Goal: Communication & Community: Answer question/provide support

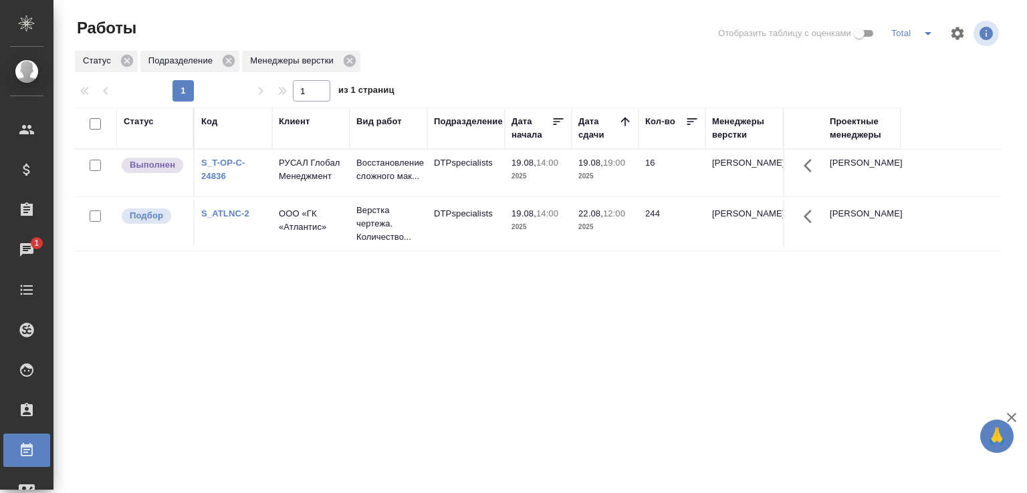
scroll to position [103, 0]
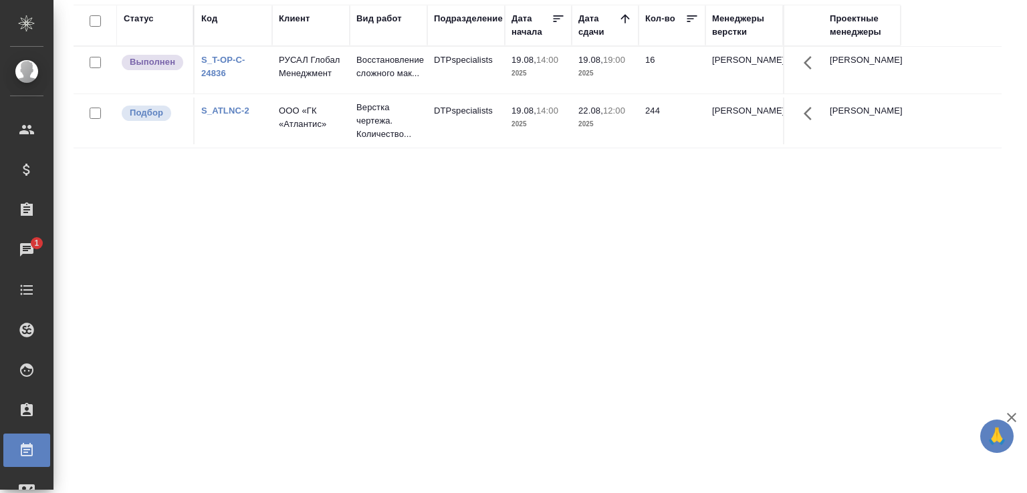
click at [438, 63] on td "DTPspecialists" at bounding box center [466, 70] width 78 height 47
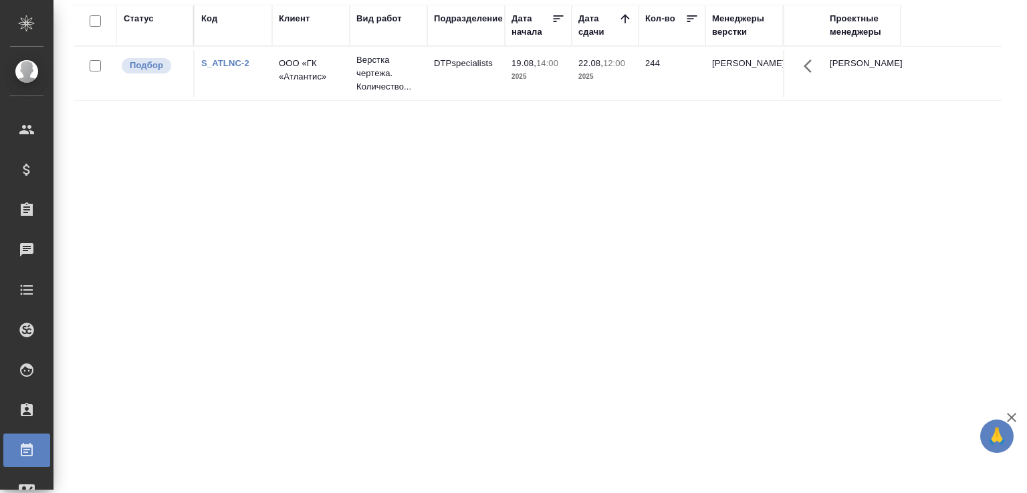
click at [231, 62] on link "S_ATLNC-2" at bounding box center [225, 63] width 48 height 10
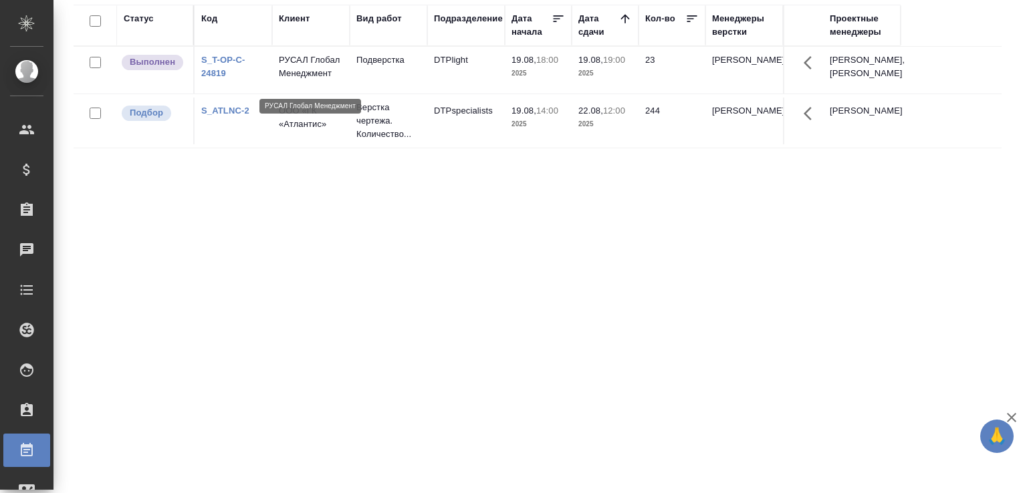
click at [303, 73] on p "РУСАЛ Глобал Менеджмент" at bounding box center [311, 66] width 64 height 27
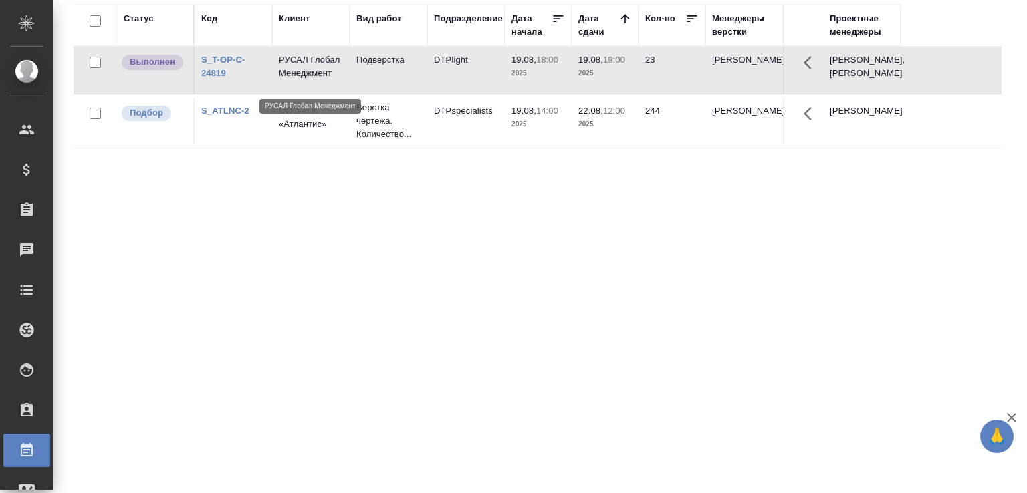
click at [303, 73] on p "РУСАЛ Глобал Менеджмент" at bounding box center [311, 66] width 64 height 27
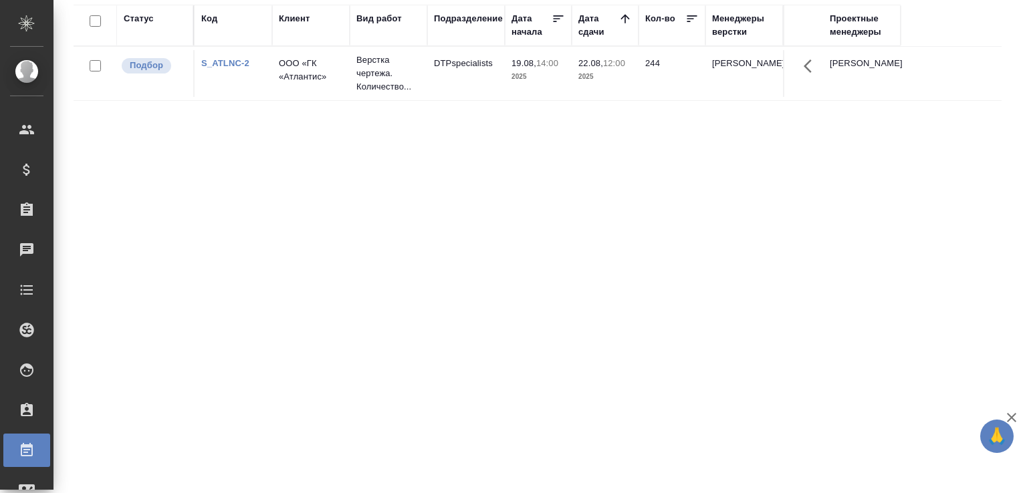
click at [501, 203] on div "Статус Код Клиент Вид работ Подразделение Дата начала Дата сдачи Кол-во Менедже…" at bounding box center [538, 245] width 928 height 481
click at [283, 304] on div "Статус Код Клиент Вид работ Подразделение Дата начала Дата сдачи Кол-во Менедже…" at bounding box center [538, 245] width 928 height 481
click at [383, 192] on div "Статус Код Клиент Вид работ Подразделение Дата начала Дата сдачи Кол-во Менедже…" at bounding box center [538, 245] width 928 height 481
click at [473, 238] on div "Статус Код Клиент Вид работ Подразделение Дата начала Дата сдачи Кол-во Менедже…" at bounding box center [538, 245] width 928 height 481
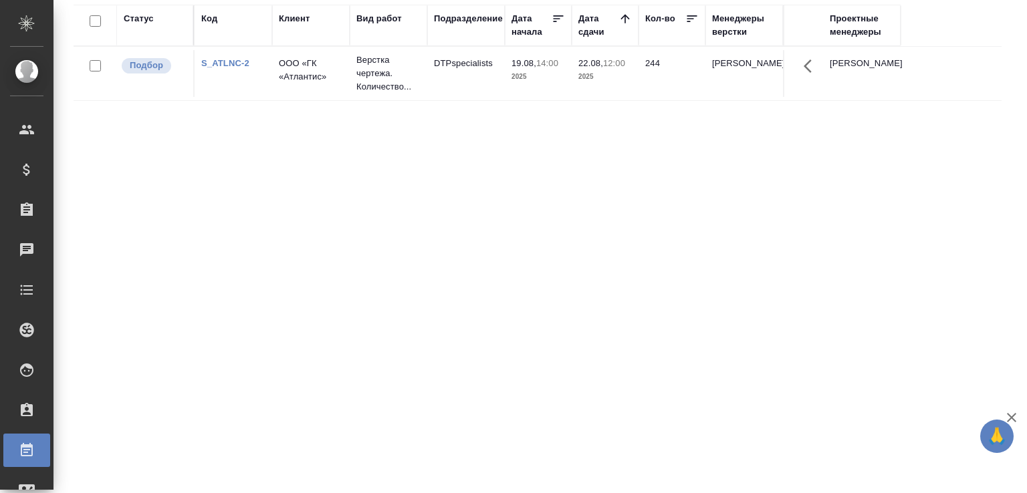
click at [473, 239] on div "Статус Код Клиент Вид работ Подразделение Дата начала Дата сдачи Кол-во Менедже…" at bounding box center [538, 245] width 928 height 481
click at [594, 199] on div "Статус Код Клиент Вид работ Подразделение Дата начала Дата сдачи Кол-во Менедже…" at bounding box center [538, 245] width 928 height 481
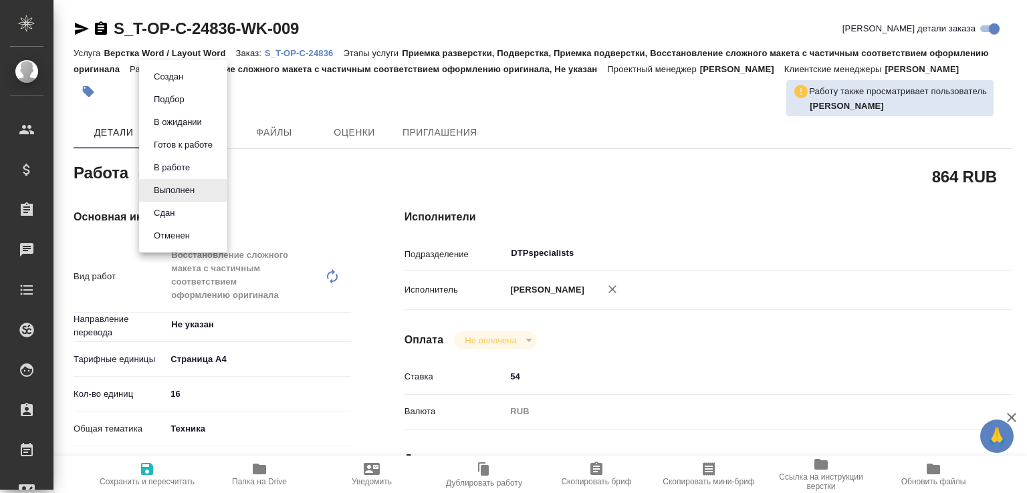
click at [205, 193] on body "🙏 .cls-1 fill:#fff; AWATERA Малофеева Екатерина e.malofeeva Клиенты Спецификаци…" at bounding box center [513, 246] width 1027 height 493
click at [189, 211] on li "Сдан" at bounding box center [183, 213] width 88 height 23
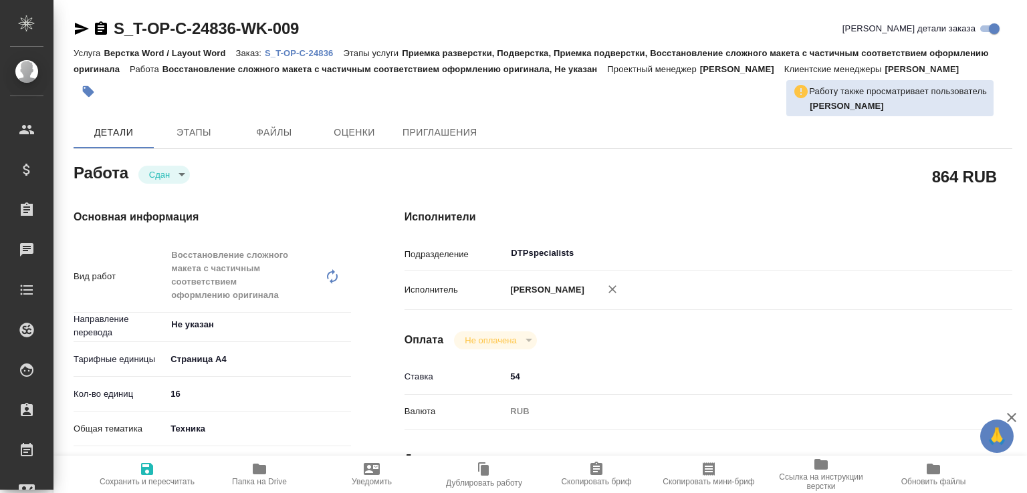
type textarea "x"
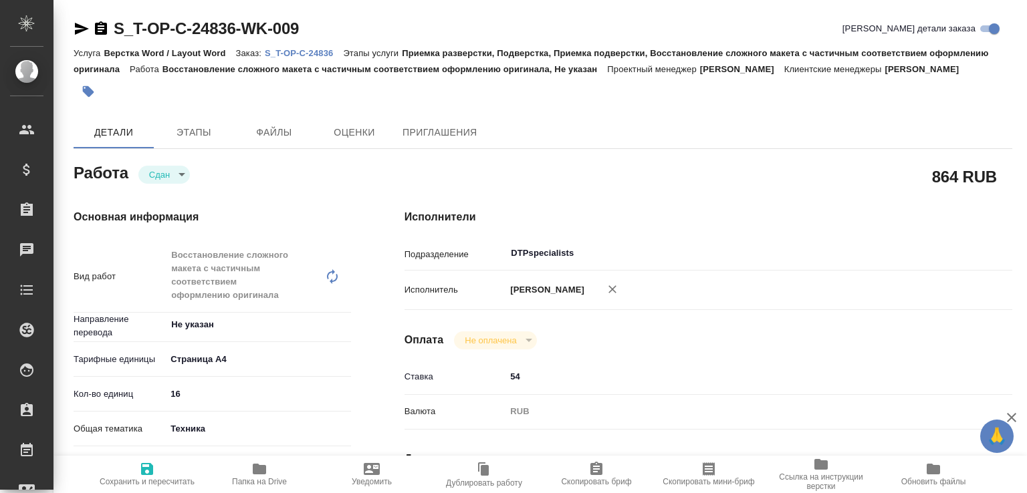
type textarea "x"
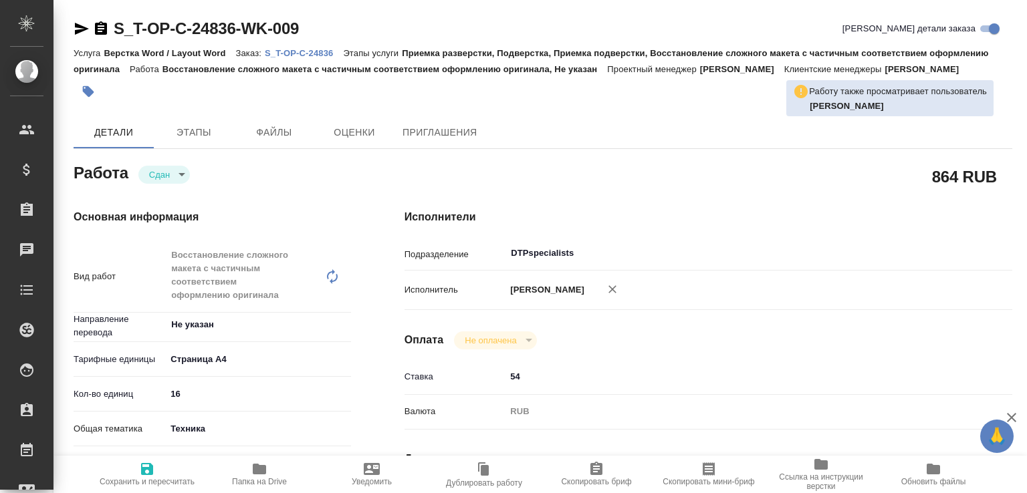
click at [262, 461] on icon "button" at bounding box center [259, 469] width 16 height 16
click at [312, 48] on p "S_T-OP-C-24836" at bounding box center [304, 53] width 78 height 10
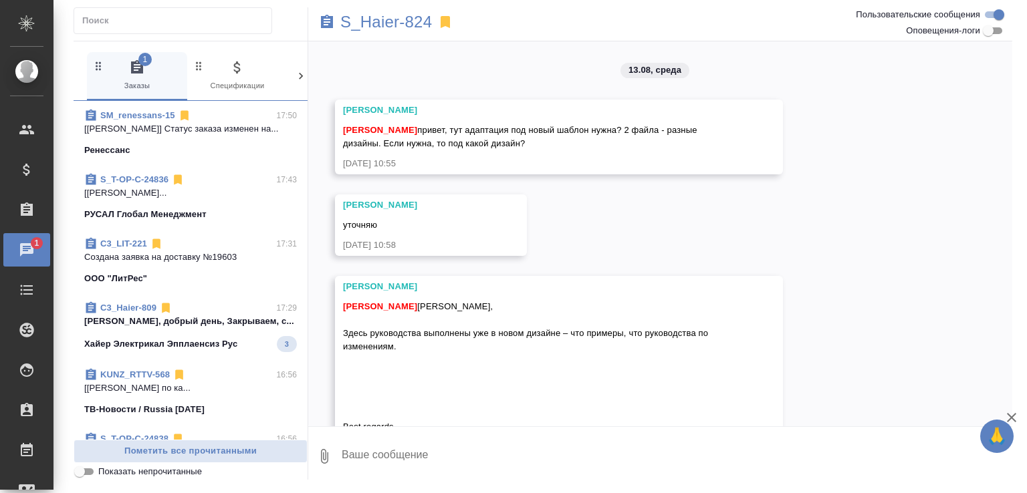
scroll to position [2520, 0]
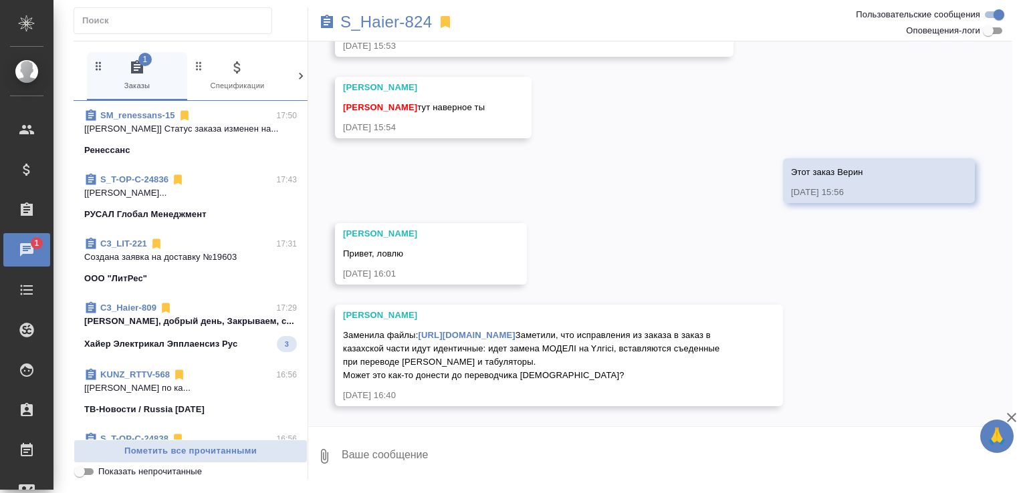
click at [233, 327] on p "Ольга, добрый день, Закрываем, с..." at bounding box center [190, 321] width 213 height 13
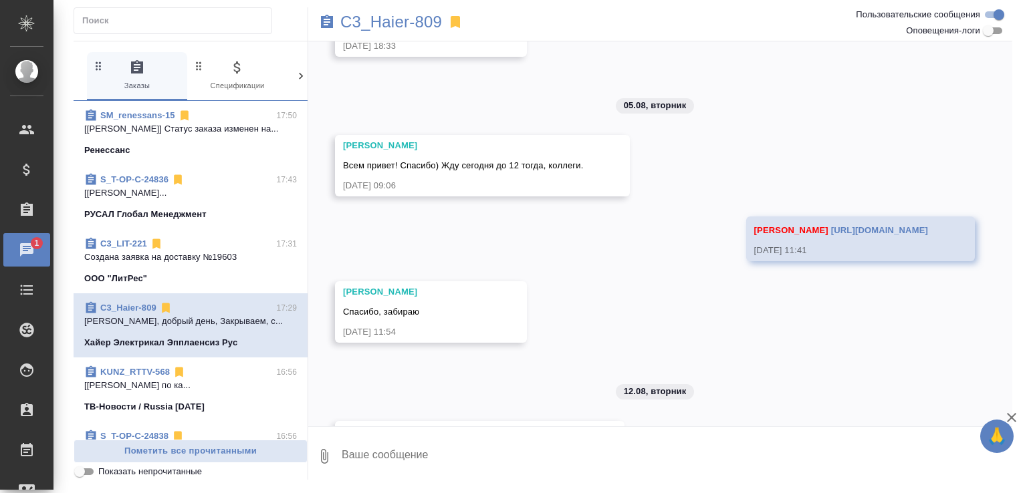
scroll to position [22099, 0]
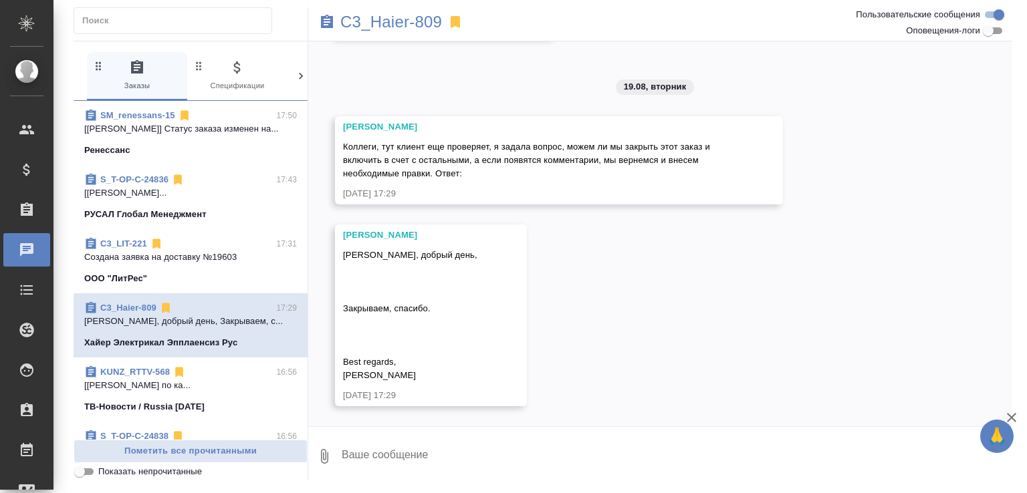
click at [131, 307] on link "C3_Haier-809" at bounding box center [128, 308] width 56 height 10
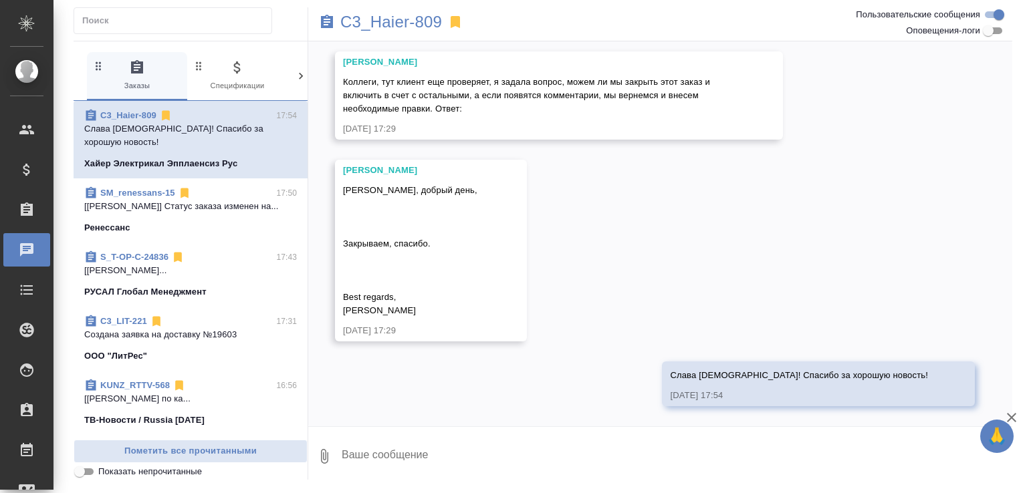
scroll to position [22164, 0]
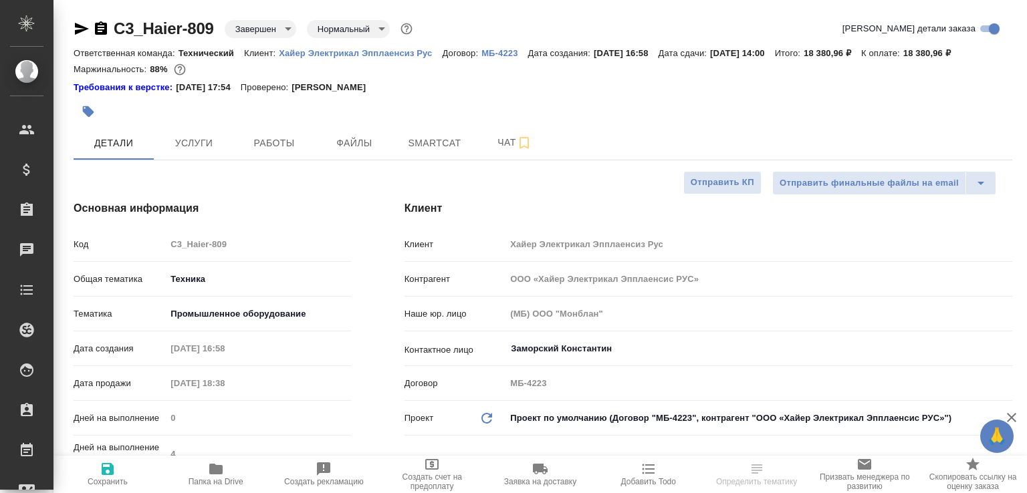
select select "RU"
click at [283, 152] on button "Работы" at bounding box center [274, 142] width 80 height 33
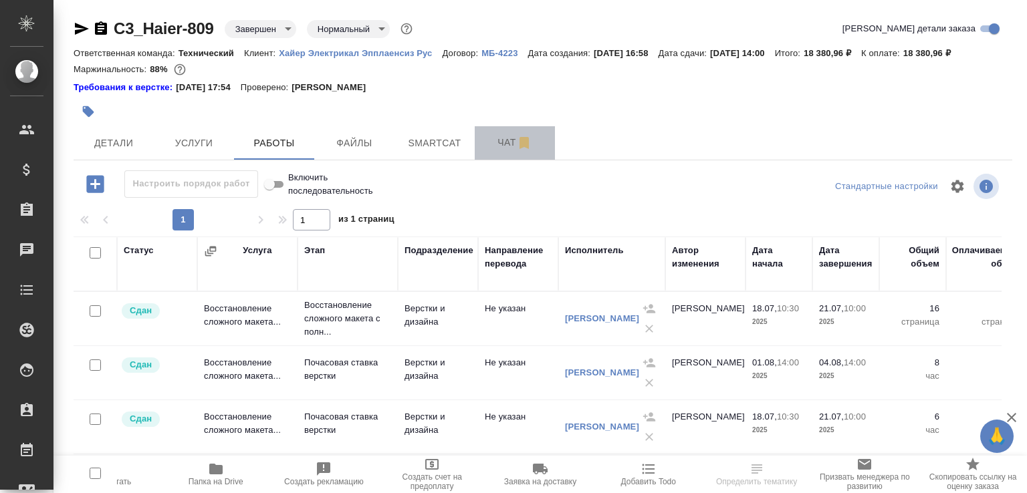
click at [509, 147] on button "Чат" at bounding box center [515, 142] width 80 height 33
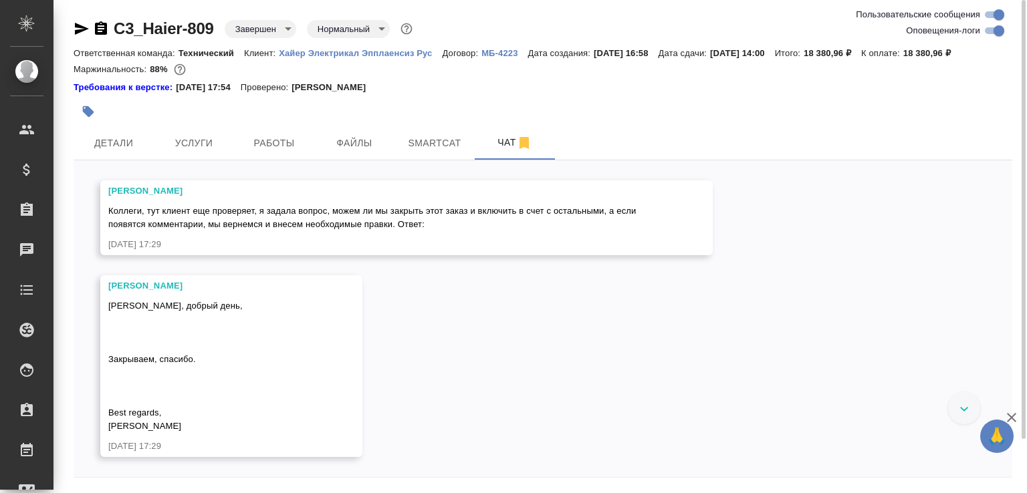
scroll to position [61, 0]
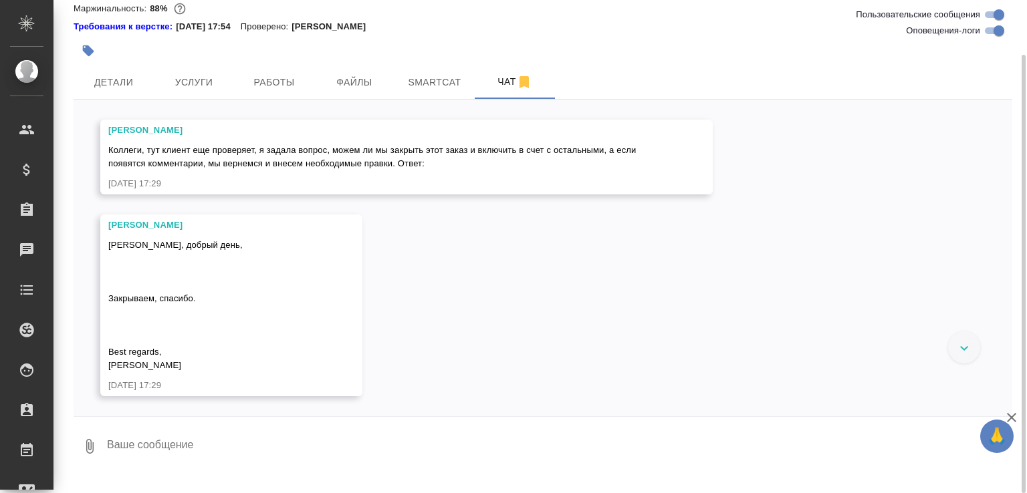
click at [236, 469] on textarea at bounding box center [559, 446] width 907 height 45
type textarea "Слава богу! Спасибо за хорошую новость!"
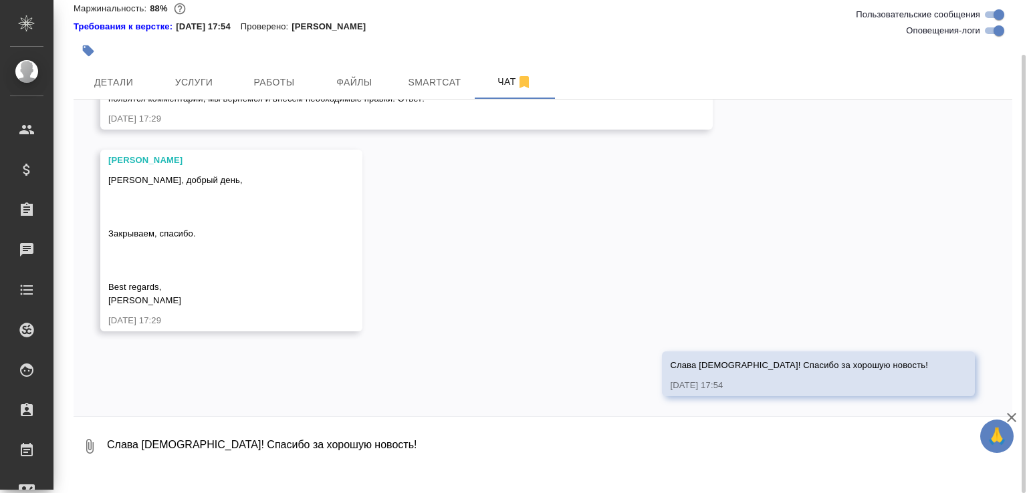
scroll to position [33673, 0]
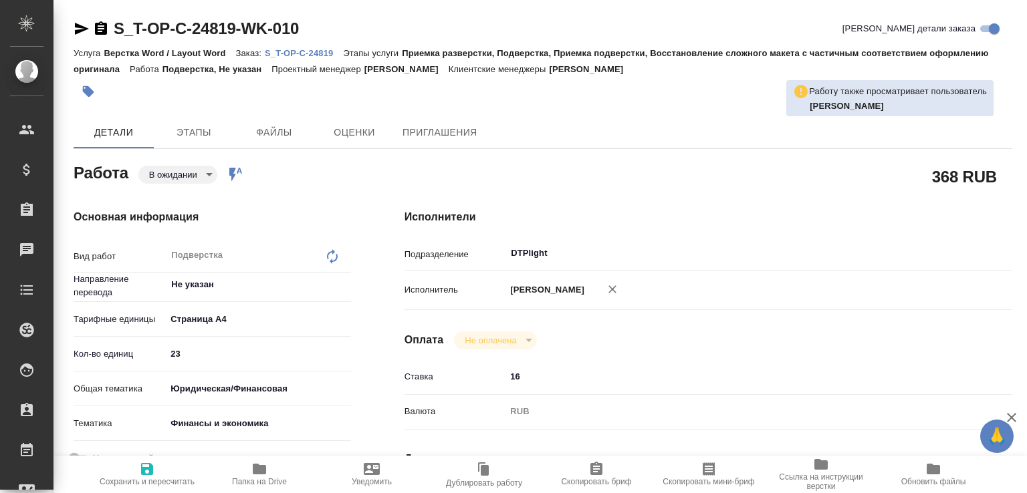
click at [285, 467] on span "Папка на Drive" at bounding box center [259, 473] width 96 height 25
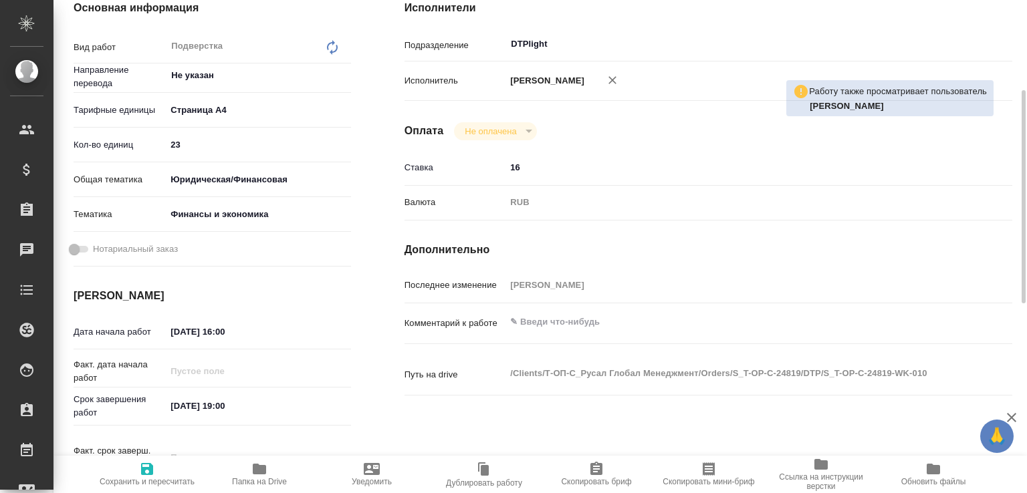
scroll to position [352, 0]
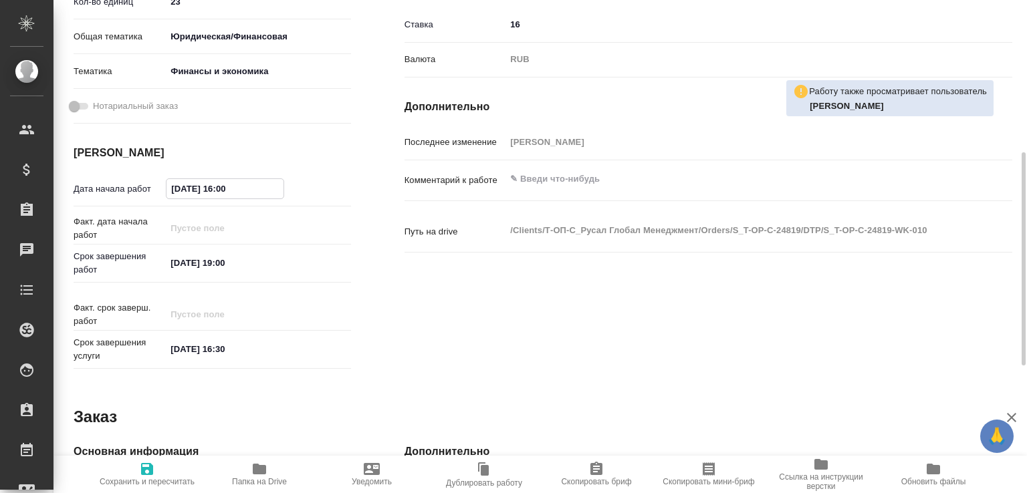
click at [223, 185] on input "19.08.2025 16:00" at bounding box center [224, 188] width 117 height 19
type input "19.08.2025 18:00"
click at [148, 477] on span "Сохранить и пересчитать" at bounding box center [147, 481] width 95 height 9
type input "pending"
type input "Не указан"
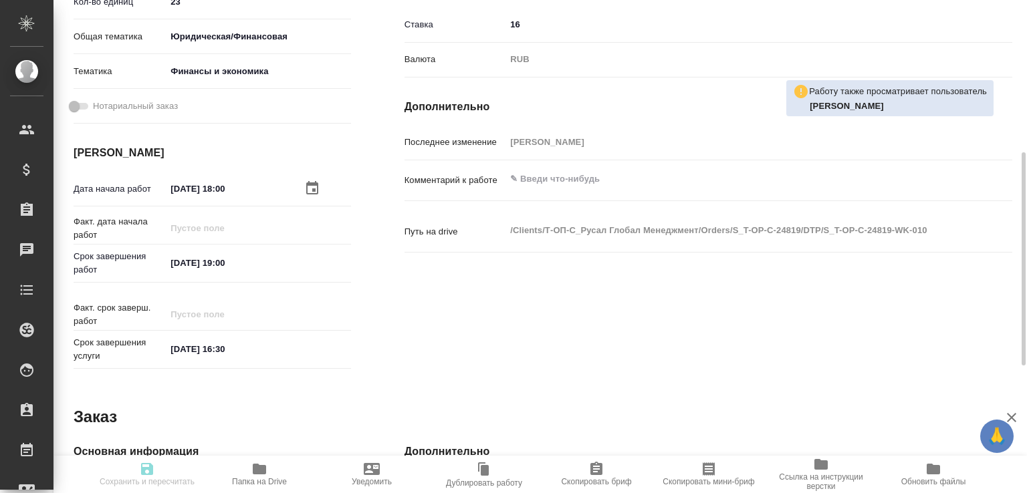
type input "5f036ec4e16dec2d6b59c8ff"
type input "23"
type input "yr-fn"
type input "5a8b8b956a9677013d343d3b"
type input "19.08.2025 18:00"
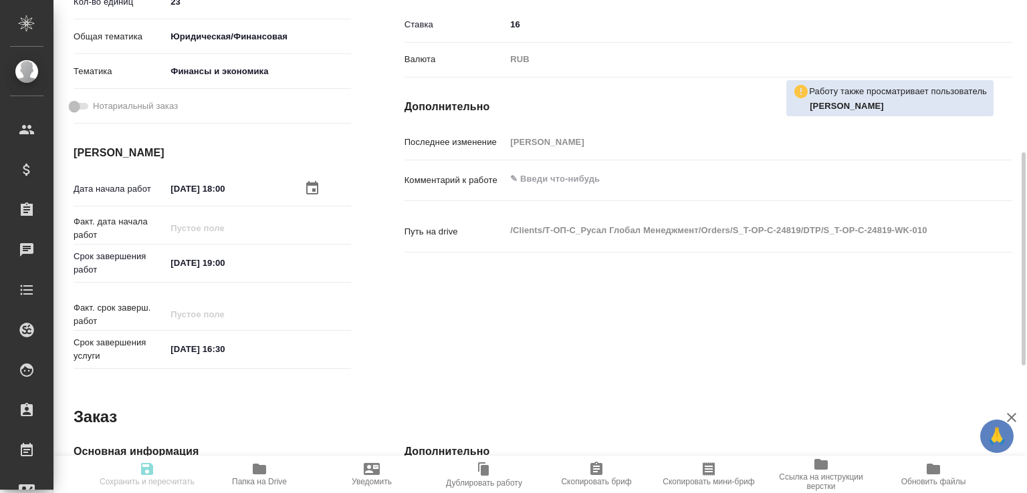
type input "19.08.2025 19:00"
type input "22.08.2025 16:30"
type input "DTPlight"
type input "notPayed"
type input "16"
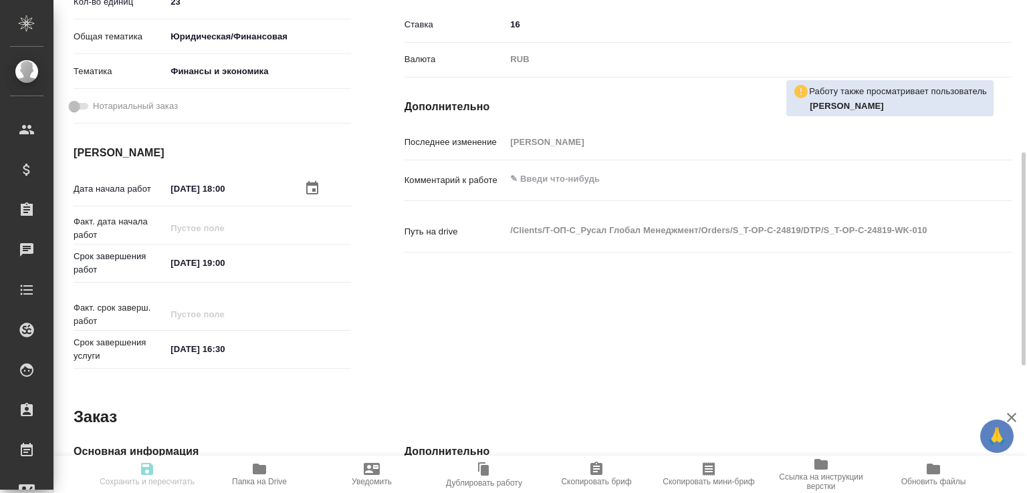
type input "RUB"
type input "[PERSON_NAME]"
type input "S_T-OP-C-24819"
type input "Т-ОП-С-46454"
type input "Верстка Word / Layout Word"
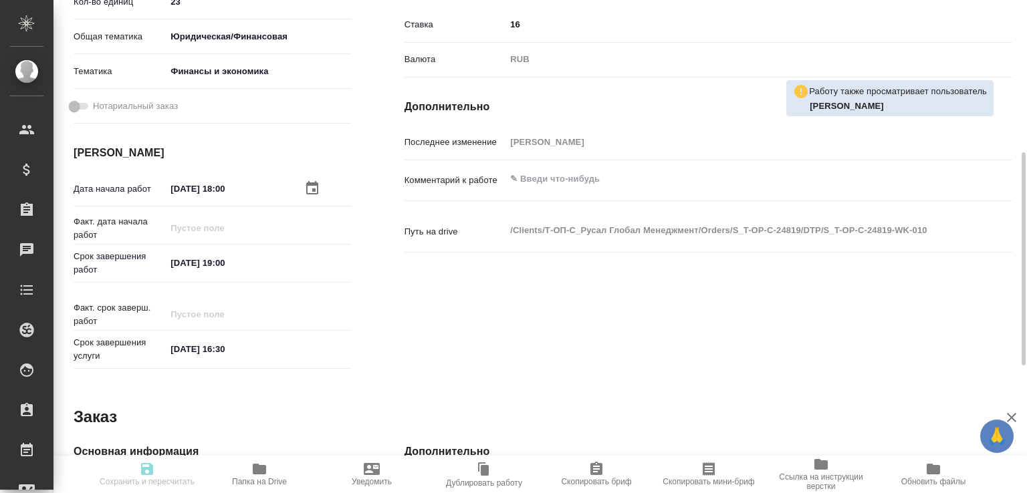
type input "Приемка разверстки, Подверстка, Приемка подверстки, Восстановление сложного мак…"
type input "[PERSON_NAME]"
type input "/Clients/Т-ОП-С_Русал Глобал Менеджмент/Orders/S_T-OP-C-24819"
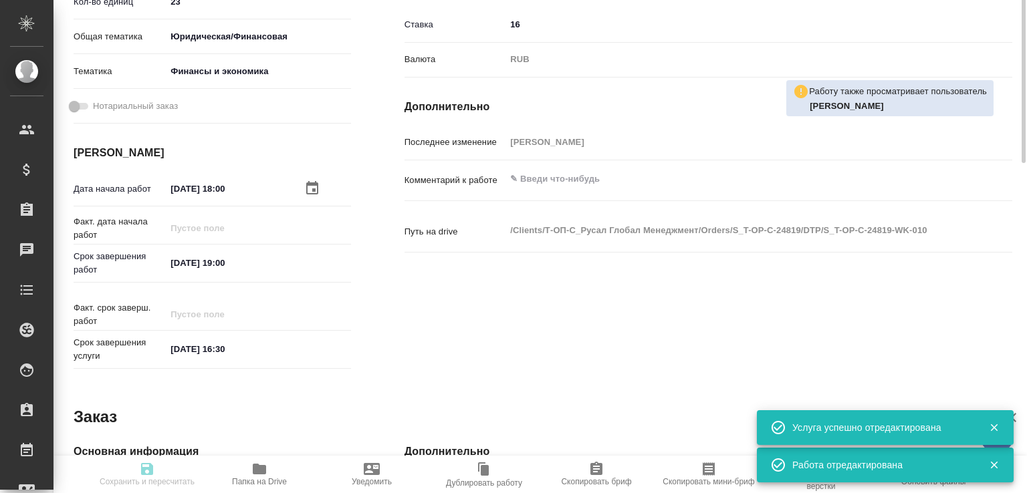
scroll to position [211, 0]
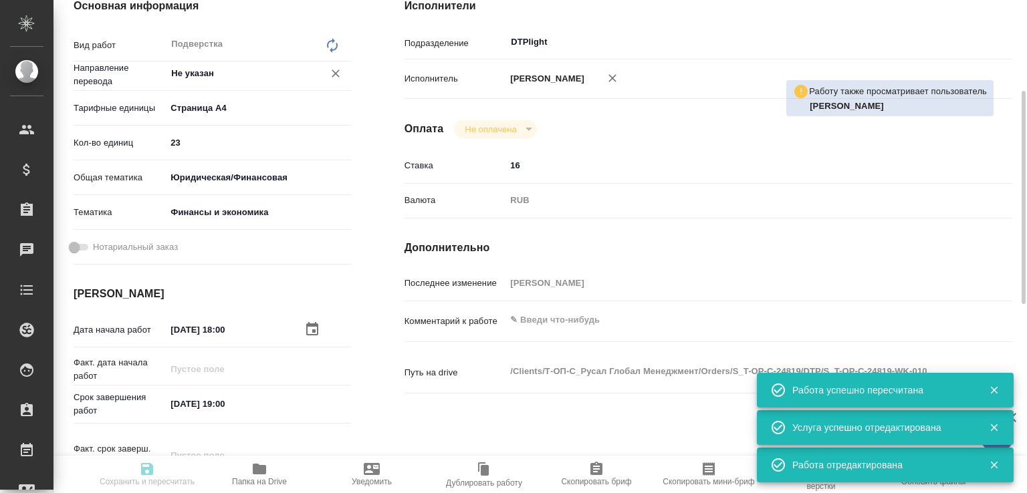
type input "pending"
type input "Не указан"
type input "5f036ec4e16dec2d6b59c8ff"
type input "23"
type input "yr-fn"
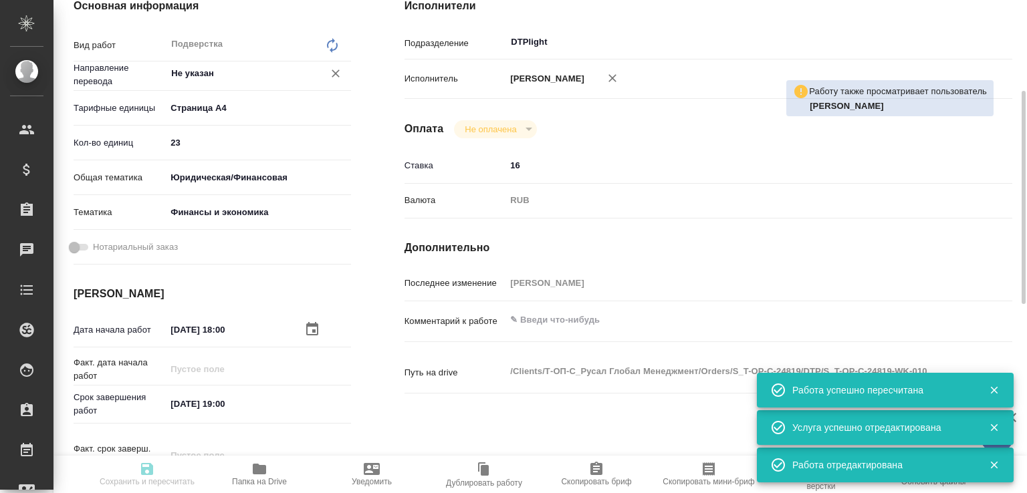
type input "5a8b8b956a9677013d343d3b"
type input "19.08.2025 18:00"
type input "19.08.2025 19:00"
type input "22.08.2025 16:30"
type input "DTPlight"
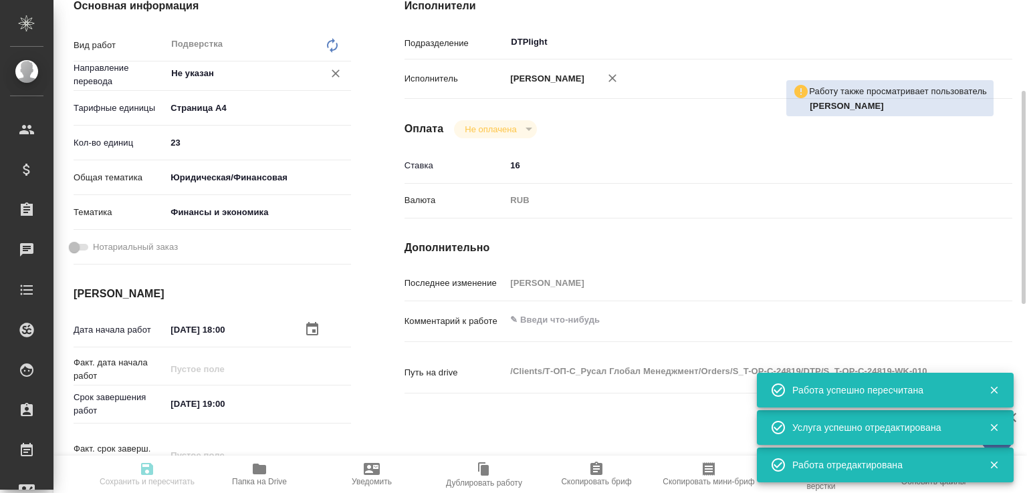
type input "notPayed"
type input "16"
type input "RUB"
type input "[PERSON_NAME]"
type input "S_T-OP-C-24819"
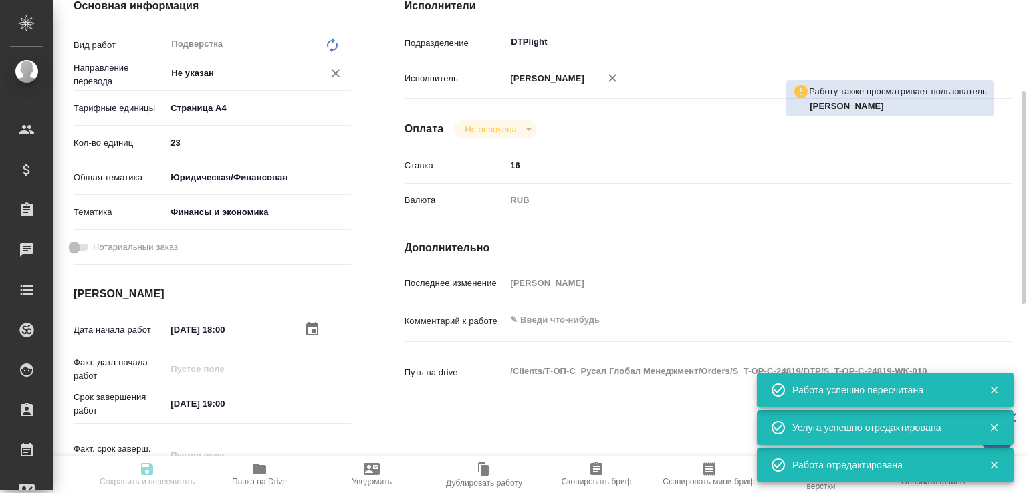
type input "Т-ОП-С-46454"
type input "Верстка Word / Layout Word"
type input "Приемка разверстки, Подверстка, Приемка подверстки, Восстановление сложного мак…"
type input "Меньшикова Александра"
type input "[PERSON_NAME]"
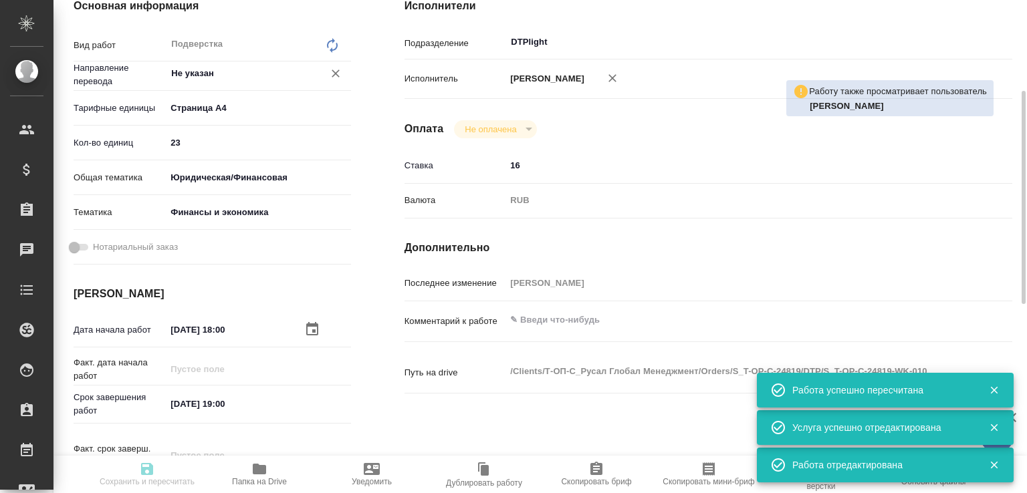
type input "/Clients/Т-ОП-С_Русал Глобал Менеджмент/Orders/S_T-OP-C-24819"
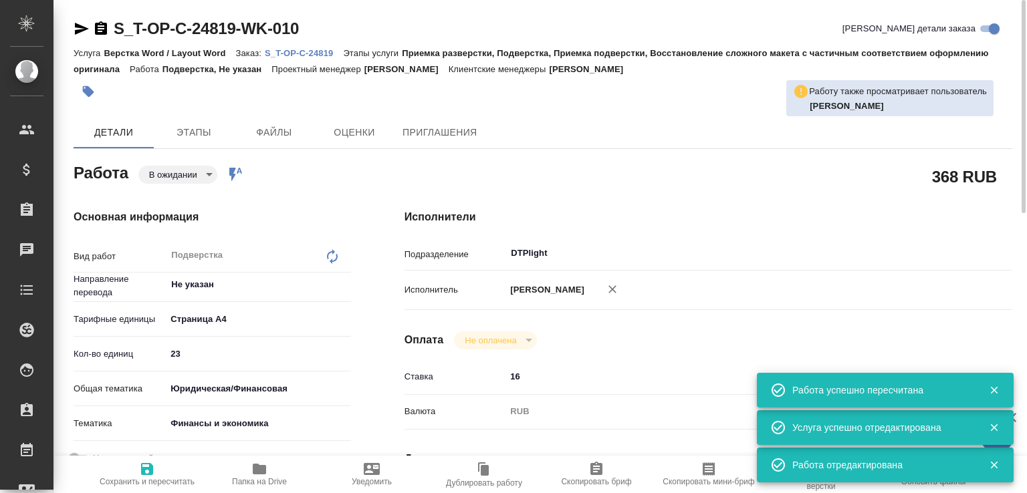
click at [330, 47] on link "S_T-OP-C-24819" at bounding box center [304, 52] width 78 height 11
click at [168, 168] on body "🙏 .cls-1 fill:#fff; AWATERA Малофеева Екатерина e.malofeeva Клиенты Спецификаци…" at bounding box center [513, 246] width 1027 height 493
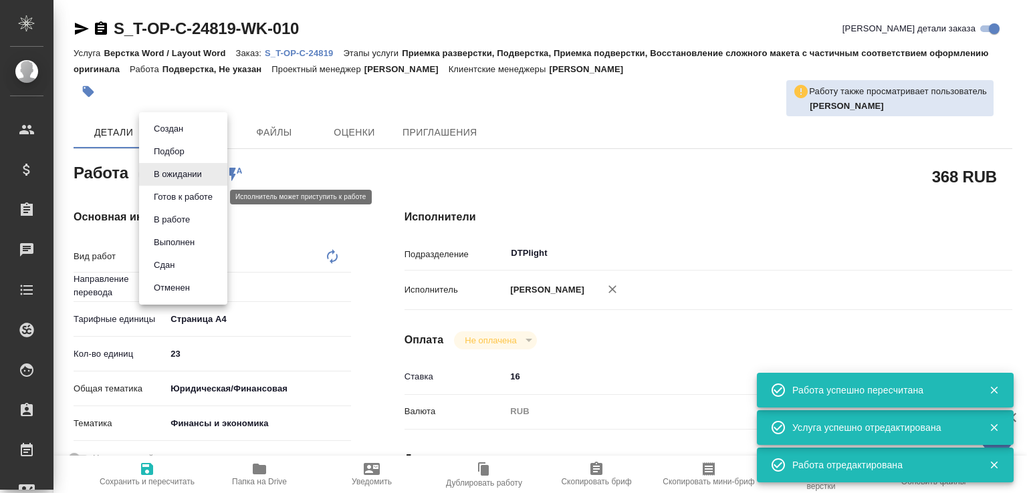
click at [174, 196] on button "Готов к работе" at bounding box center [183, 197] width 67 height 15
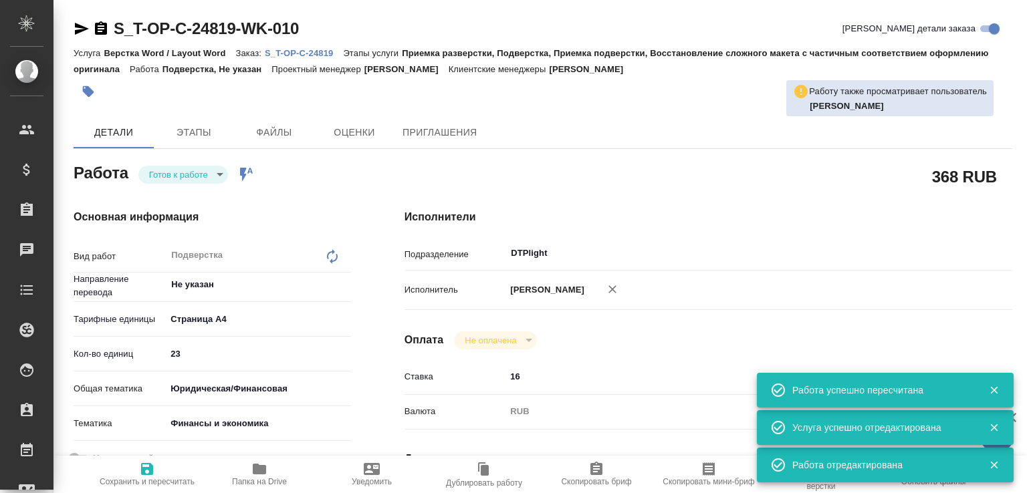
type textarea "x"
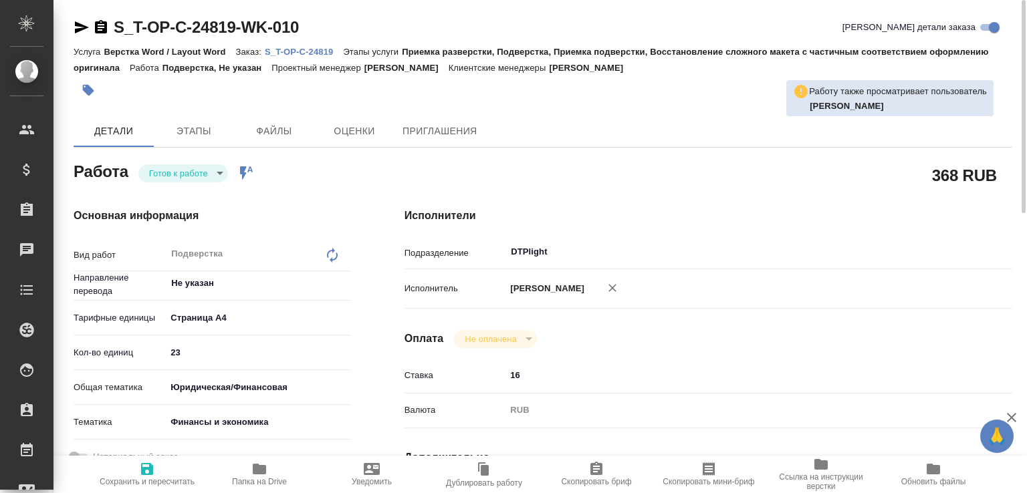
type textarea "x"
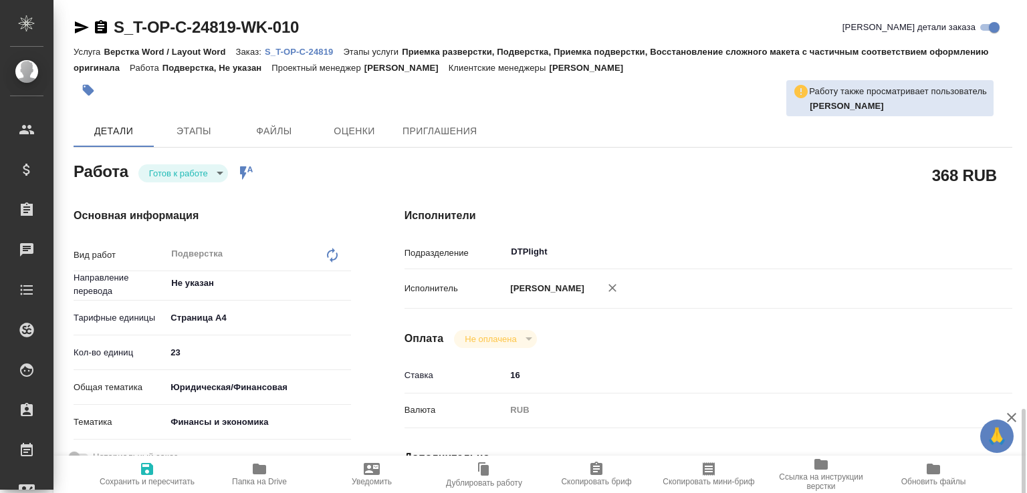
scroll to position [430, 0]
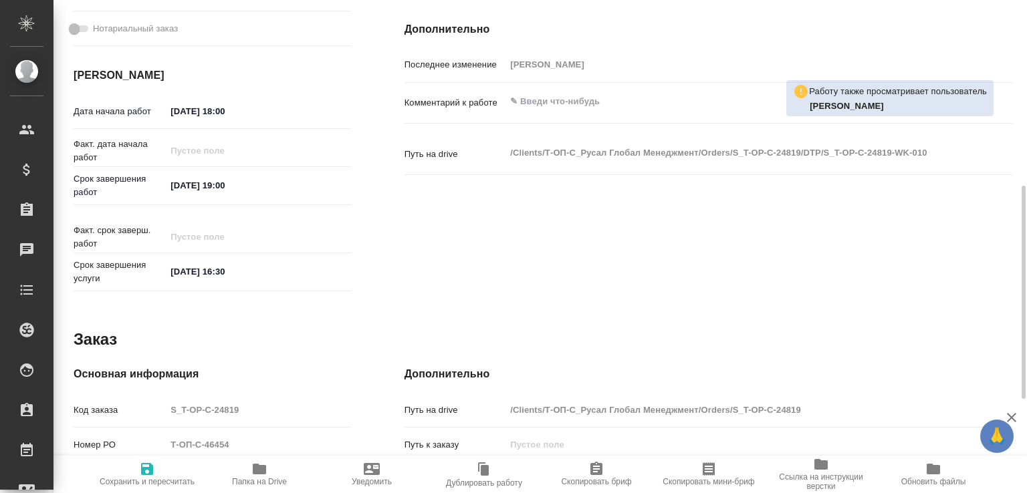
type textarea "x"
click at [548, 110] on textarea at bounding box center [733, 101] width 456 height 23
paste textarea "https://drive.awatera.com/f/10140238"
type textarea "x"
type textarea "https://drive.awatera.com/f/10140238"
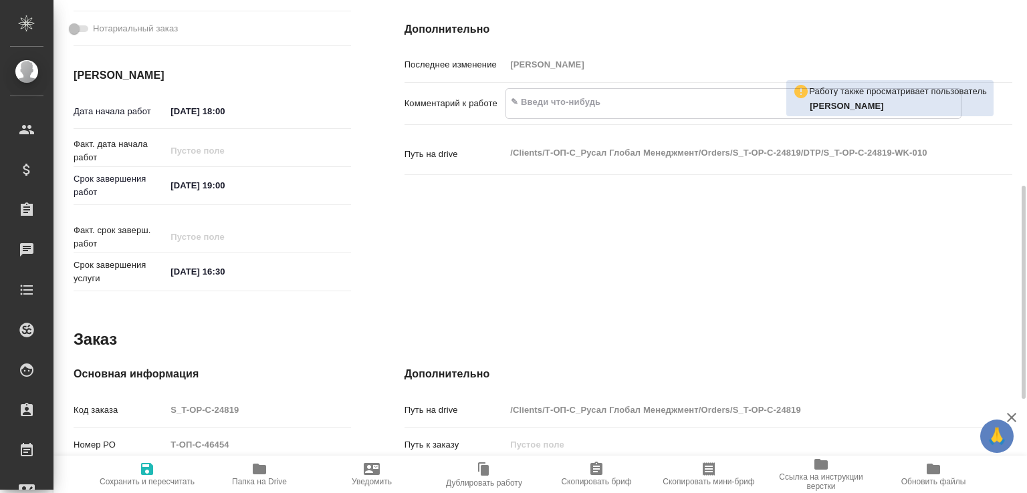
type textarea "x"
type textarea "https://drive.awatera.com/f/10140238"
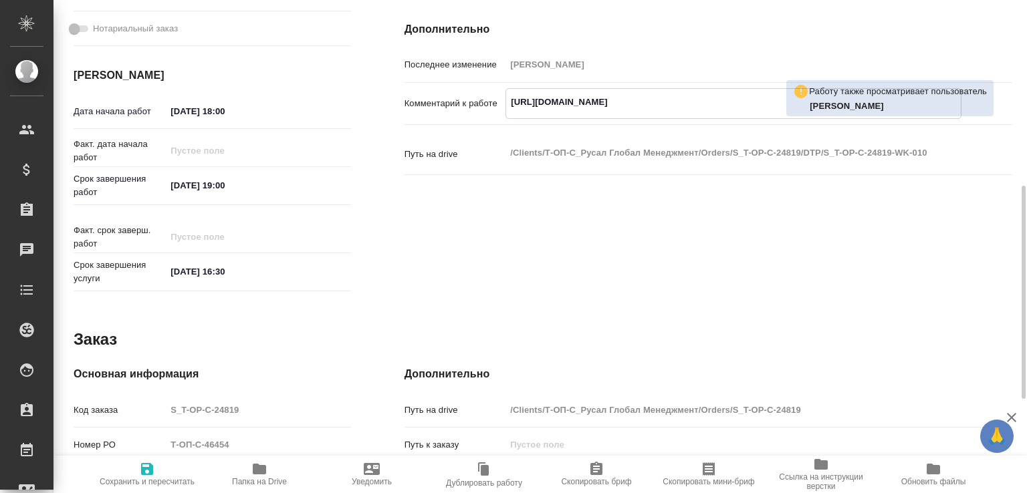
type textarea "x"
click at [160, 463] on span "Сохранить и пересчитать" at bounding box center [147, 473] width 96 height 25
type textarea "x"
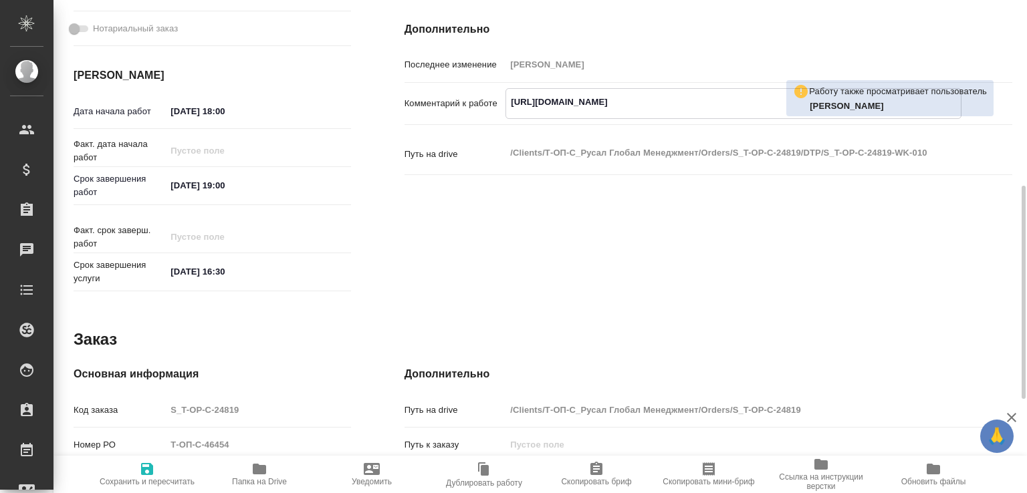
type textarea "x"
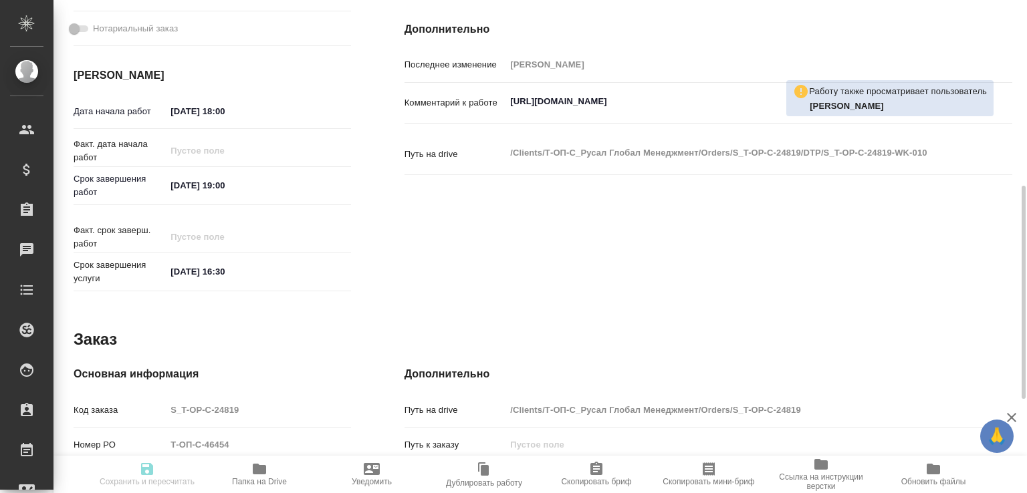
type textarea "x"
type input "readyForWork"
type textarea "Подверстка"
type textarea "x"
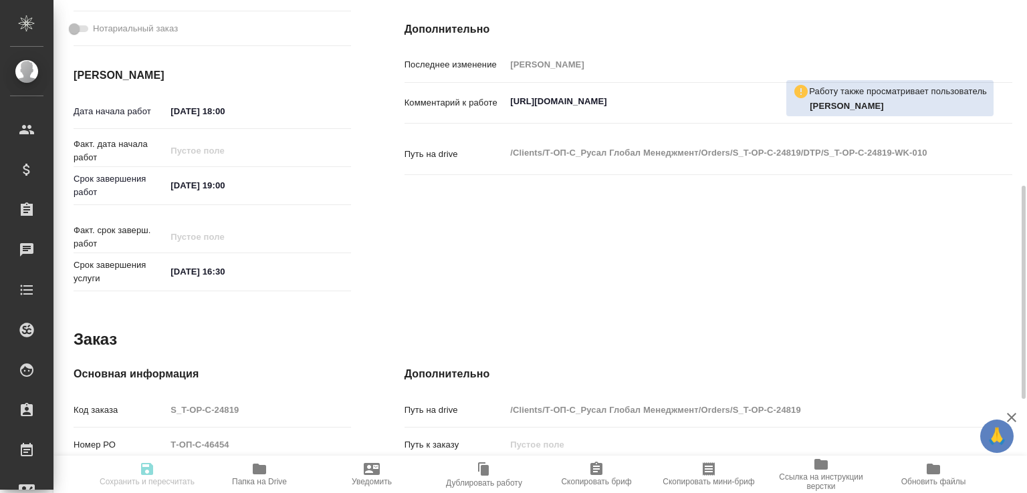
type input "Не указан"
type input "5f036ec4e16dec2d6b59c8ff"
type input "23"
type input "yr-fn"
type input "5a8b8b956a9677013d343d3b"
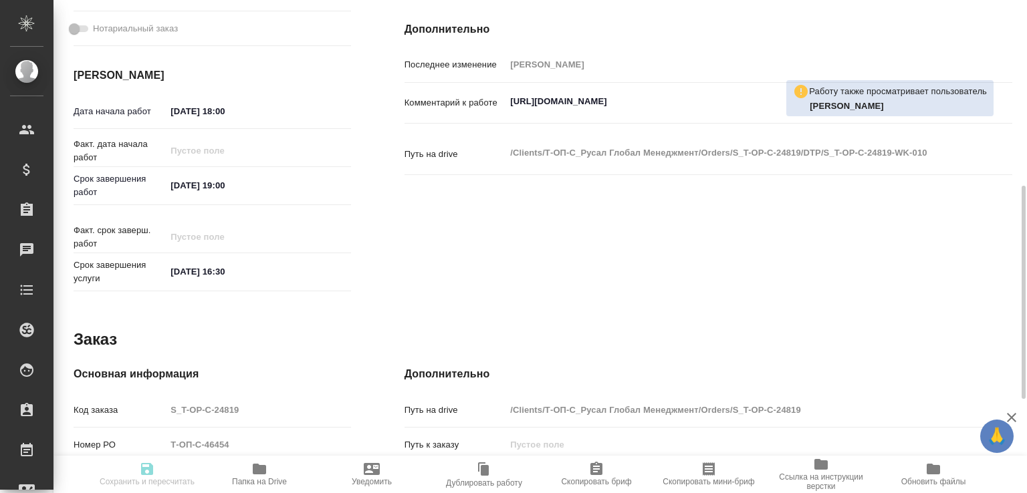
type input "[DATE] 18:00"
type input "[DATE] 19:00"
type input "[DATE] 16:30"
type input "DTPlight"
type input "notPayed"
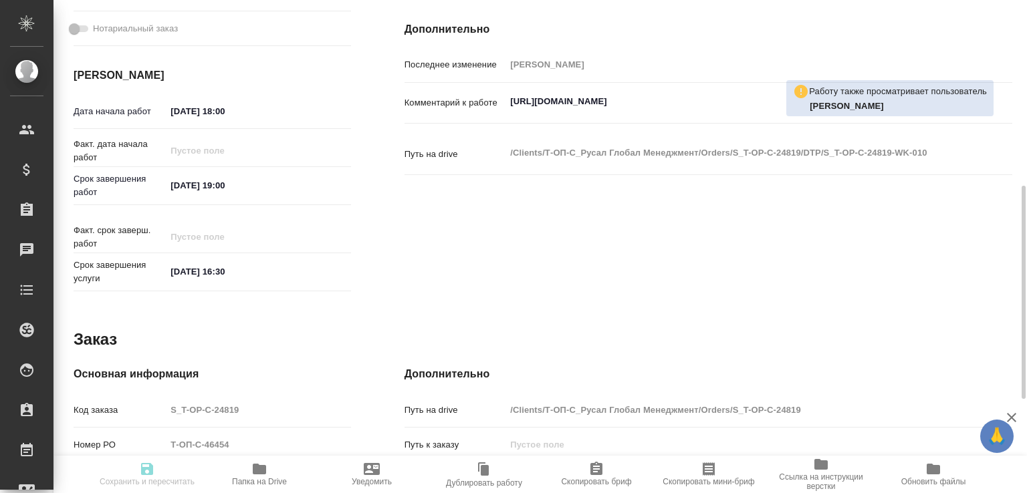
type input "16"
type input "RUB"
type input "[PERSON_NAME]"
type textarea "[URL][DOMAIN_NAME]"
type textarea "x"
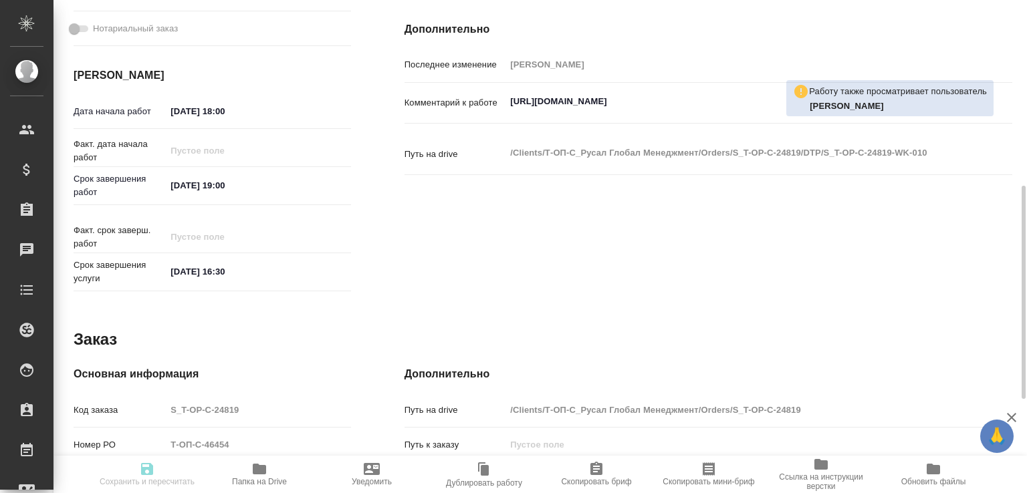
type textarea "/Clients/Т-ОП-С_Русал Глобал Менеджмент/Orders/S_T-OP-C-24819/DTP/S_T-OP-C-2481…"
type textarea "x"
type input "S_T-OP-C-24819"
type input "Т-ОП-С-46454"
type input "Верстка Word / Layout Word"
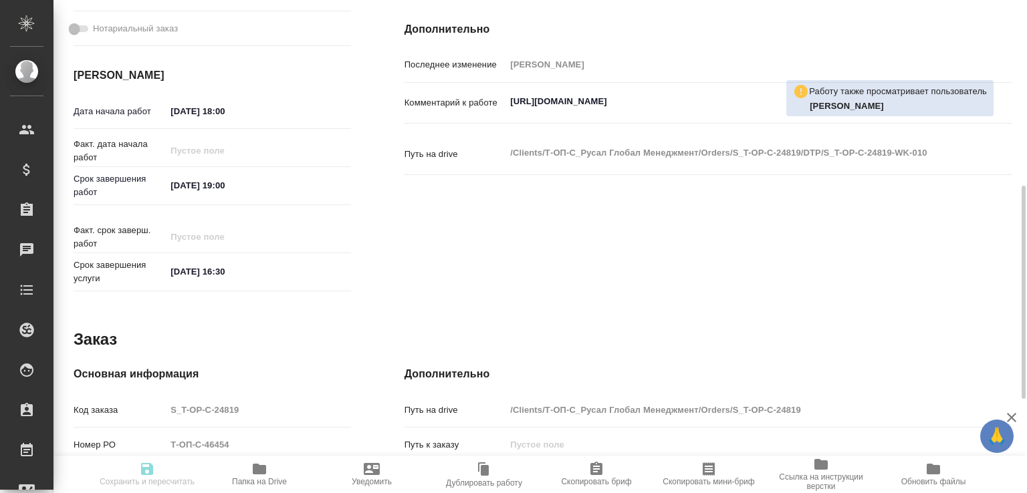
type input "Приемка разверстки, Подверстка, Приемка подверстки, Восстановление сложного мак…"
type input "[PERSON_NAME]"
type input "/Clients/Т-ОП-С_Русал Глобал Менеджмент/Orders/S_T-OP-C-24819"
type textarea "x"
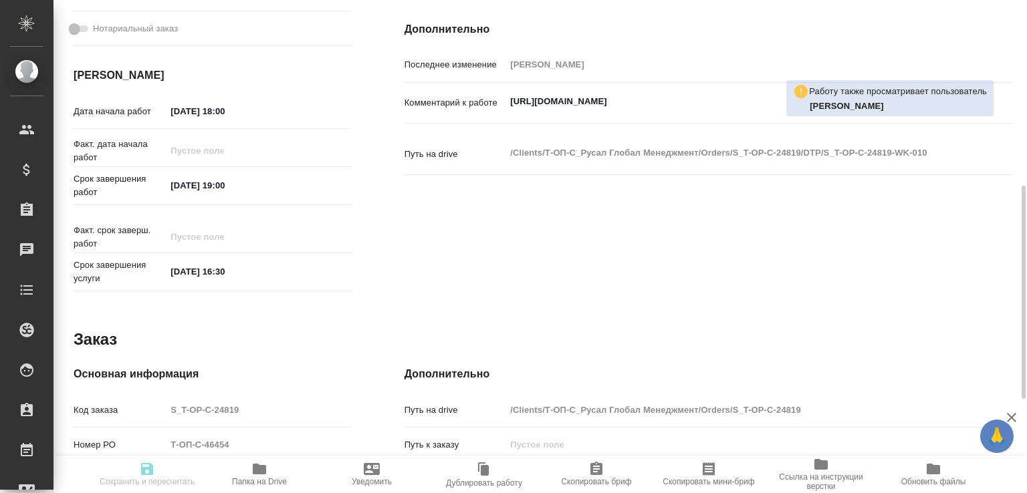
type textarea "x"
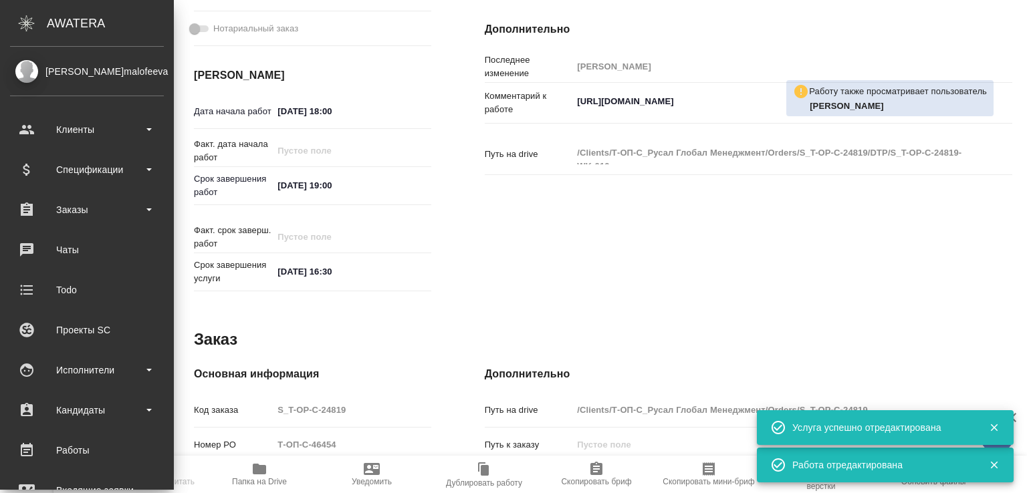
type textarea "x"
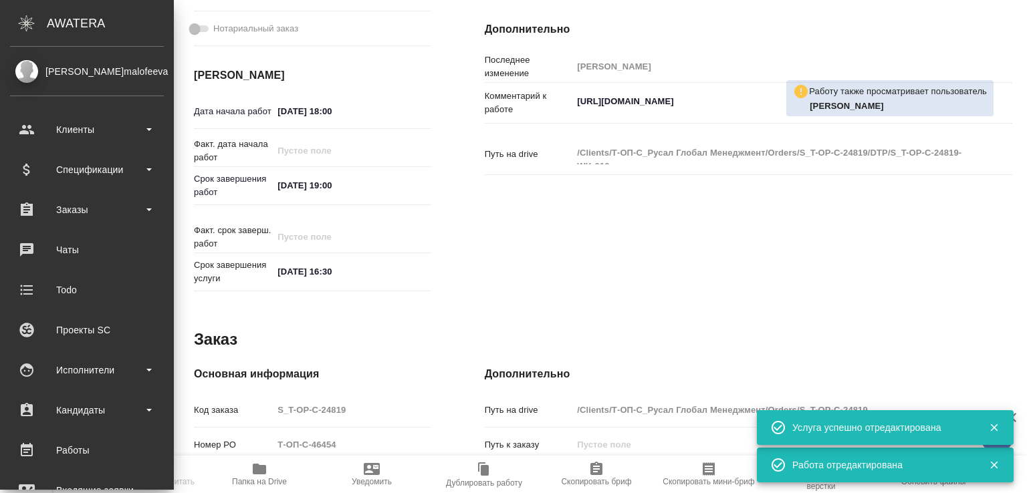
type textarea "x"
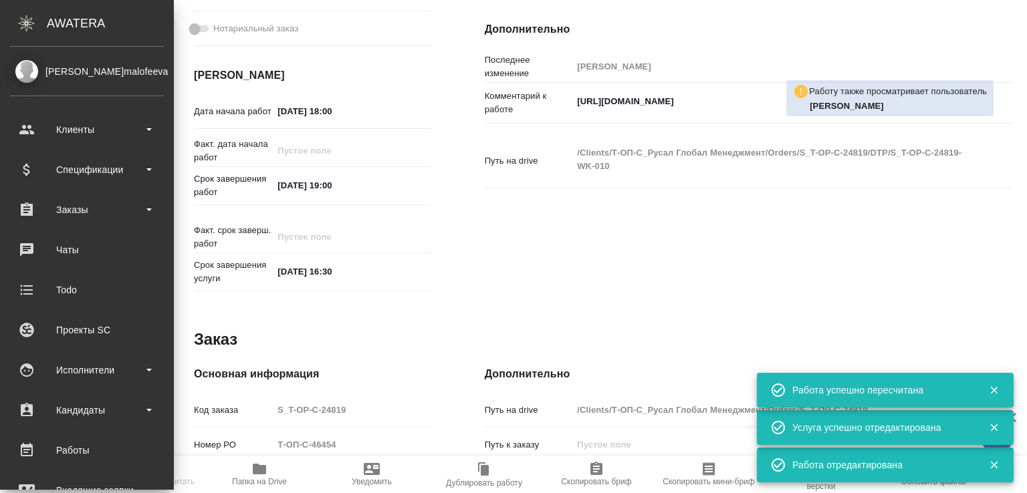
type input "readyForWork"
type textarea "Подверстка"
type textarea "x"
type input "Не указан"
type input "5f036ec4e16dec2d6b59c8ff"
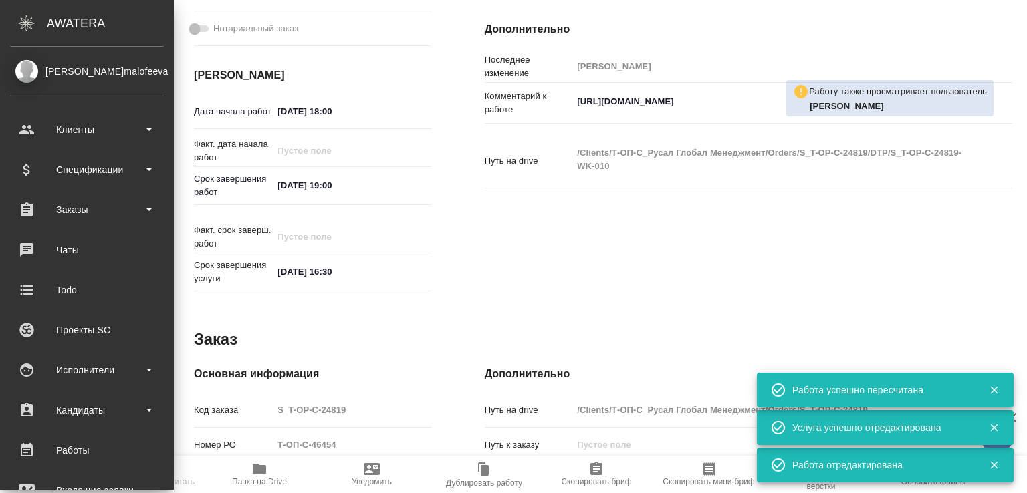
type input "23"
type input "yr-fn"
type input "5a8b8b956a9677013d343d3b"
type input "19.08.2025 18:00"
type input "19.08.2025 19:00"
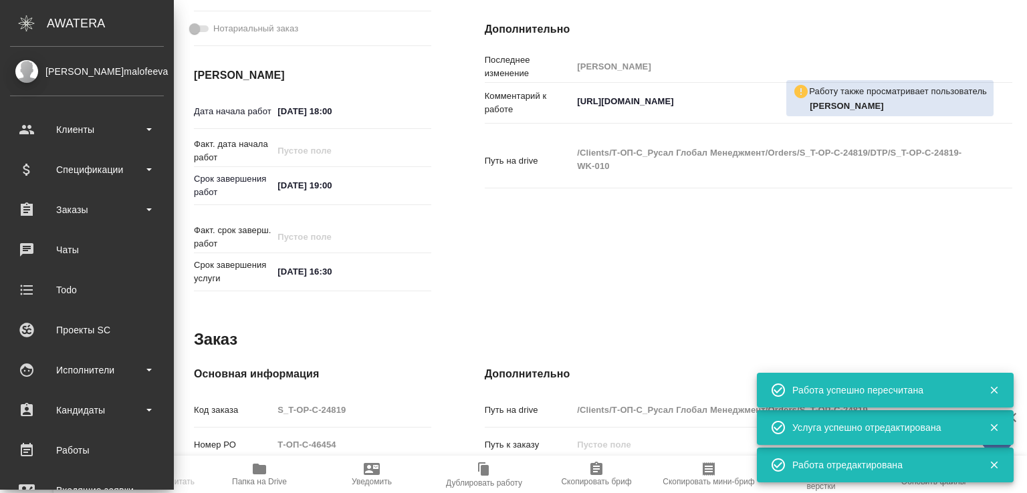
type input "22.08.2025 16:30"
type input "DTPlight"
type input "notPayed"
type input "16"
type input "RUB"
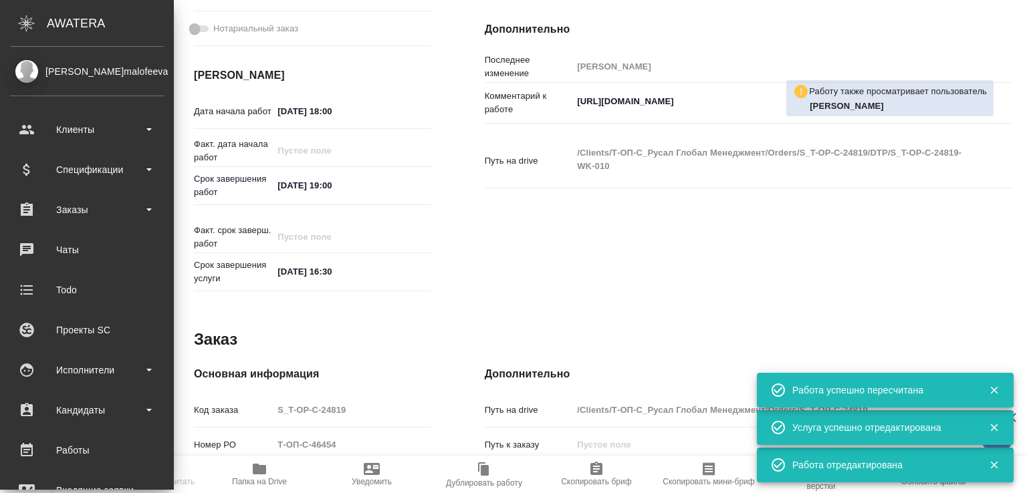
type input "[PERSON_NAME]"
type textarea "https://drive.awatera.com/f/10140238"
type textarea "x"
type textarea "/Clients/Т-ОП-С_Русал Глобал Менеджмент/Orders/S_T-OP-C-24819/DTP/S_T-OP-C-2481…"
type textarea "x"
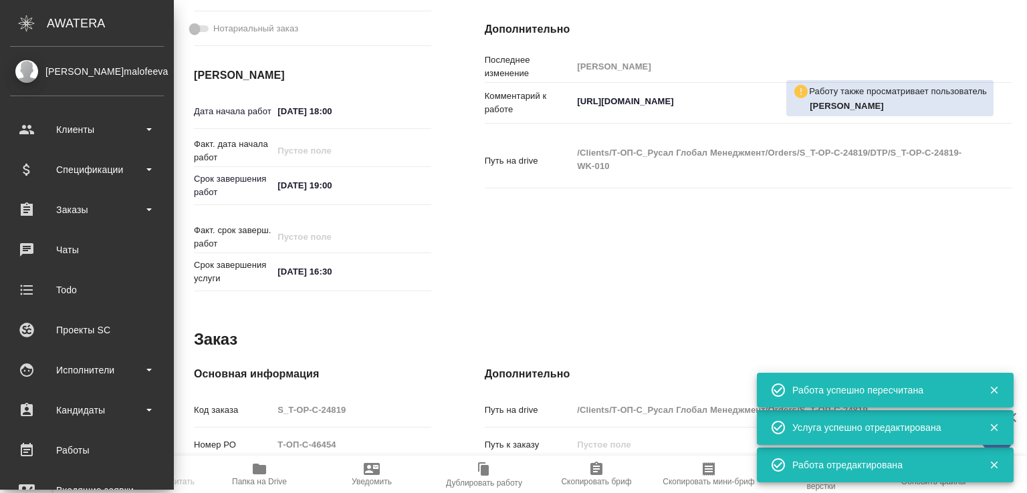
type input "S_T-OP-C-24819"
type input "Т-ОП-С-46454"
type input "Верстка Word / Layout Word"
type input "Приемка разверстки, Подверстка, Приемка подверстки, Восстановление сложного мак…"
type input "Меньшикова Александра"
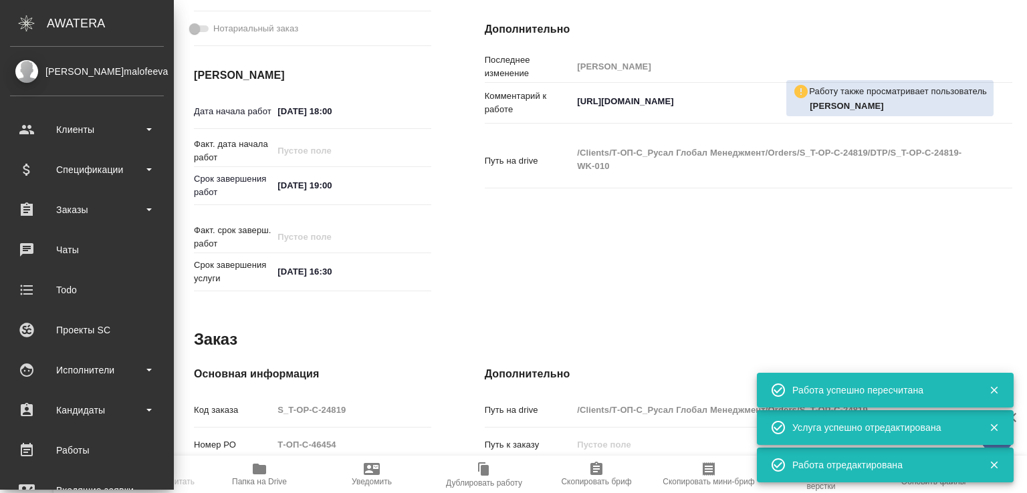
type input "[PERSON_NAME]"
type input "/Clients/Т-ОП-С_Русал Глобал Менеджмент/Orders/S_T-OP-C-24819"
type textarea "x"
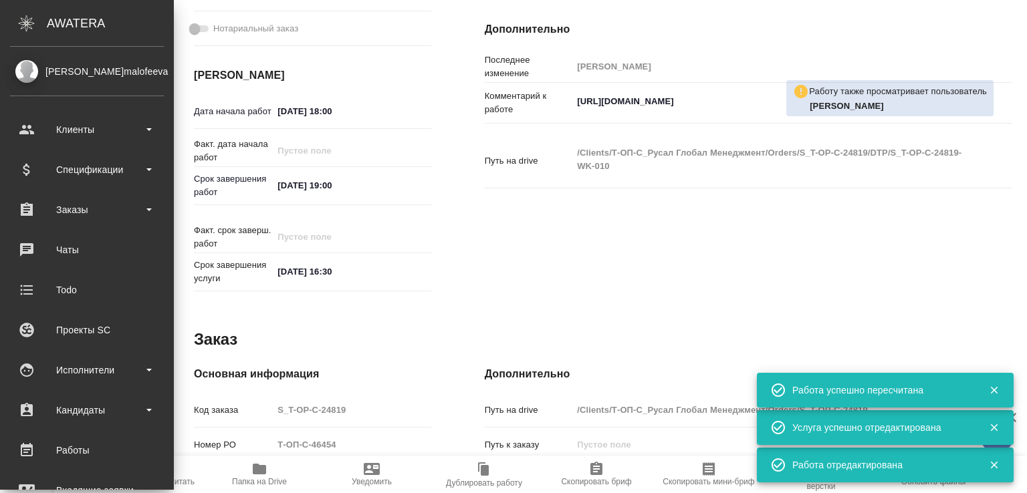
type textarea "x"
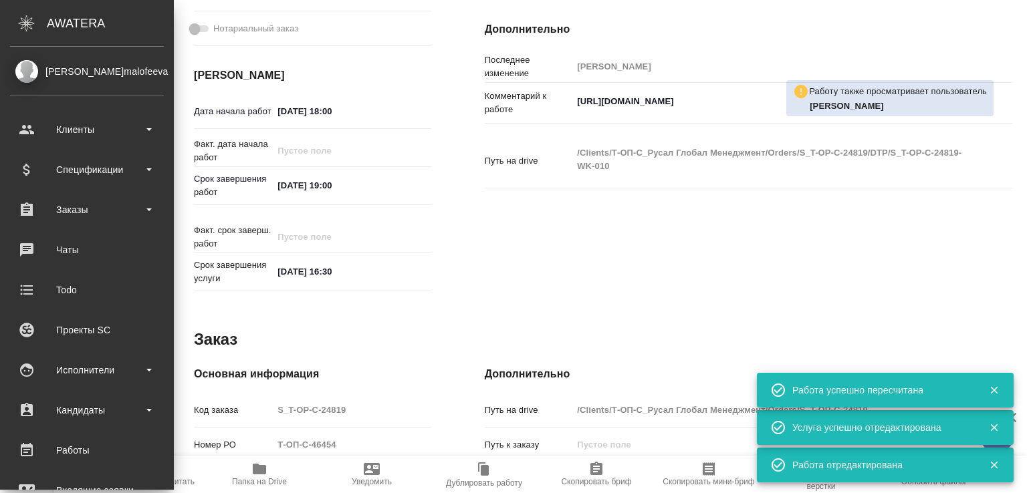
type textarea "x"
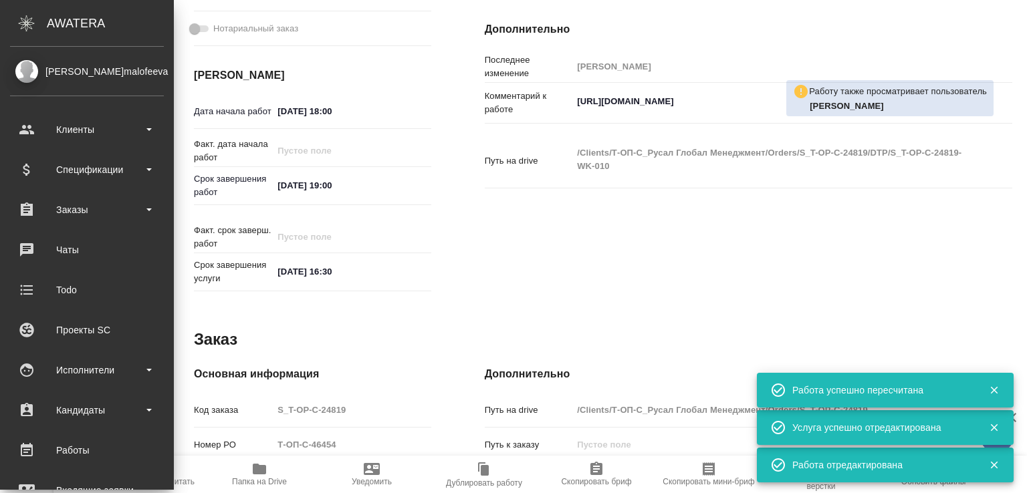
type textarea "x"
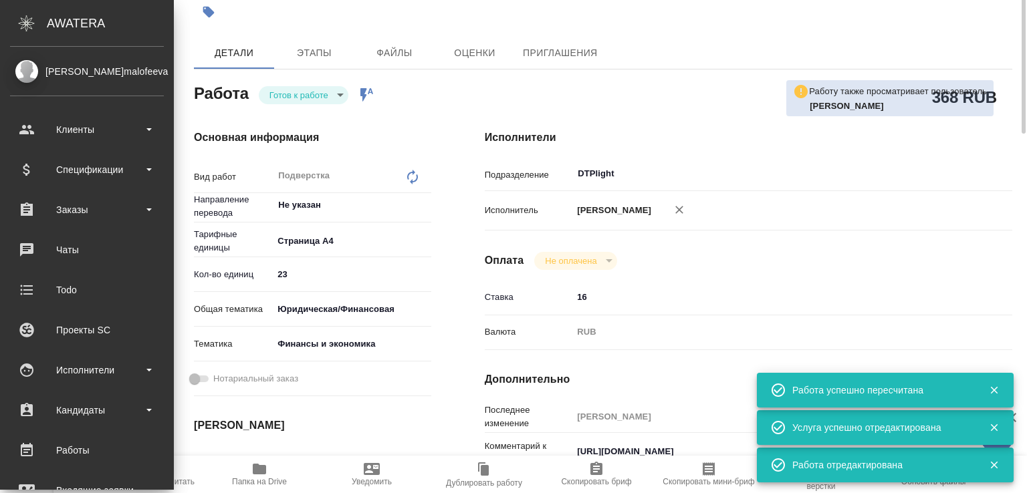
scroll to position [0, 0]
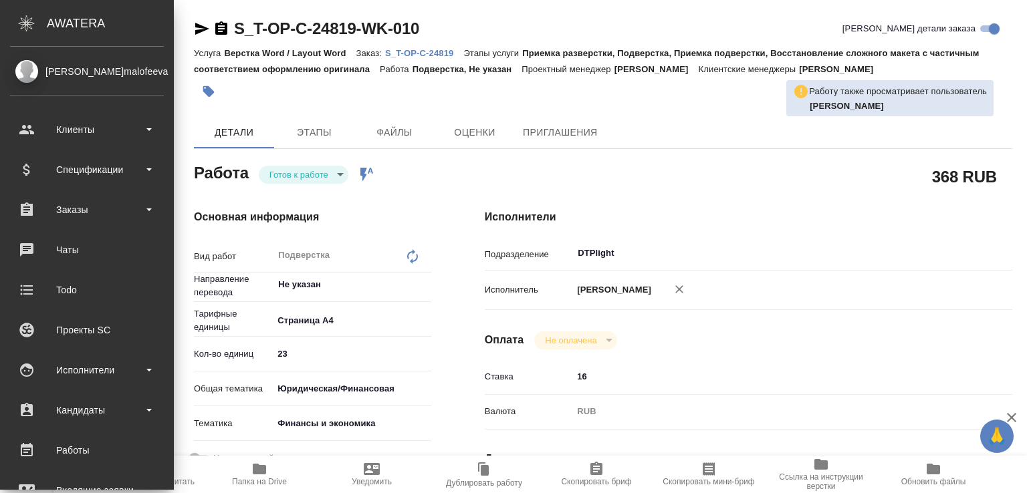
type textarea "x"
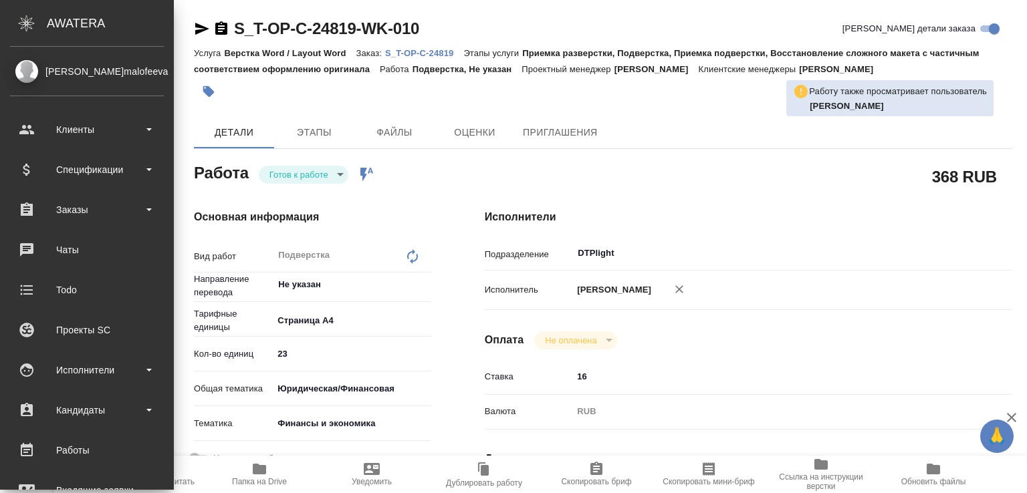
type textarea "x"
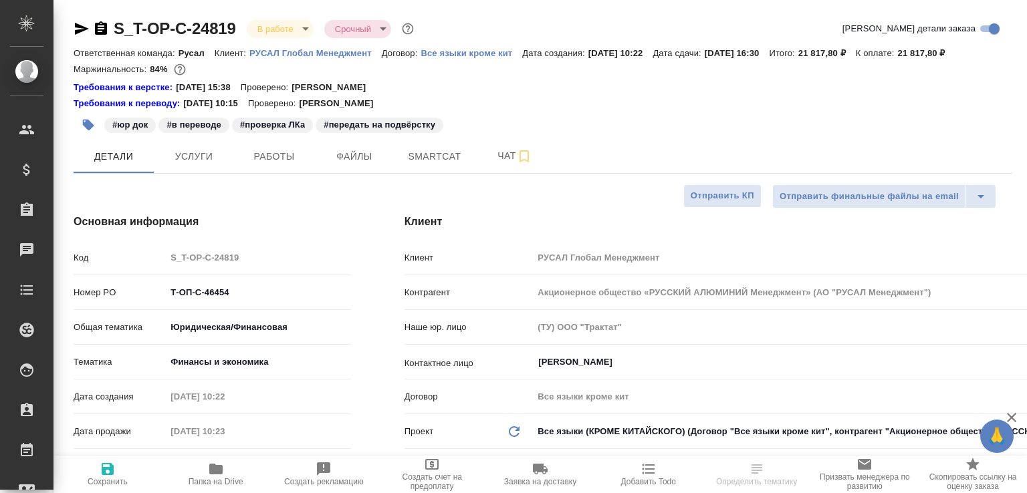
select select "RU"
click at [505, 164] on span "Чат" at bounding box center [515, 156] width 64 height 17
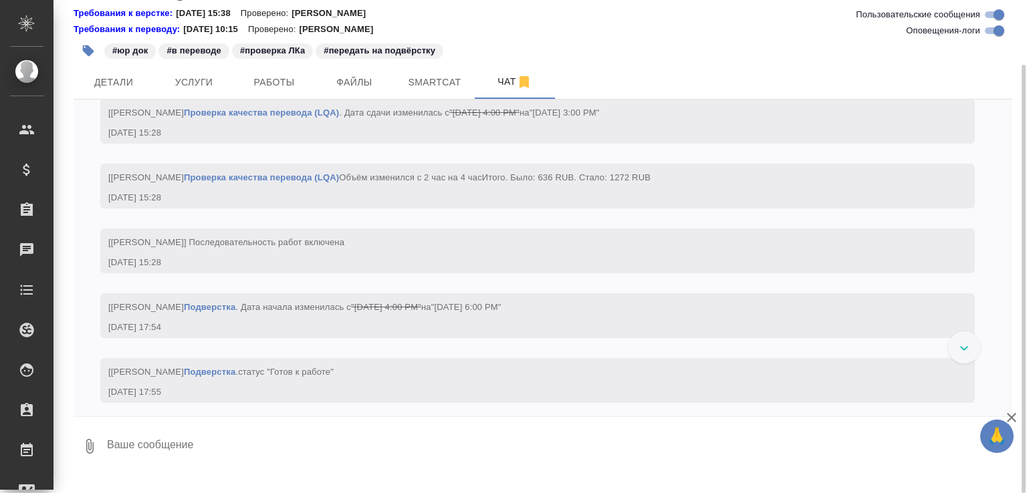
scroll to position [5498, 0]
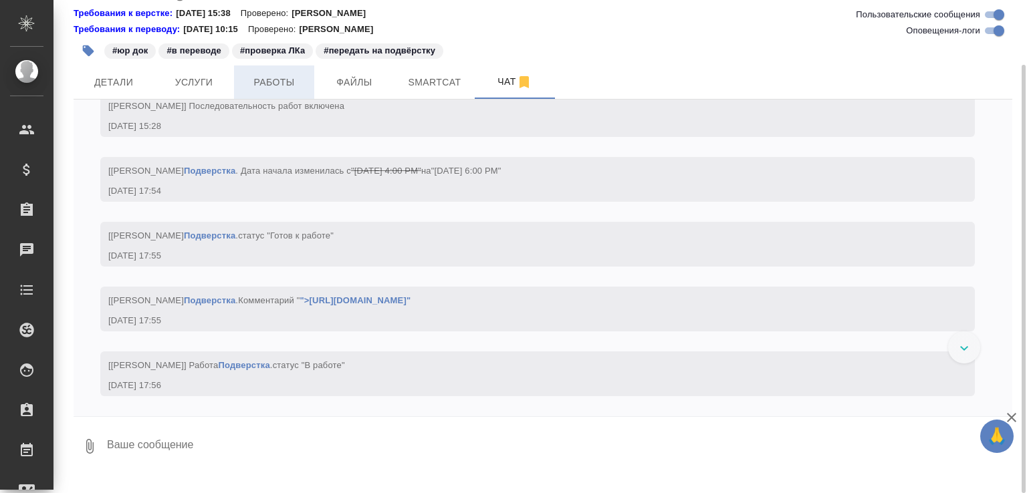
click at [259, 91] on span "Работы" at bounding box center [274, 82] width 64 height 17
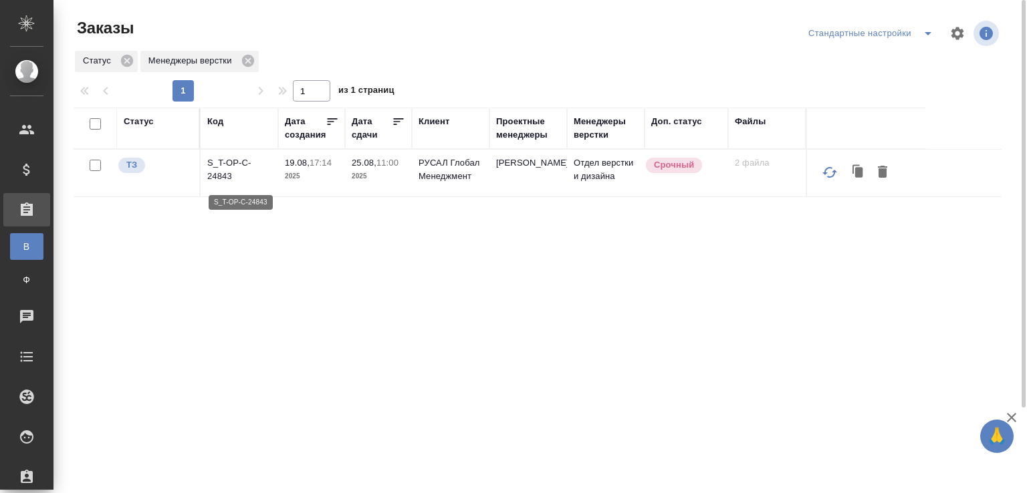
click at [225, 178] on p "S_T-OP-C-24843" at bounding box center [239, 169] width 64 height 27
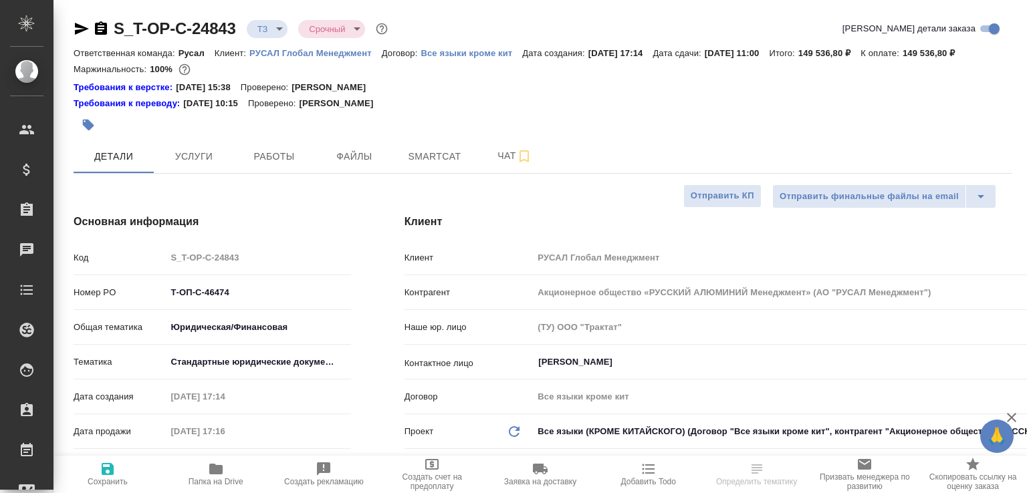
select select "RU"
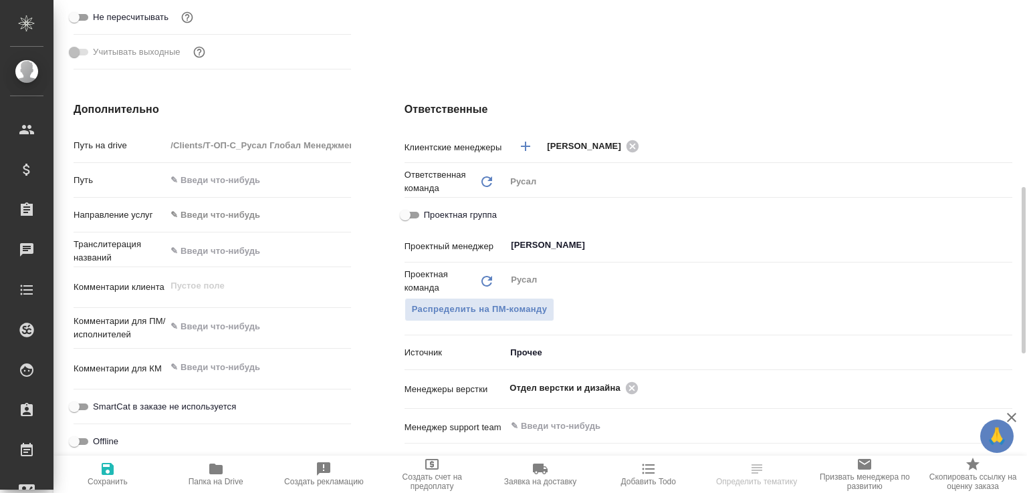
scroll to position [554, 0]
click at [628, 395] on icon at bounding box center [631, 387] width 15 height 15
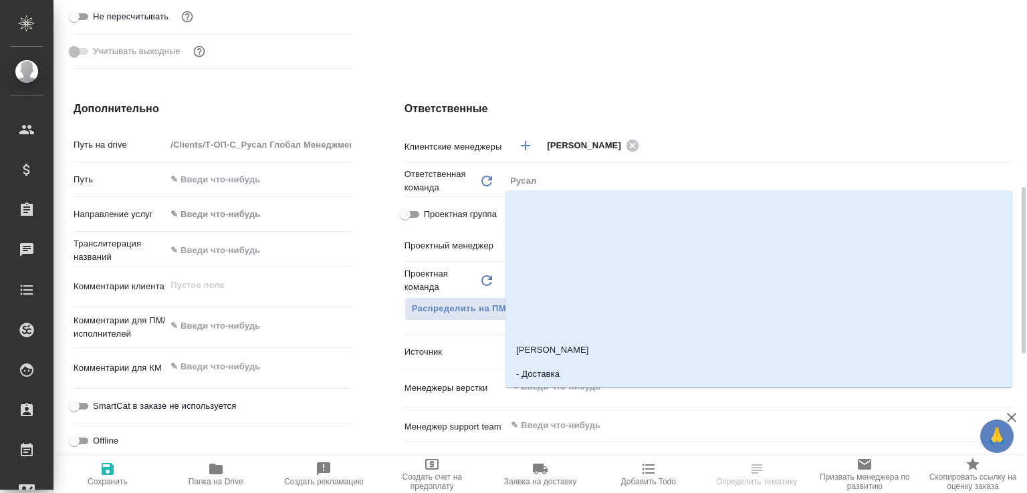
click at [628, 395] on input "text" at bounding box center [736, 387] width 454 height 16
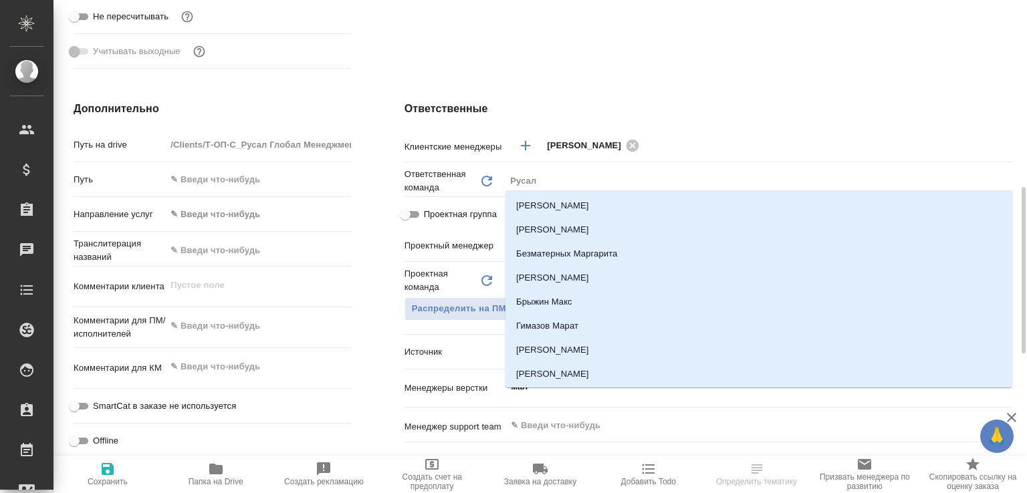
type input "мало"
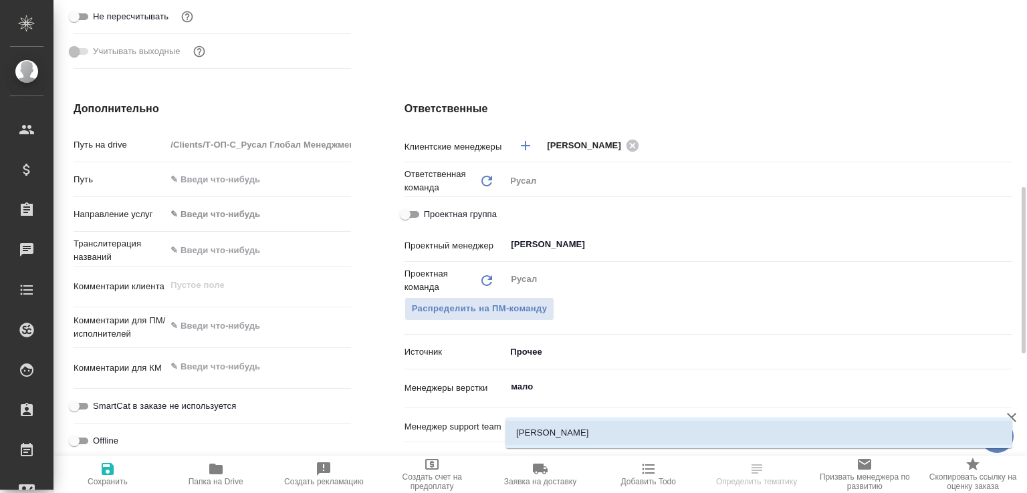
drag, startPoint x: 612, startPoint y: 427, endPoint x: 589, endPoint y: 428, distance: 23.4
click at [611, 427] on li "[PERSON_NAME]" at bounding box center [758, 433] width 507 height 24
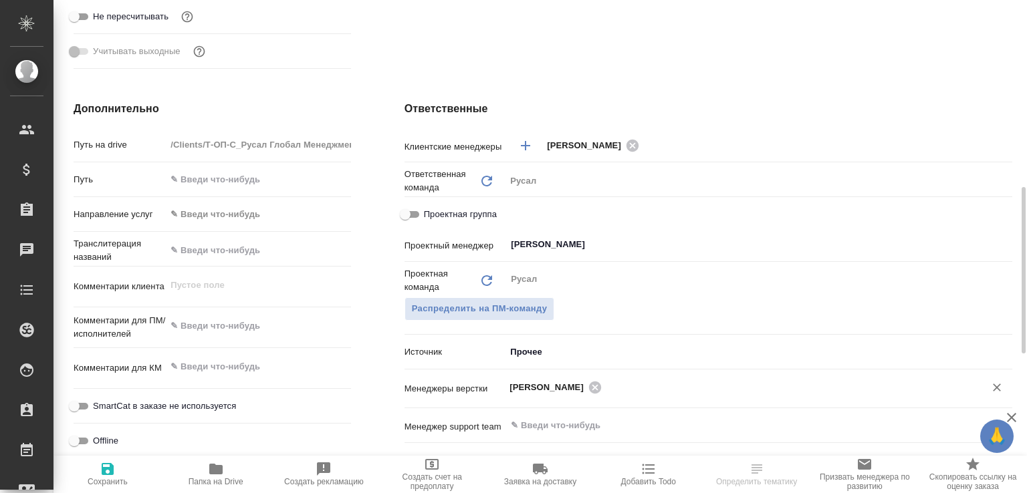
click at [108, 475] on icon "button" at bounding box center [108, 469] width 16 height 16
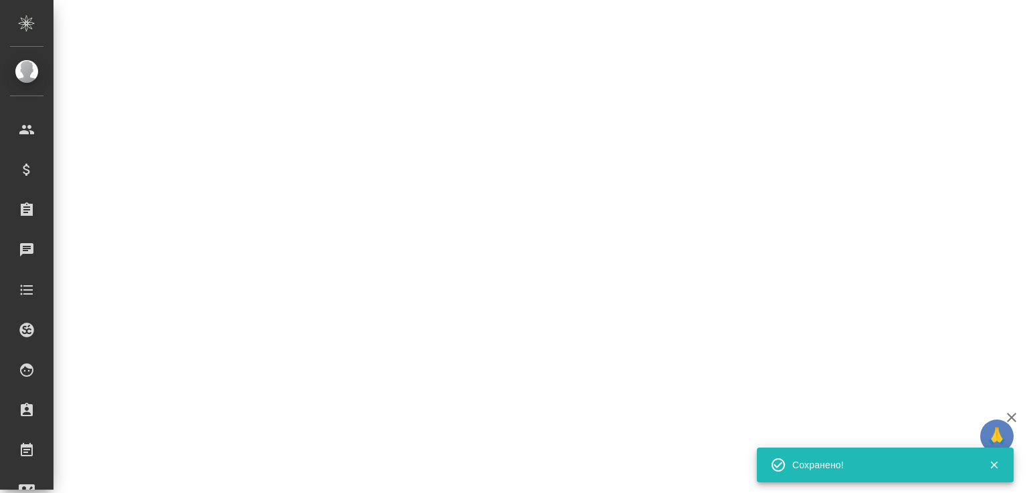
select select "RU"
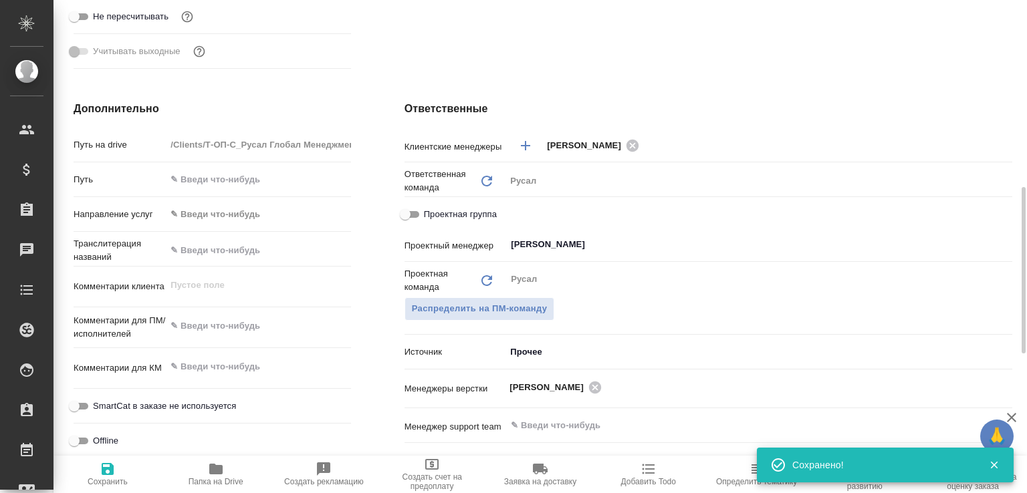
type textarea "x"
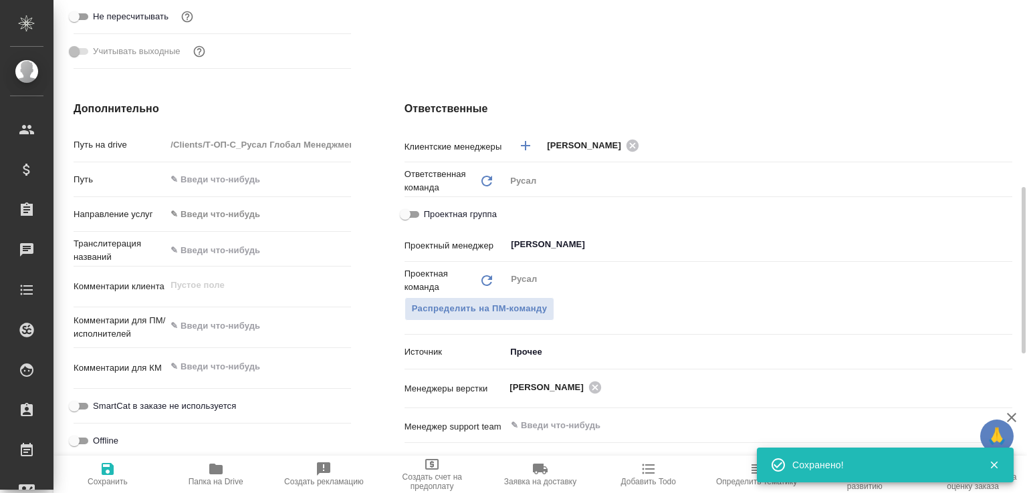
type textarea "x"
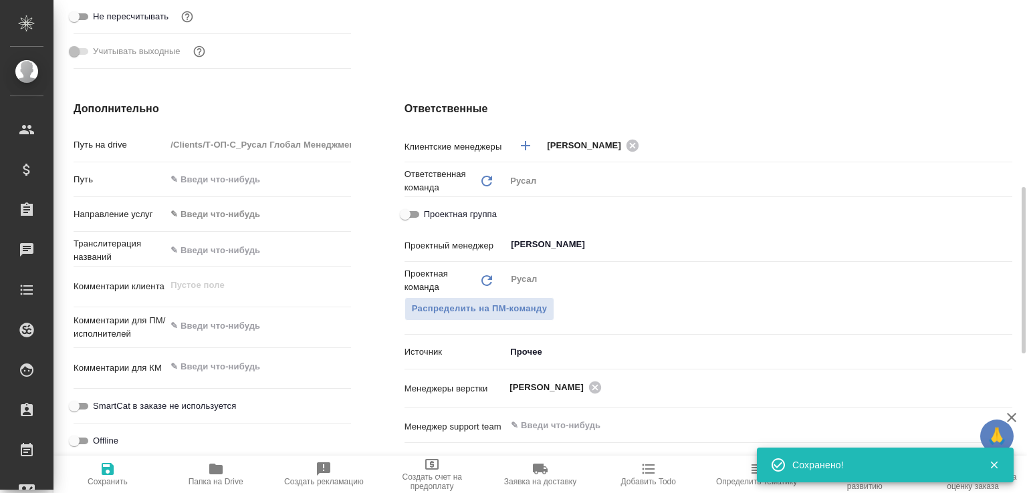
type textarea "x"
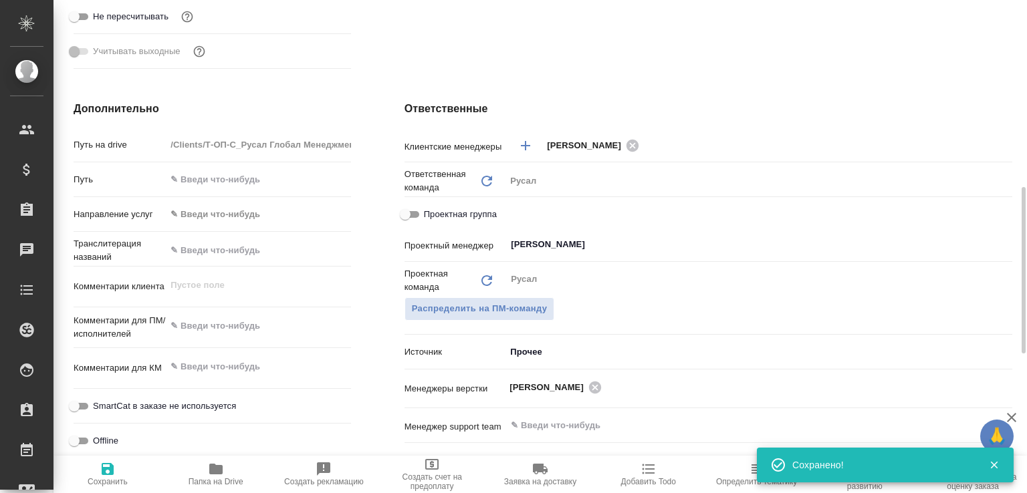
click at [232, 466] on span "Папка на Drive" at bounding box center [216, 473] width 92 height 25
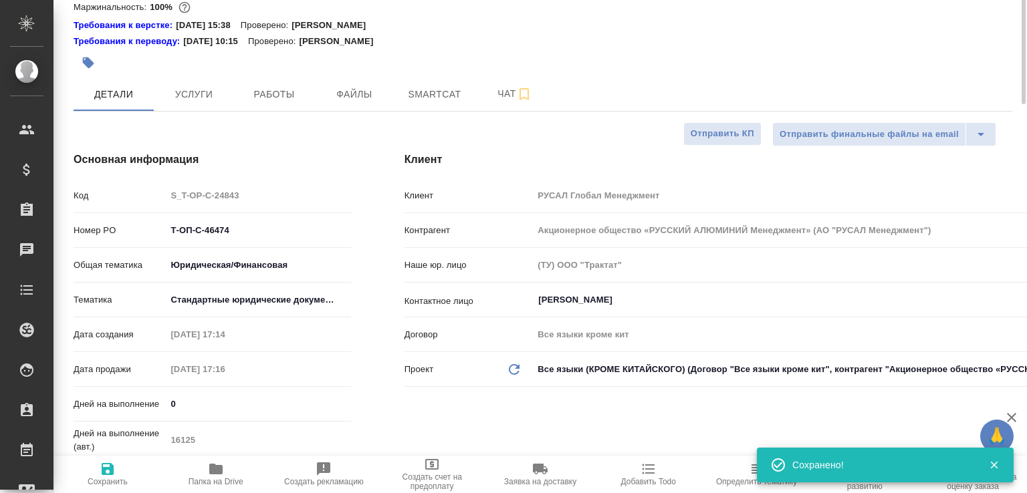
scroll to position [0, 0]
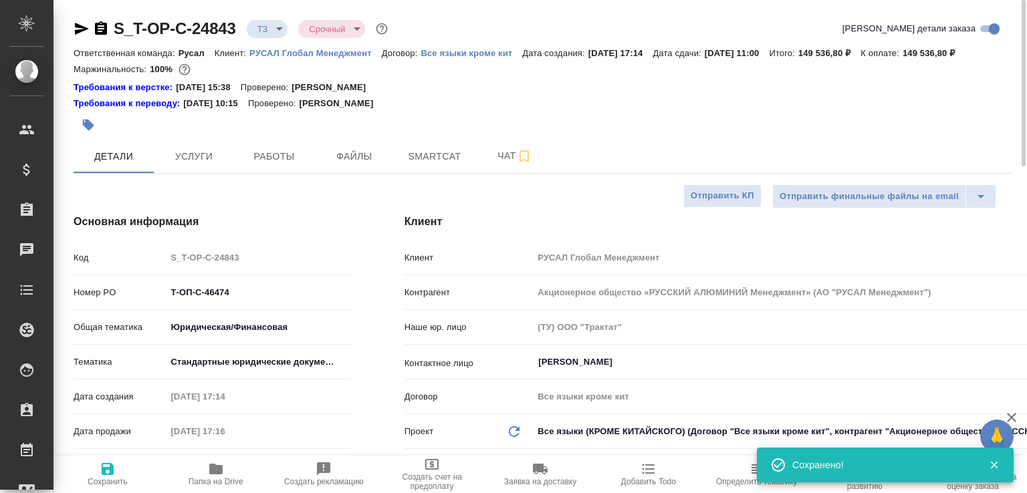
type textarea "x"
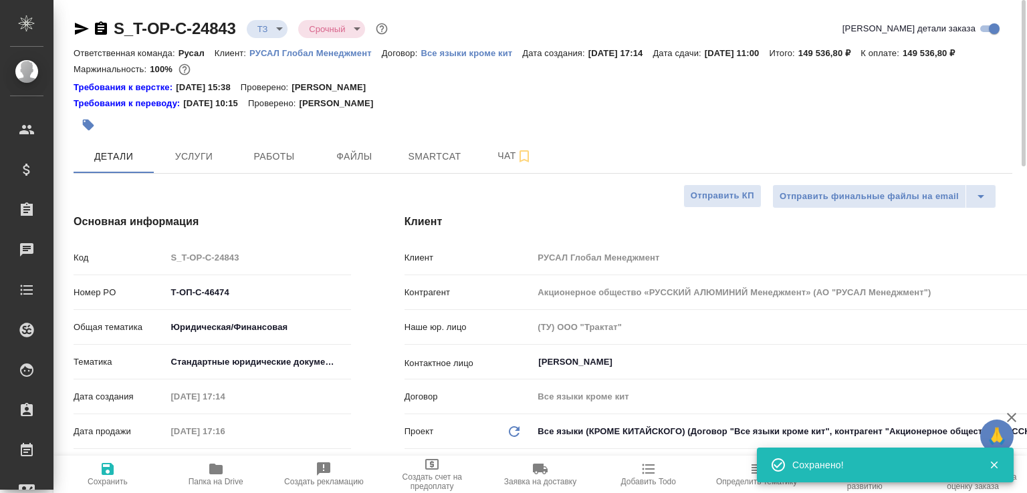
type textarea "x"
click at [104, 29] on icon "button" at bounding box center [101, 27] width 12 height 13
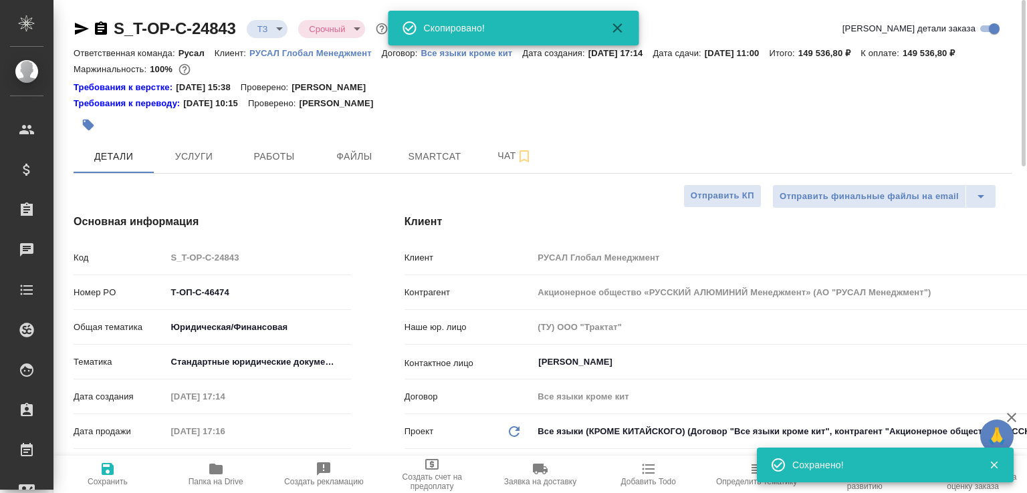
type textarea "x"
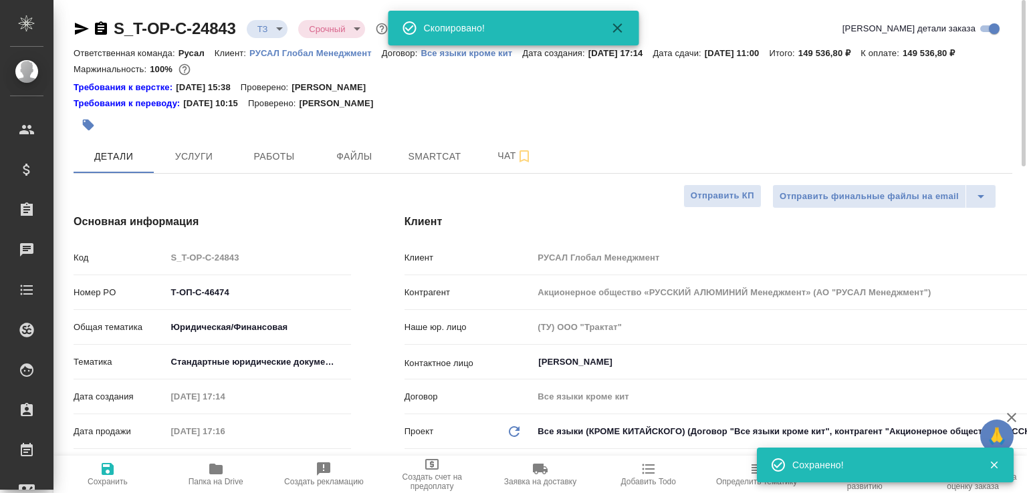
type textarea "x"
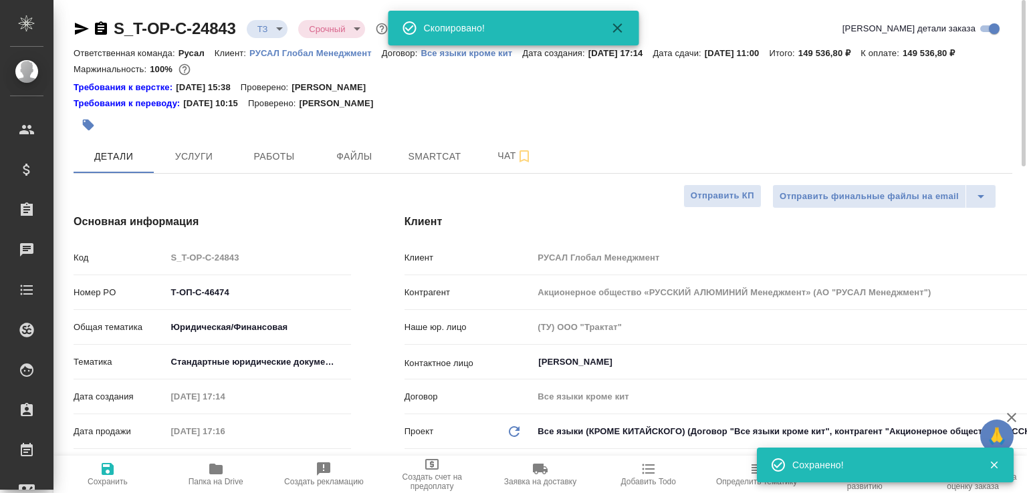
type textarea "x"
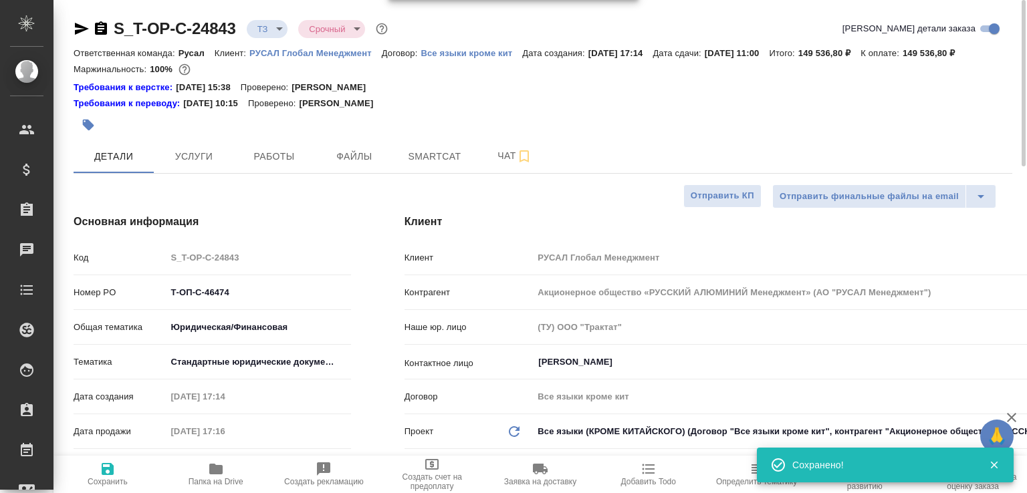
click at [97, 27] on icon "button" at bounding box center [101, 27] width 12 height 13
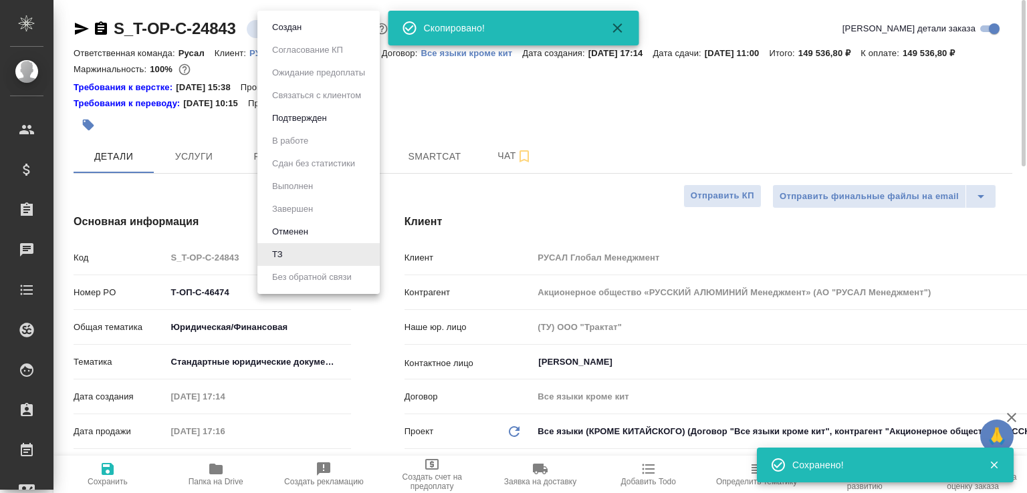
click at [283, 29] on body "🙏 .cls-1 fill:#fff; AWATERA Малофеева Екатерина e.malofeeva Клиенты Спецификаци…" at bounding box center [513, 246] width 1027 height 493
click at [283, 29] on button "Создан" at bounding box center [286, 27] width 37 height 15
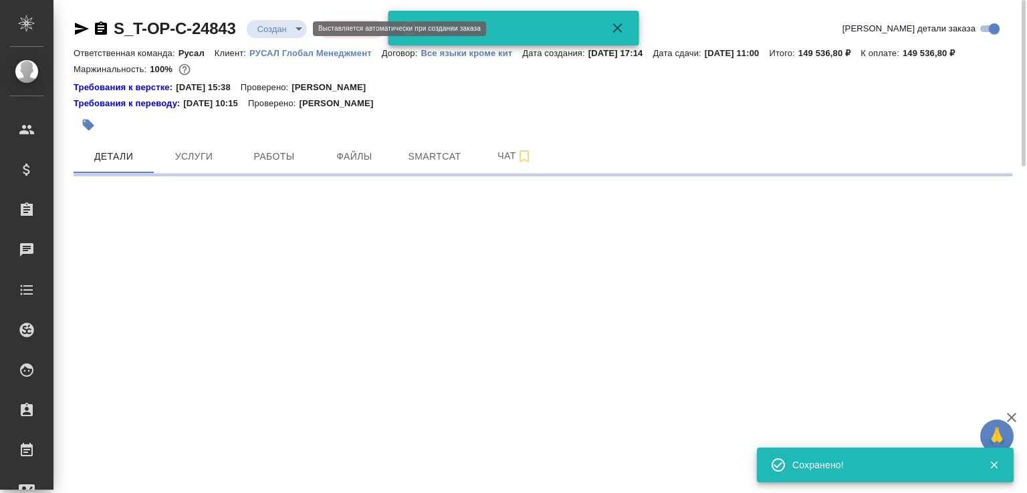
select select "RU"
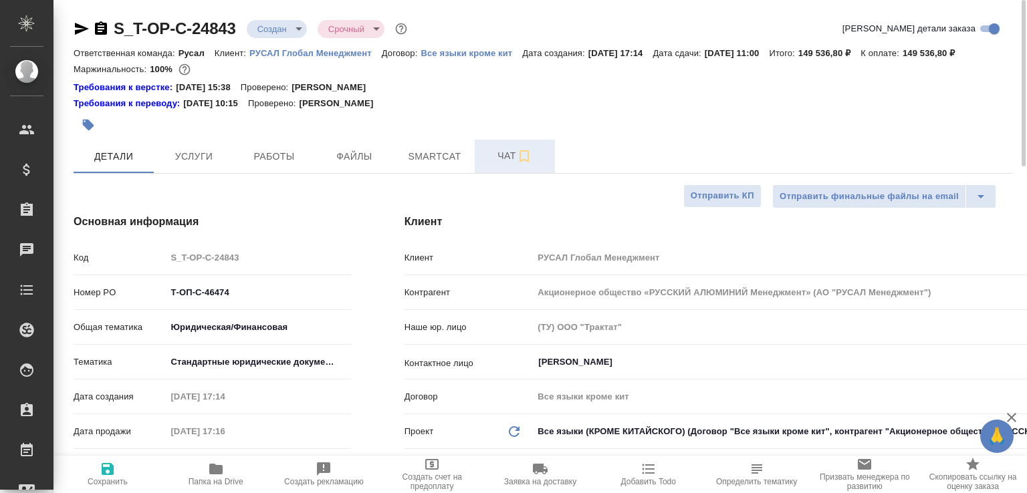
click at [500, 162] on button "Чат" at bounding box center [515, 156] width 80 height 33
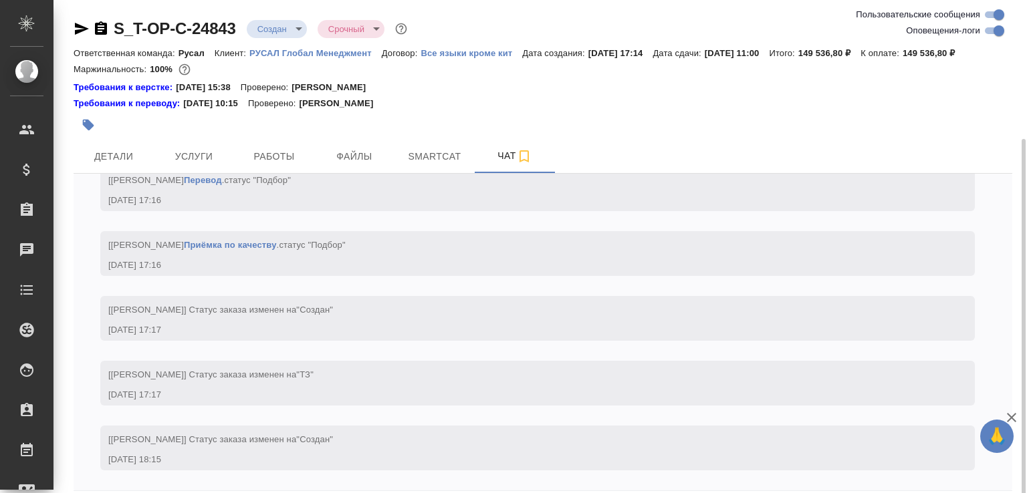
scroll to position [74, 0]
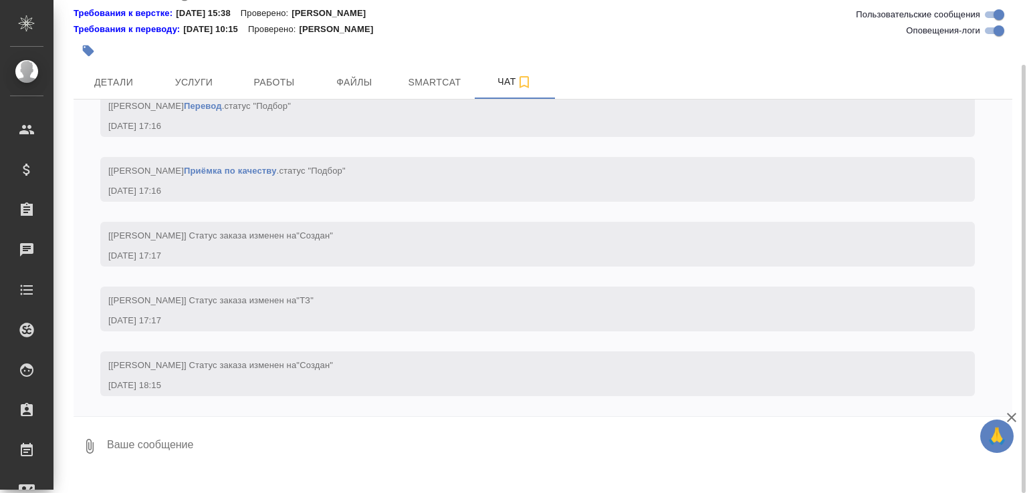
click at [87, 450] on button "0" at bounding box center [90, 446] width 32 height 45
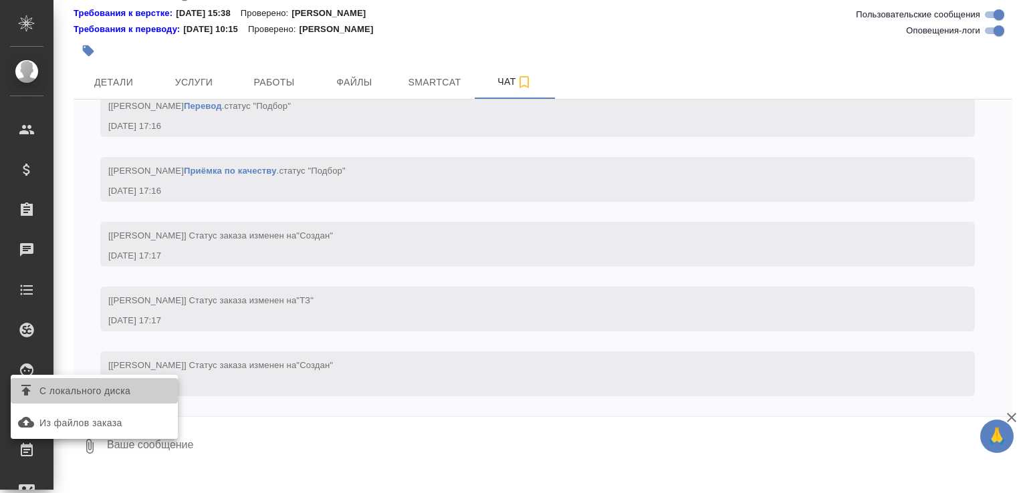
click at [110, 397] on span "С локального диска" at bounding box center [84, 391] width 91 height 17
click at [0, 0] on input "С локального диска" at bounding box center [0, 0] width 0 height 0
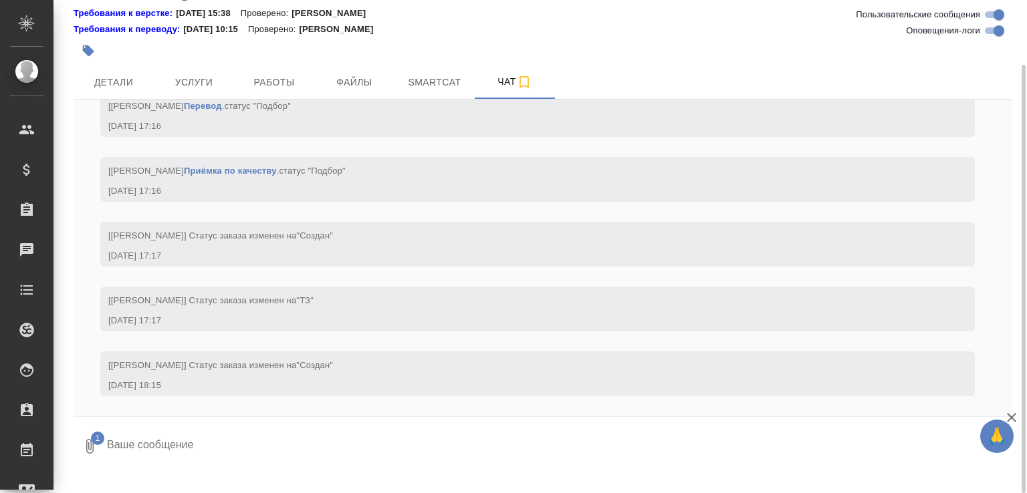
click at [209, 469] on textarea at bounding box center [548, 446] width 884 height 45
type textarea "хорошенький какой"
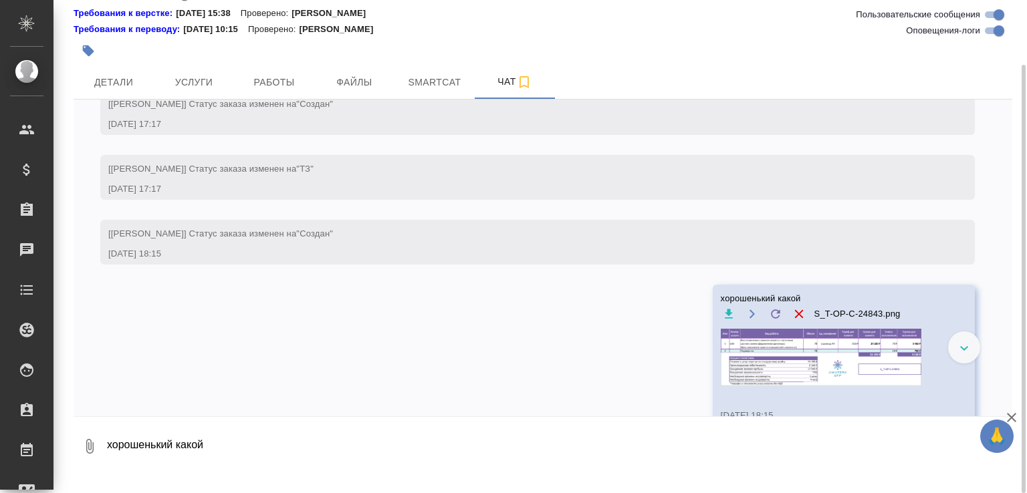
scroll to position [1043, 0]
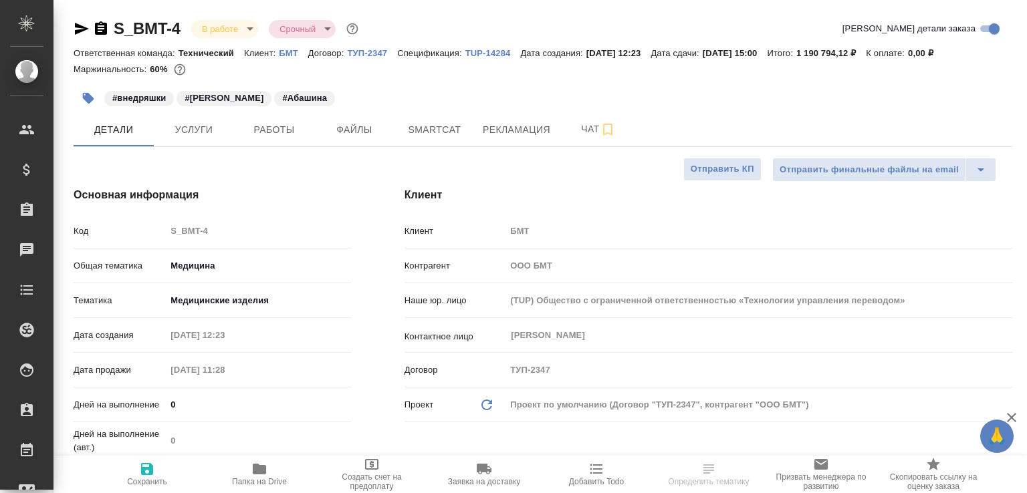
select select "RU"
click at [592, 134] on button "Чат" at bounding box center [598, 129] width 80 height 33
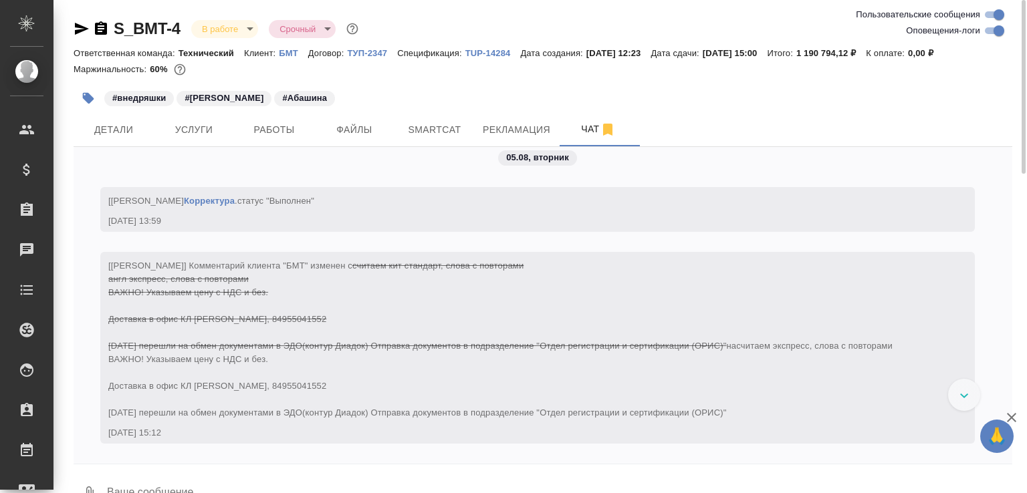
scroll to position [57060, 0]
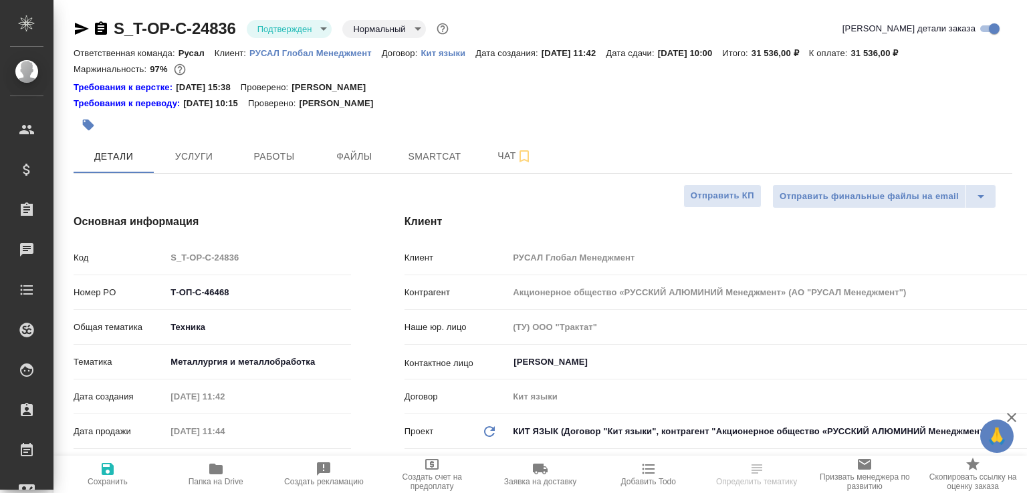
select select "RU"
type textarea "x"
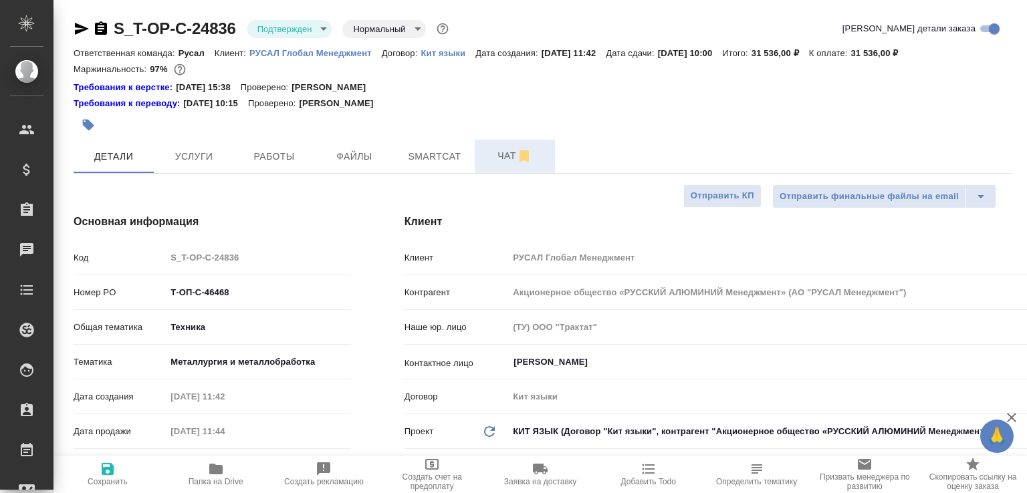
click at [486, 150] on span "Чат" at bounding box center [515, 156] width 64 height 17
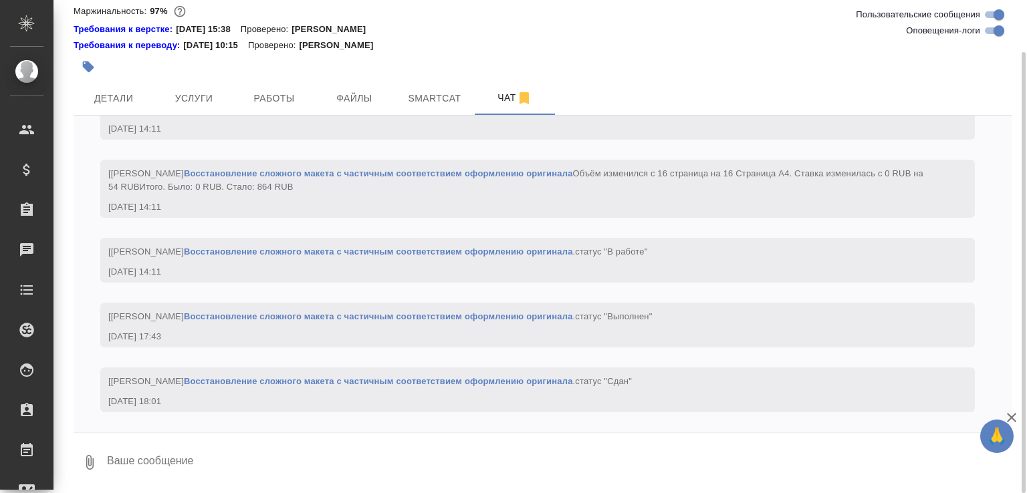
scroll to position [2268, 0]
click at [277, 443] on textarea at bounding box center [559, 462] width 907 height 45
paste textarea "[URL][DOMAIN_NAME]"
type textarea "есть чуток англа без дубляжа [URL][DOMAIN_NAME]"
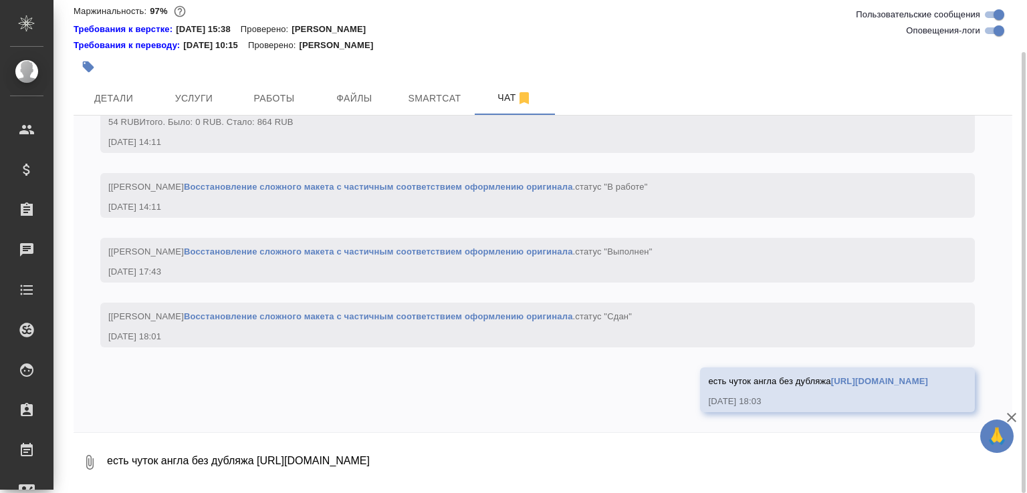
scroll to position [2361, 0]
click at [831, 376] on link "[URL][DOMAIN_NAME]" at bounding box center [879, 381] width 97 height 10
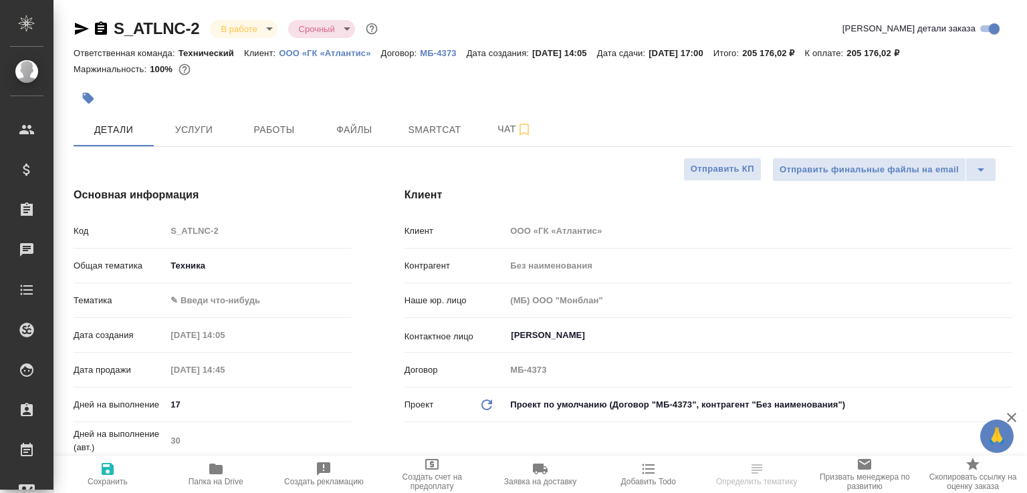
select select "RU"
click at [503, 126] on span "Чат" at bounding box center [515, 129] width 64 height 17
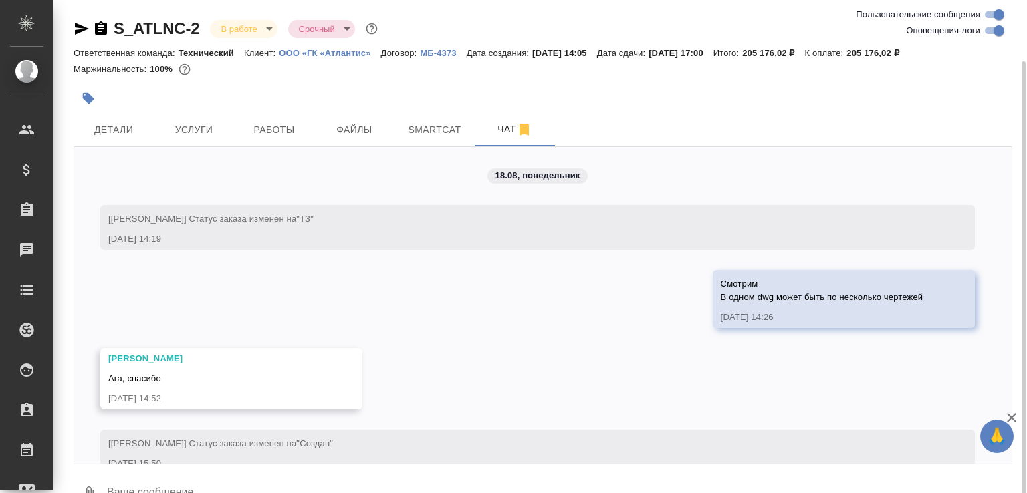
scroll to position [31, 0]
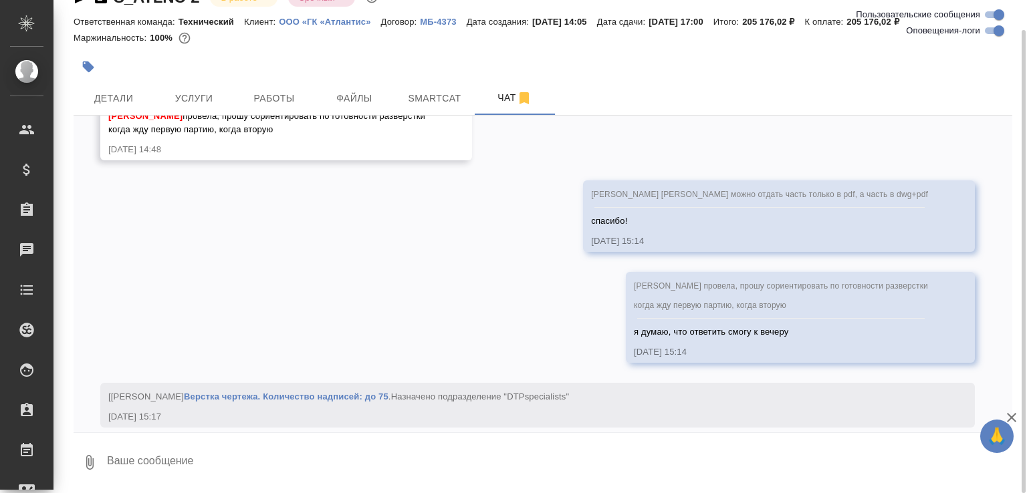
click at [163, 451] on textarea at bounding box center [559, 462] width 907 height 45
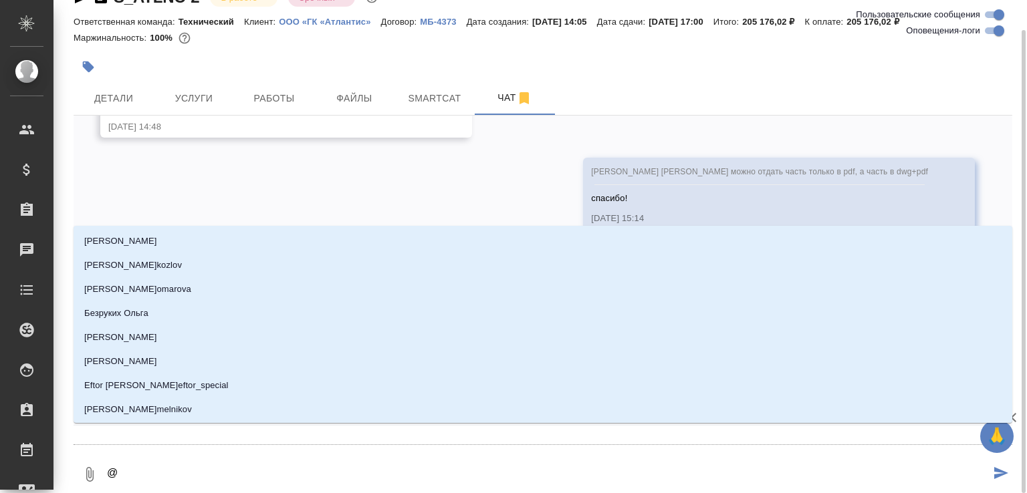
type textarea "@б"
type input "б"
type textarea "@бе"
type input "бе"
type textarea "@бел"
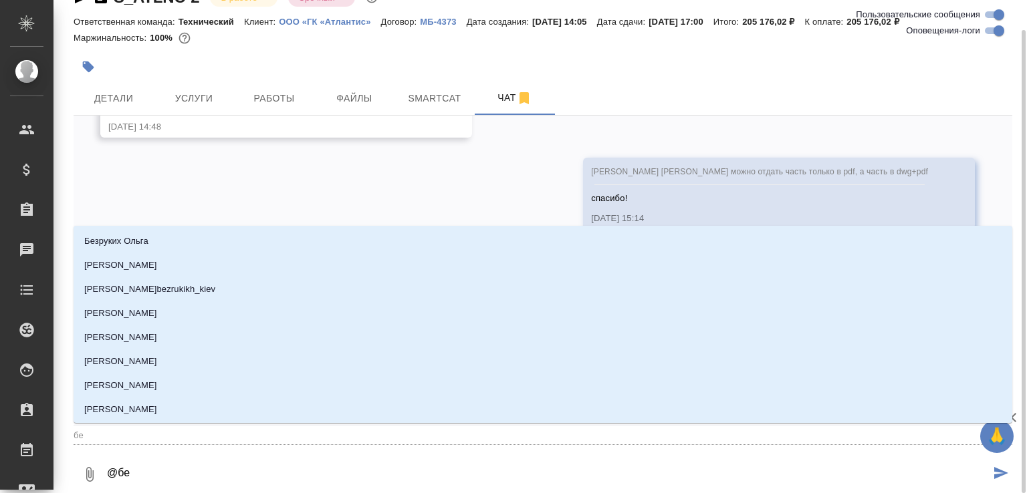
type input "бел"
type textarea "@беля"
type input "беля"
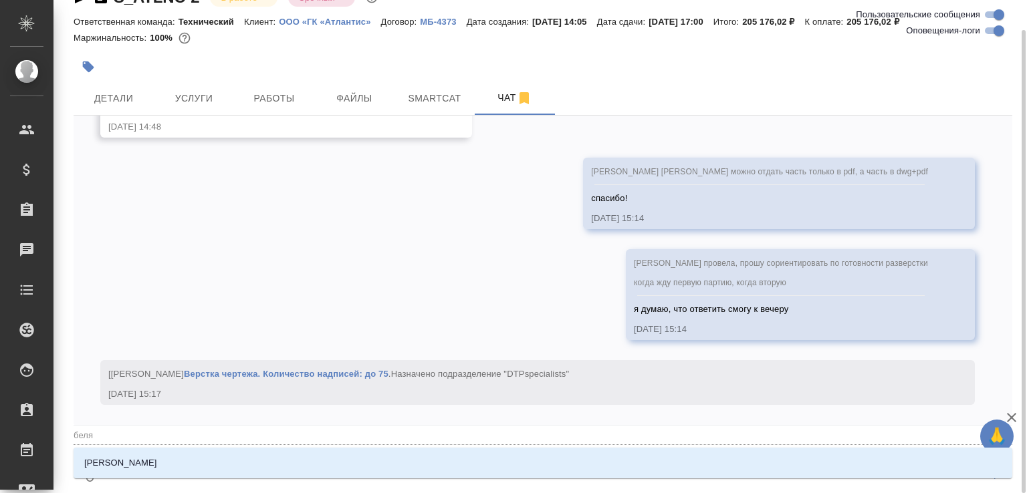
type textarea "@беляЮ"
type input "беляЮ"
type textarea "@беляЮл"
type input "беляЮл"
type textarea "@беляЮля"
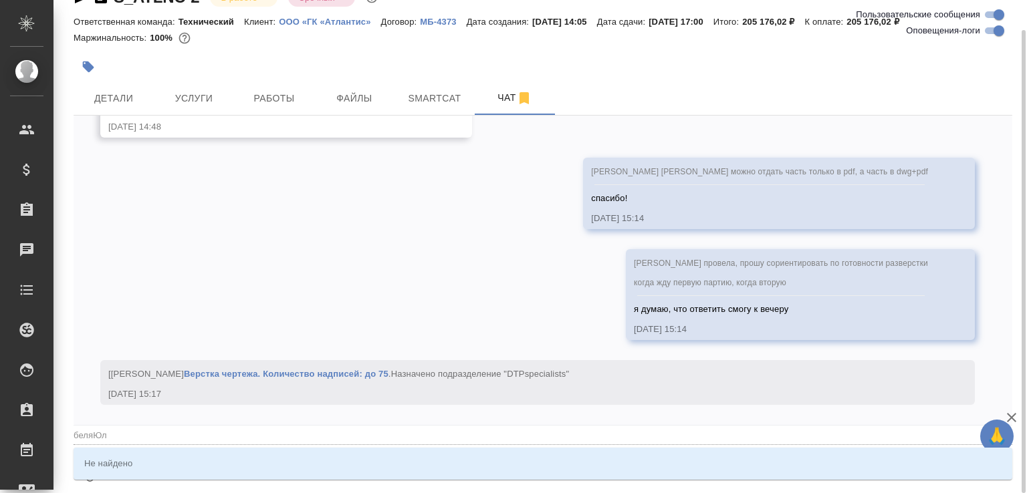
type input "беляЮля"
type textarea "@беляЮл"
type input "беляЮл"
type textarea "@беляЮ"
type input "беляЮ"
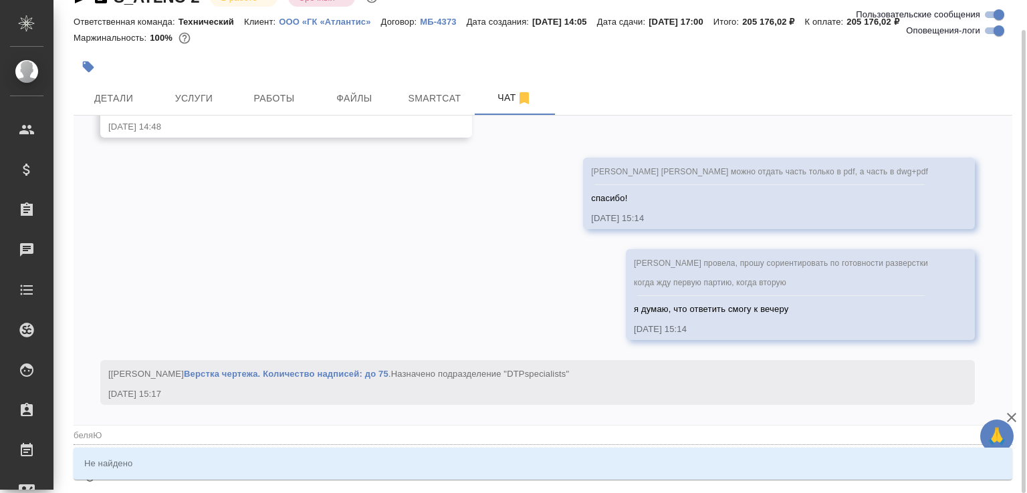
type textarea "@беля"
type input "беля"
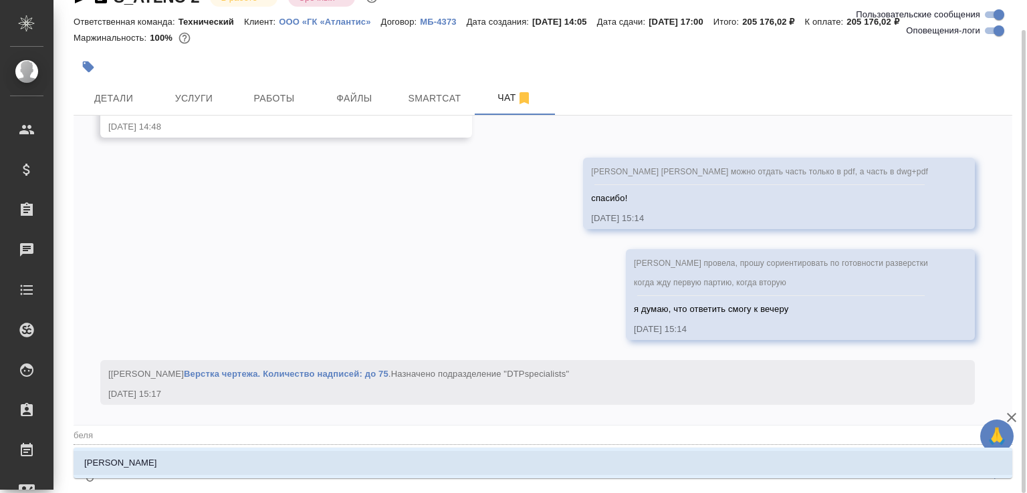
click at [163, 451] on li "[PERSON_NAME]" at bounding box center [543, 463] width 939 height 24
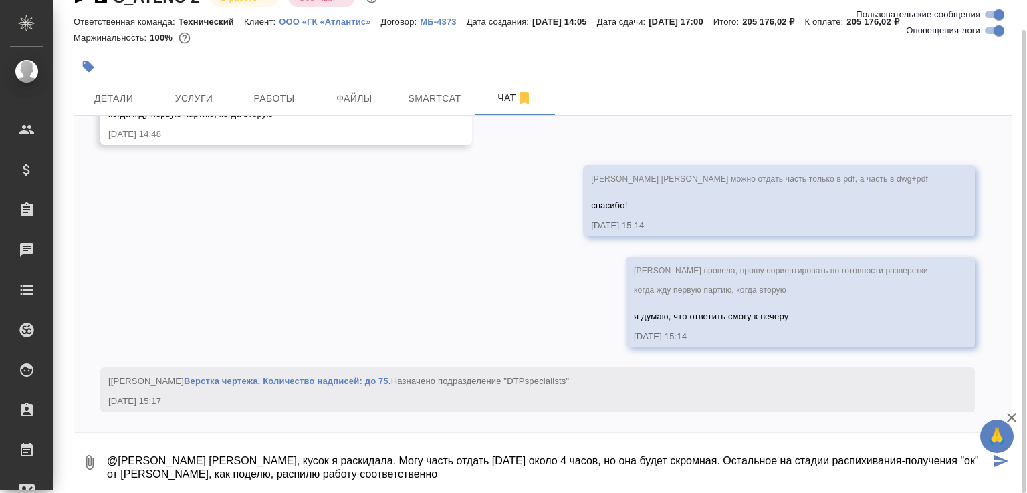
click at [218, 471] on textarea "@[PERSON_NAME] [PERSON_NAME], кусок я раскидала. Могу часть отдать [DATE] около…" at bounding box center [548, 462] width 884 height 45
click at [254, 470] on textarea "@[PERSON_NAME] [PERSON_NAME], кусок я раскидала. Могу часть отдать [DATE] около…" at bounding box center [548, 462] width 884 height 45
type textarea "@[PERSON_NAME] [PERSON_NAME], кусок я раскидала. Могу часть отдать [DATE] около…"
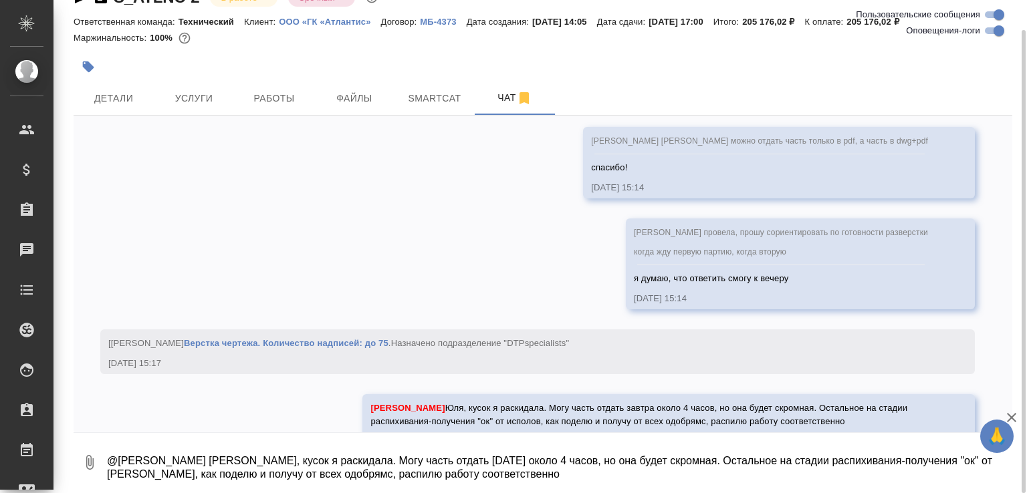
scroll to position [4889, 0]
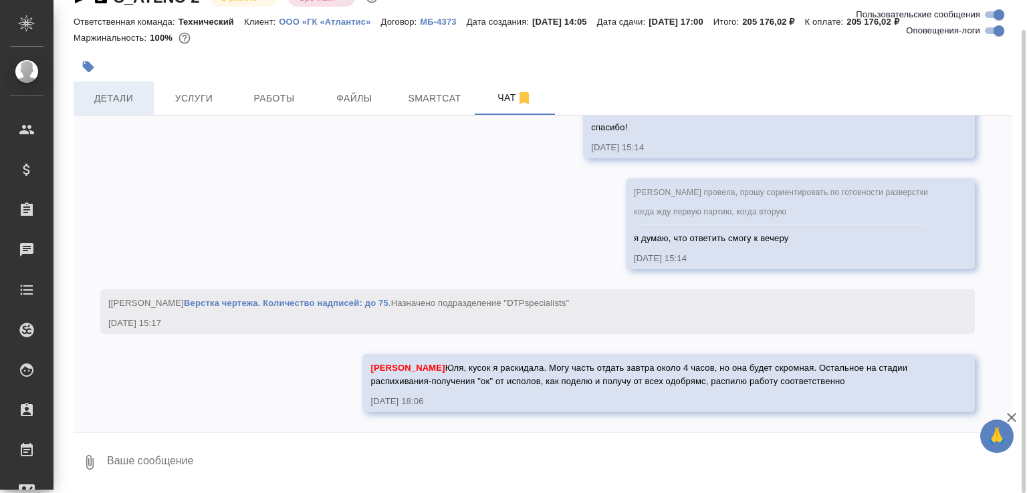
click at [114, 113] on button "Детали" at bounding box center [114, 98] width 80 height 33
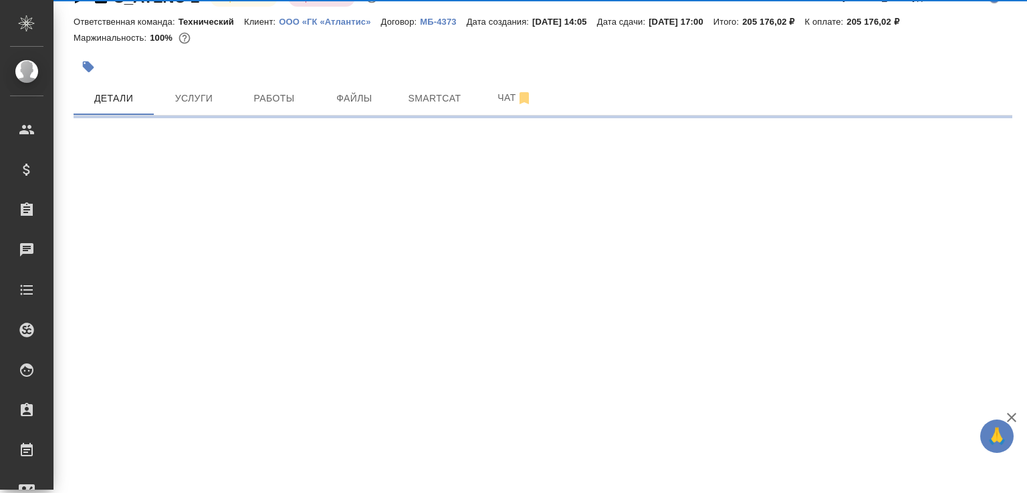
select select "RU"
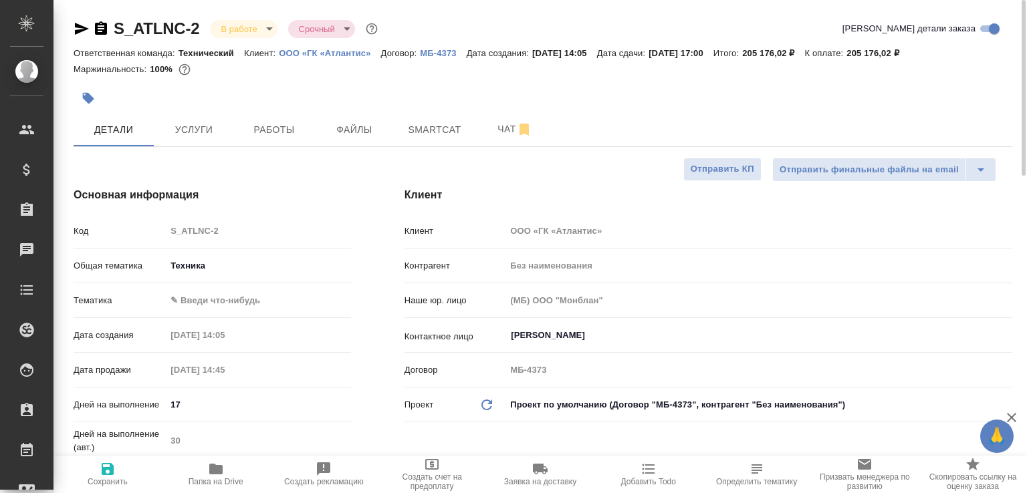
type textarea "x"
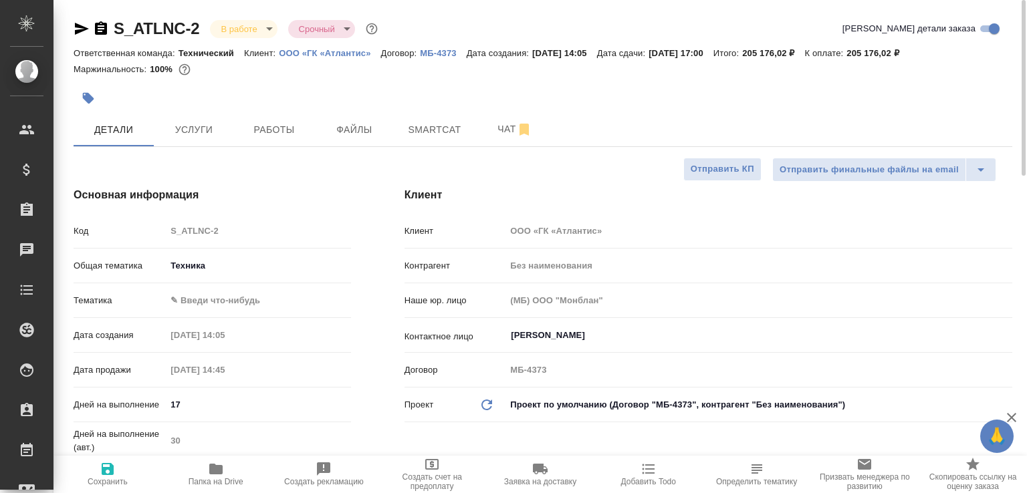
type textarea "x"
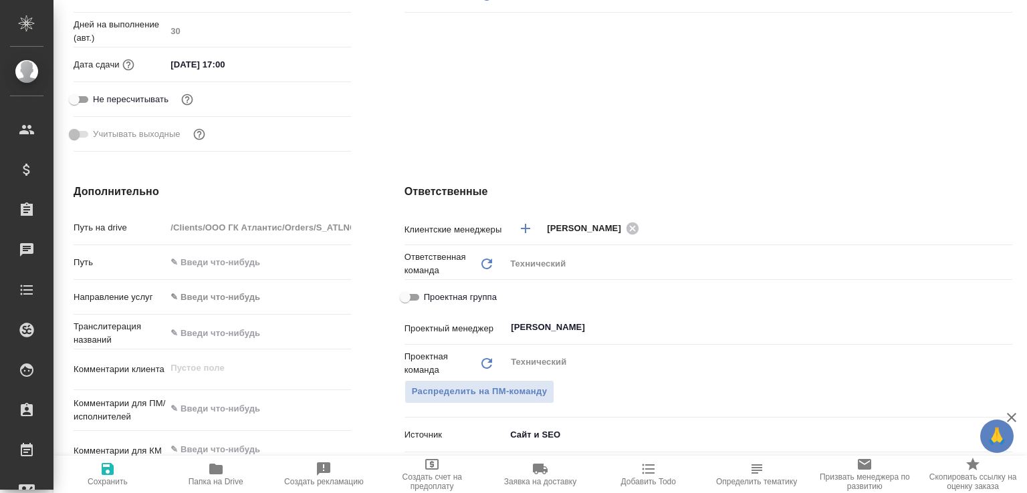
scroll to position [889, 0]
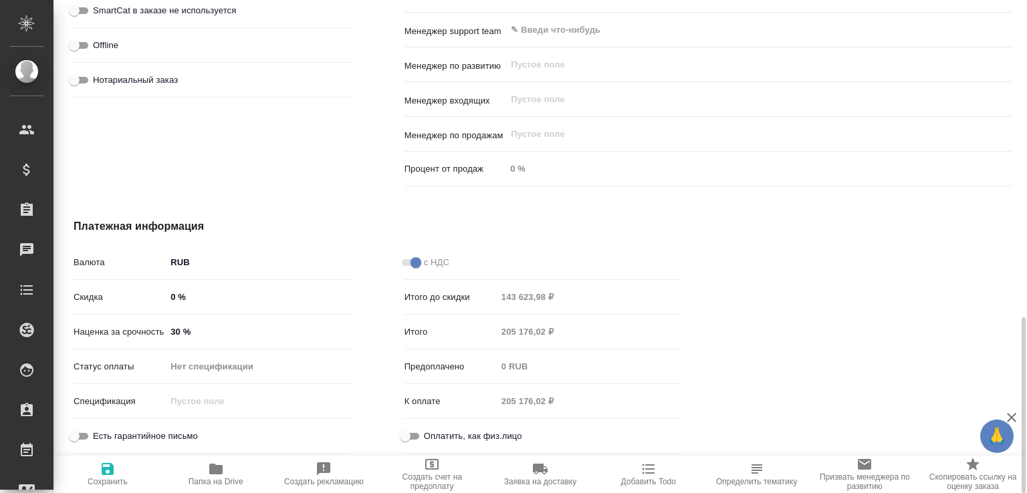
type textarea "x"
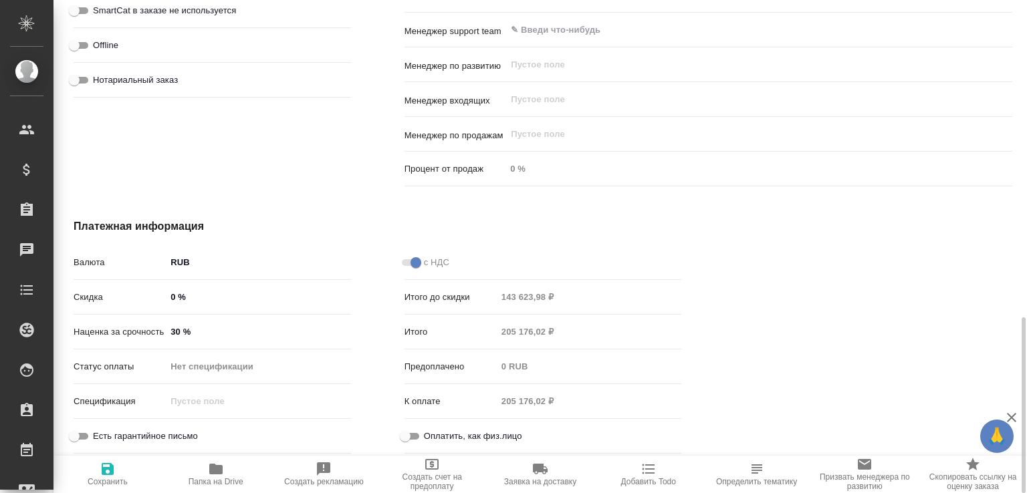
type textarea "x"
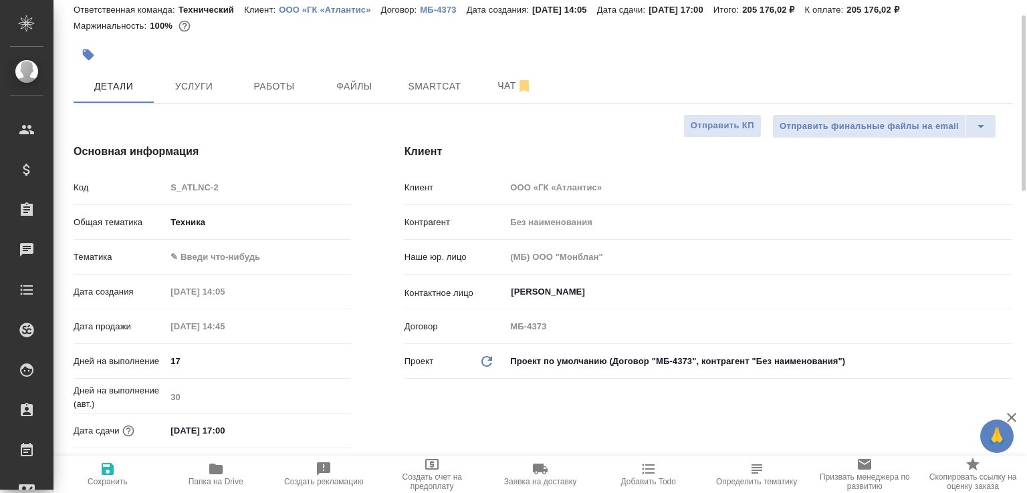
scroll to position [0, 0]
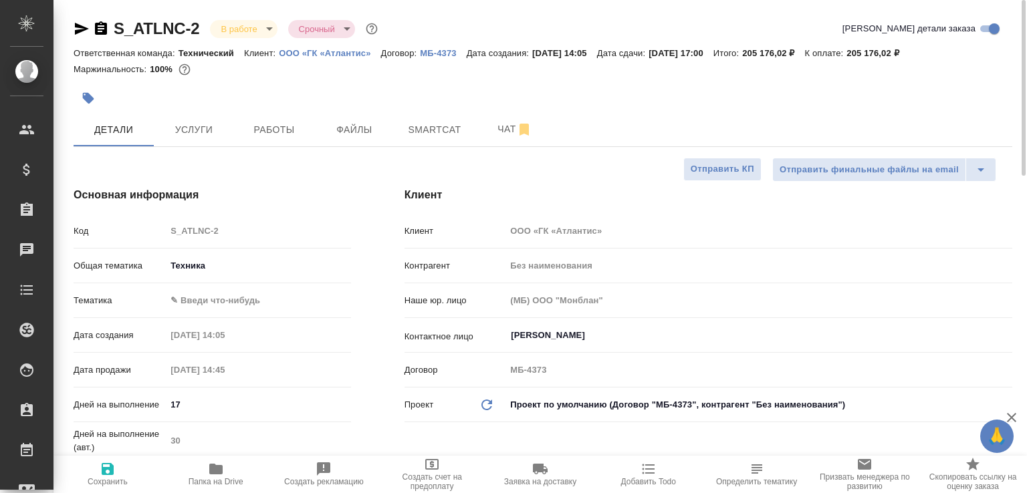
click at [221, 475] on span "Папка на Drive" at bounding box center [216, 473] width 92 height 25
type textarea "x"
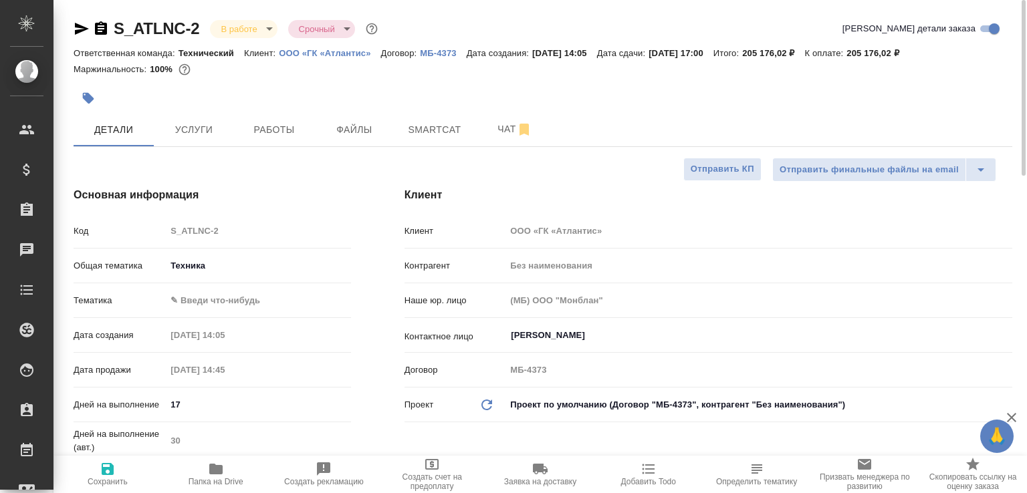
type textarea "x"
click at [483, 126] on button "Чат" at bounding box center [515, 129] width 80 height 33
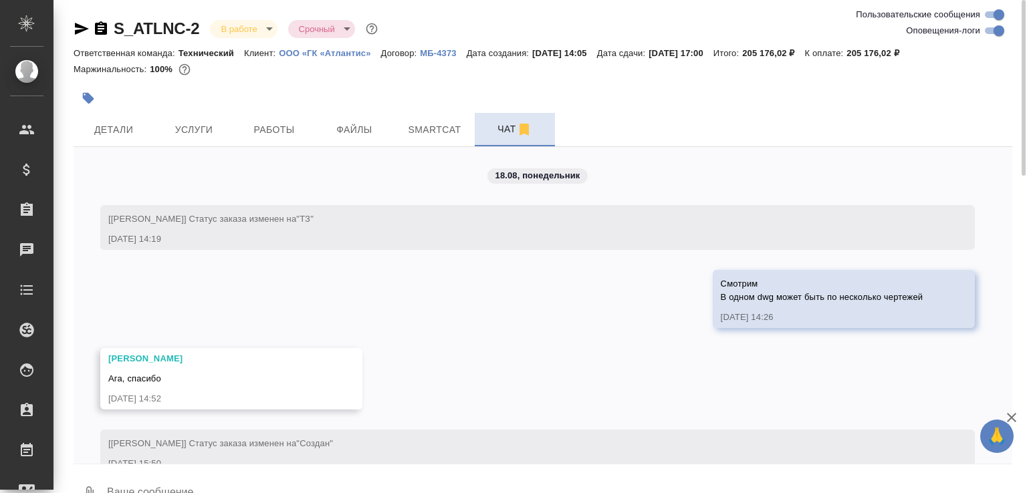
scroll to position [4889, 0]
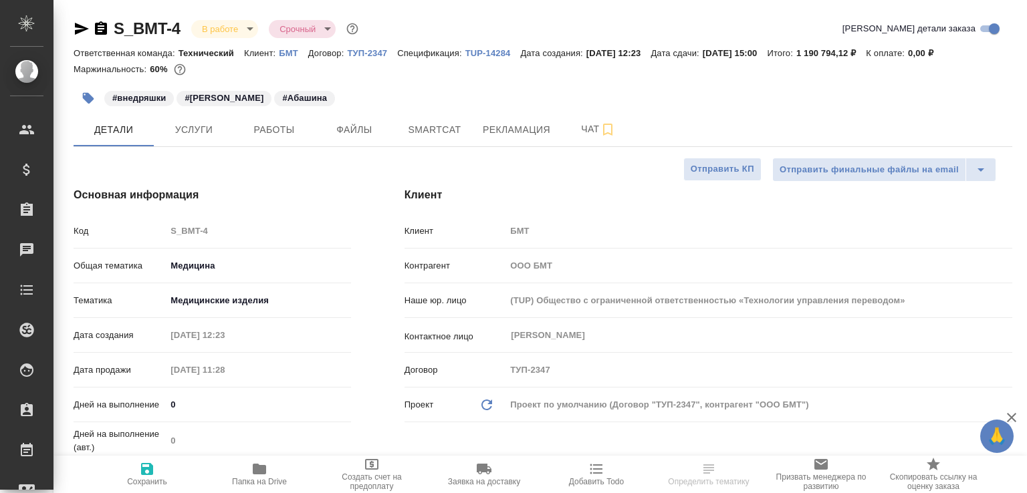
select select "RU"
click at [567, 138] on span "Чат" at bounding box center [598, 129] width 64 height 17
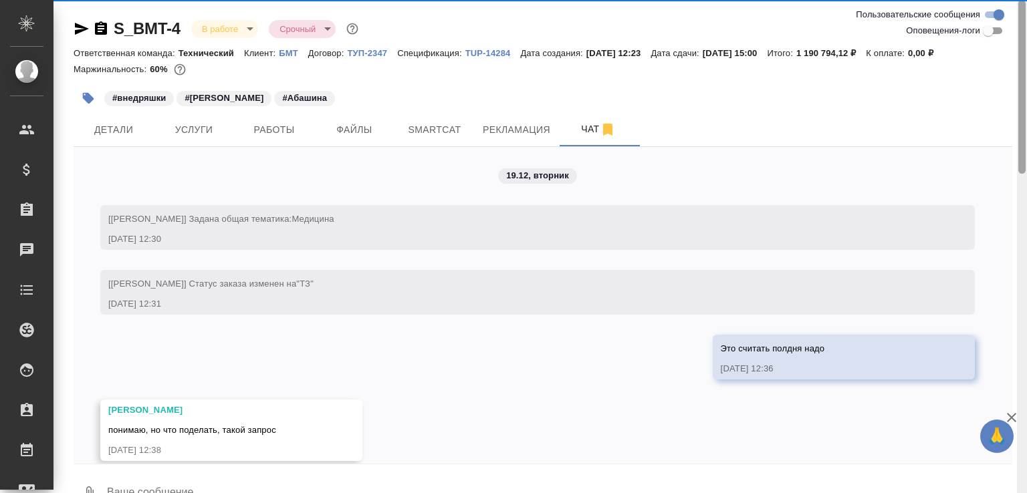
click at [997, 31] on input "Оповещения-логи" at bounding box center [988, 31] width 48 height 16
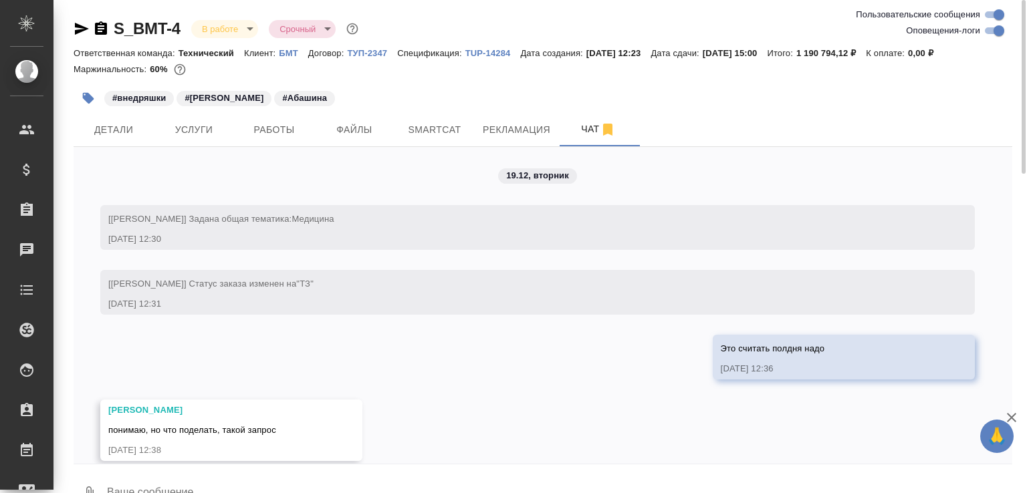
click at [1001, 28] on input "Оповещения-логи" at bounding box center [999, 31] width 48 height 16
checkbox input "false"
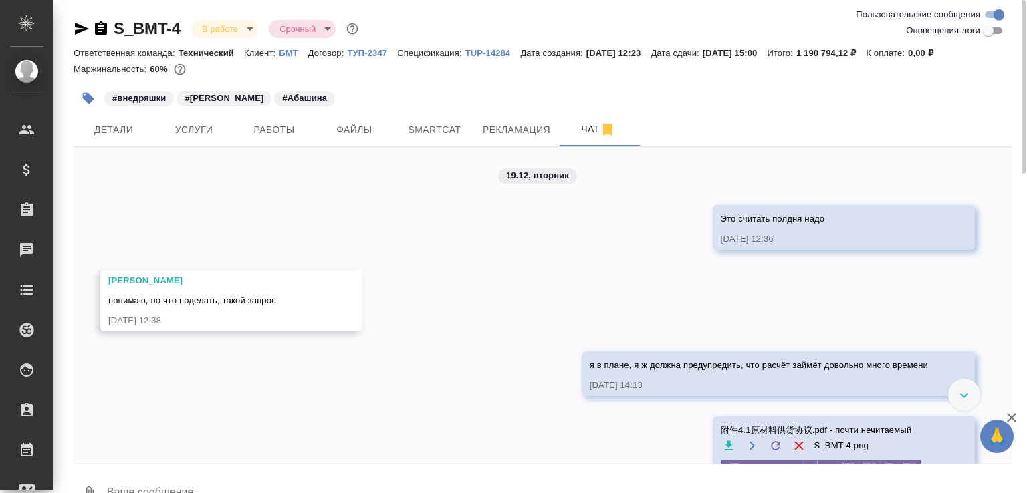
click at [532, 272] on div "19.12, вторник Это считать полдня надо 19.12.23, 12:36 Krapivin Leonid понимаю,…" at bounding box center [543, 305] width 939 height 317
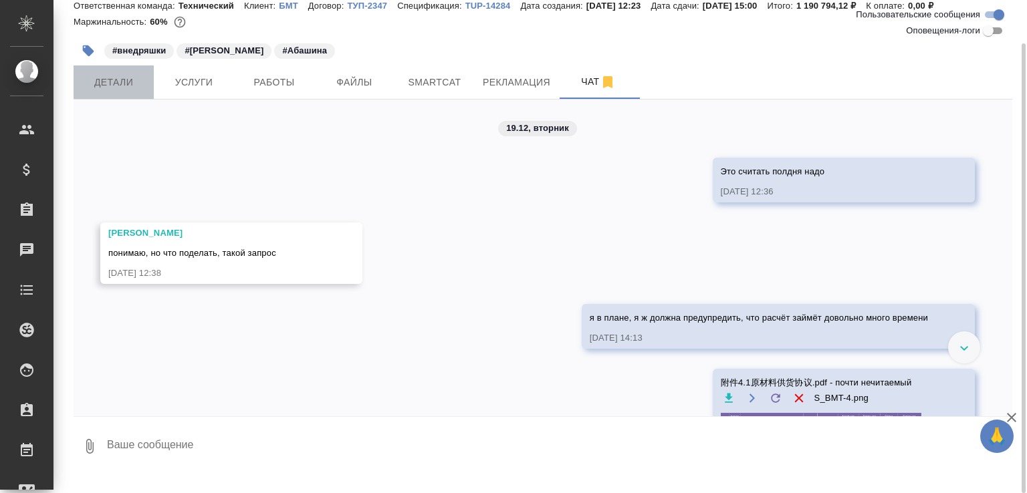
click at [131, 91] on span "Детали" at bounding box center [114, 82] width 64 height 17
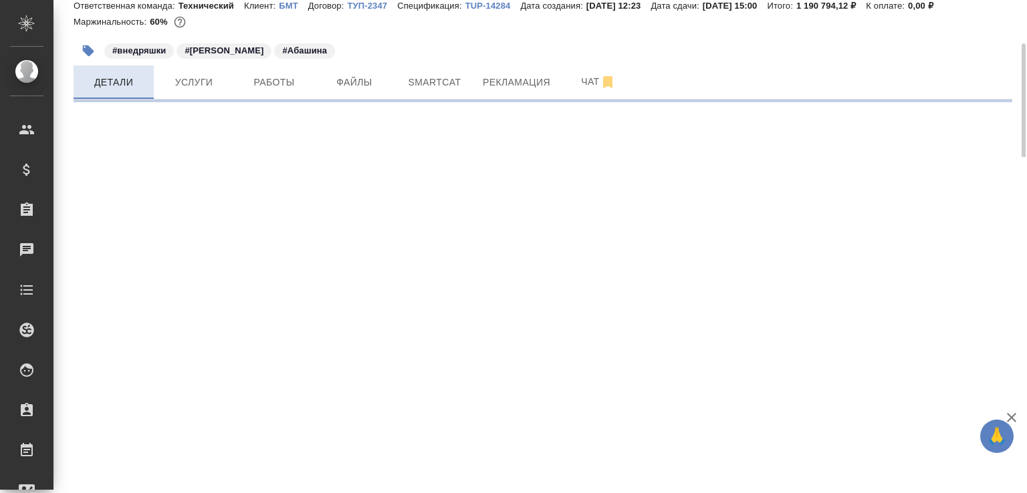
select select "RU"
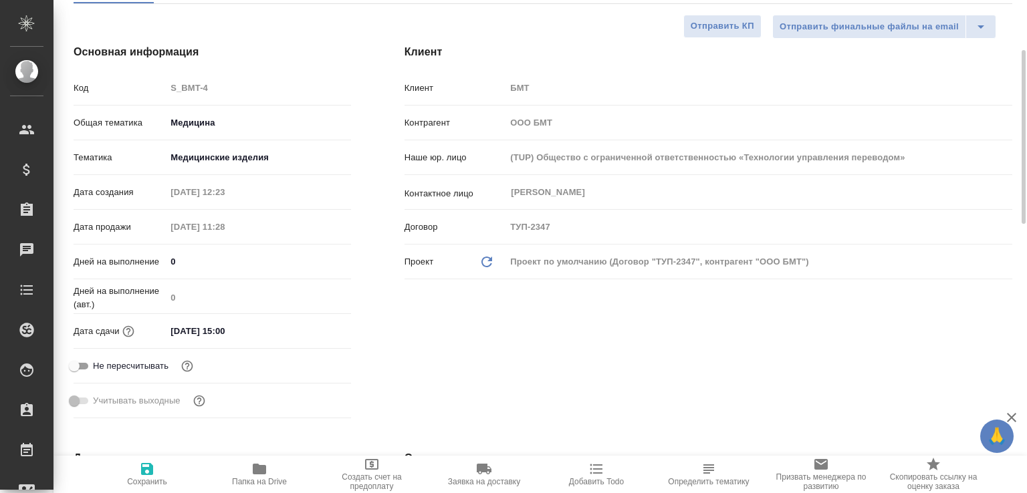
scroll to position [3, 0]
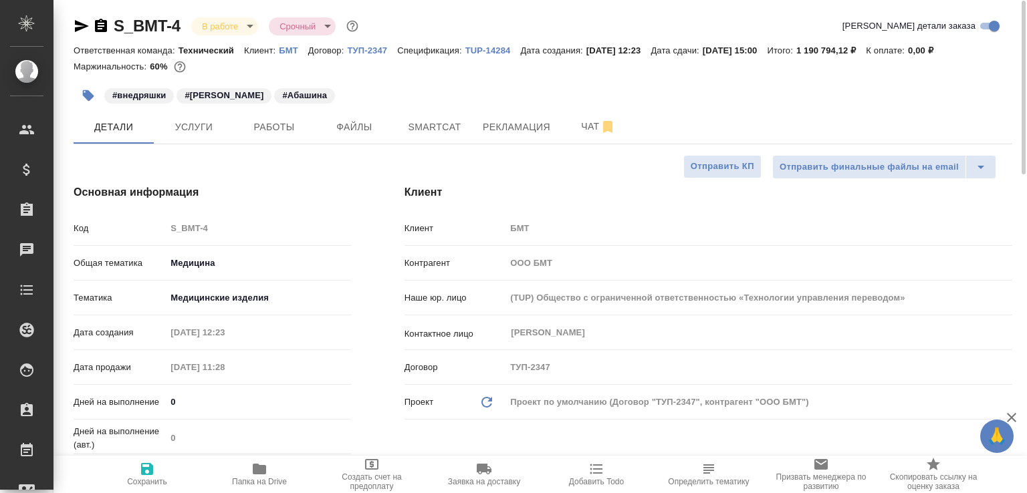
click at [582, 110] on div "#внедряшки #Игнаткина #Абашина" at bounding box center [387, 95] width 626 height 29
click at [582, 135] on span "Чат" at bounding box center [598, 126] width 64 height 17
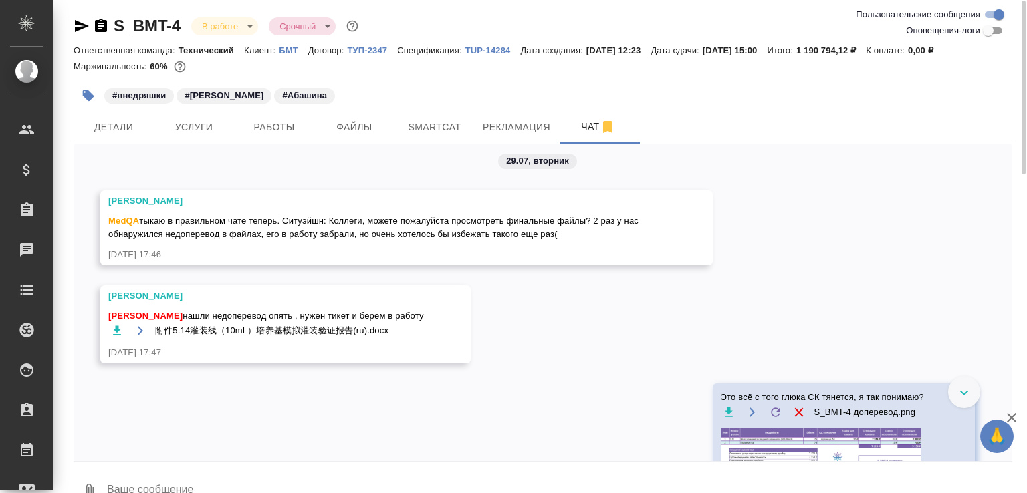
scroll to position [8680, 0]
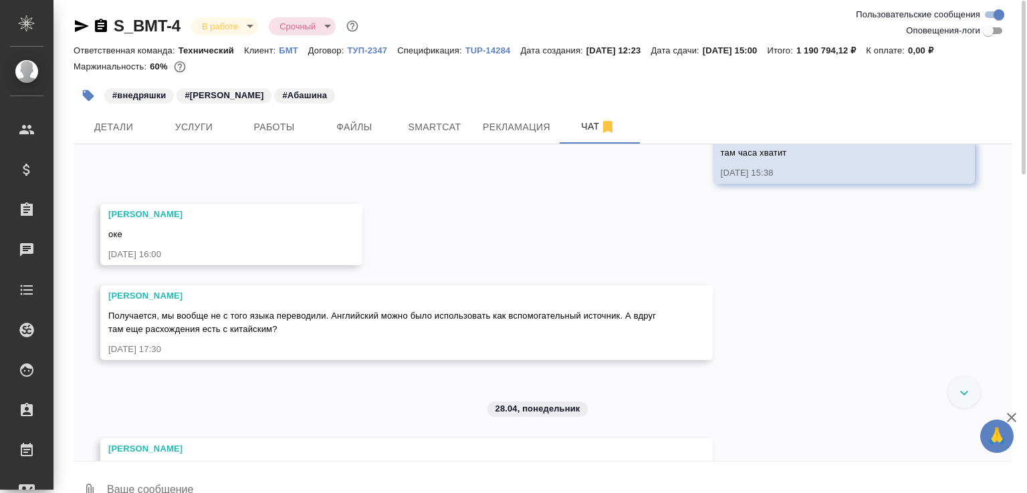
click at [433, 313] on div "19.12, вторник Это считать полдня надо 19.12.23, 12:36 Krapivin Leonid понимаю,…" at bounding box center [543, 302] width 939 height 317
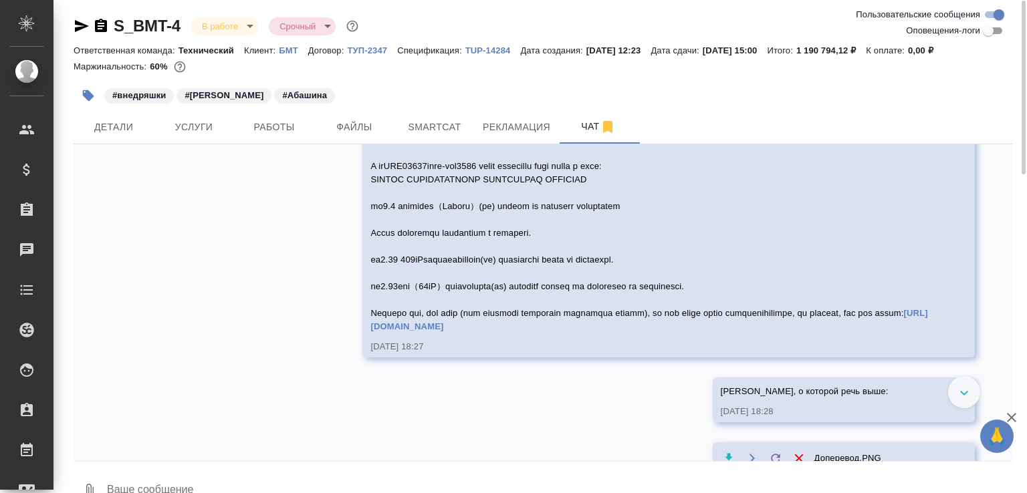
scroll to position [4816, 0]
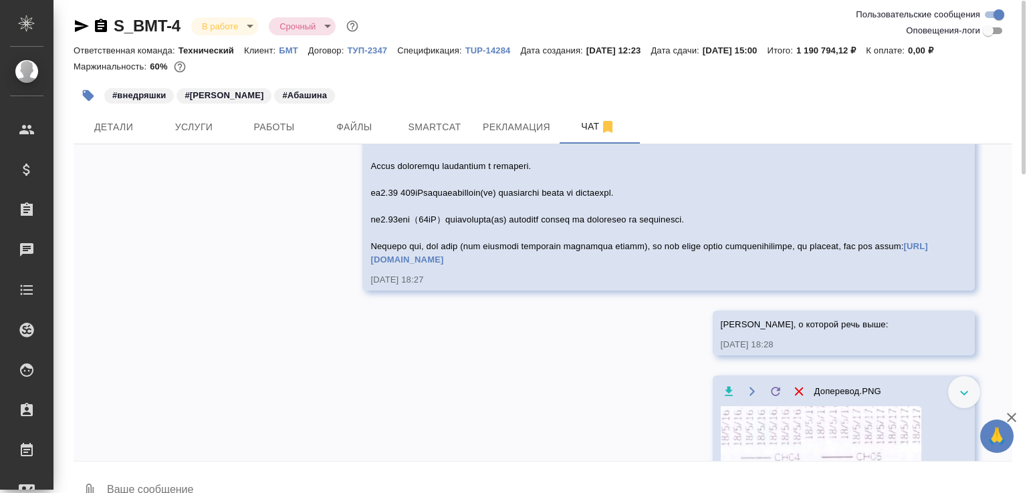
click at [521, 267] on div "https://drive.awatera.com/index.php/apps/files/?dir=/Shares/%D0%91%D0%9C%D0%A2/…" at bounding box center [649, 165] width 558 height 204
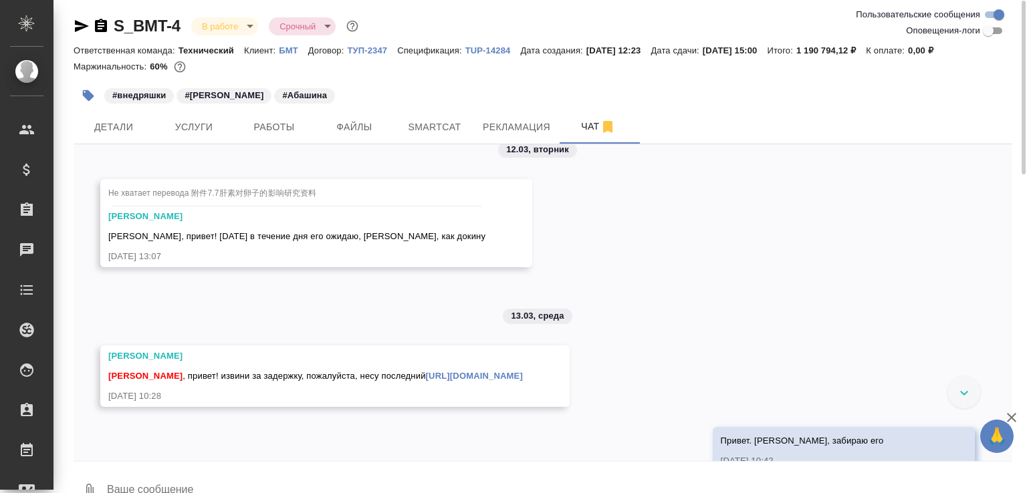
scroll to position [4534, 0]
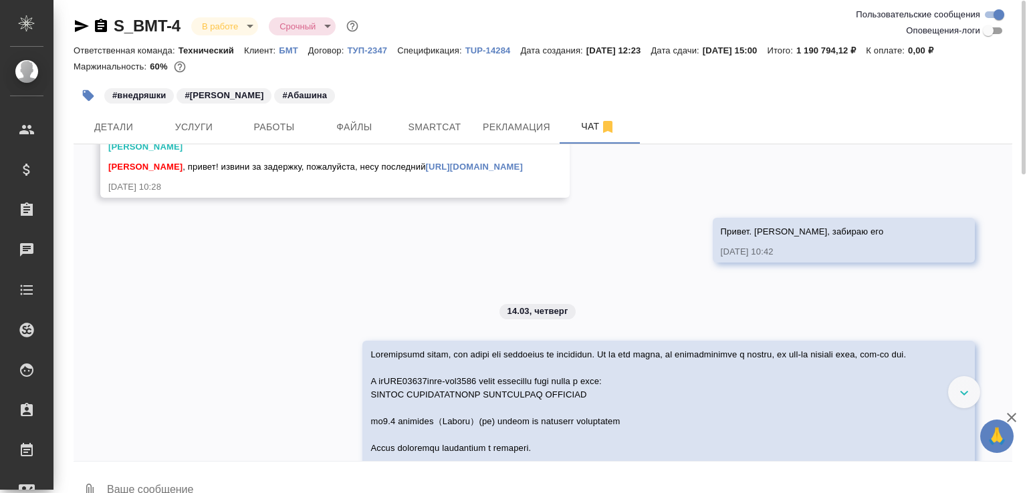
click at [523, 172] on link "https://drive.awatera.com/f/11263344" at bounding box center [474, 167] width 97 height 10
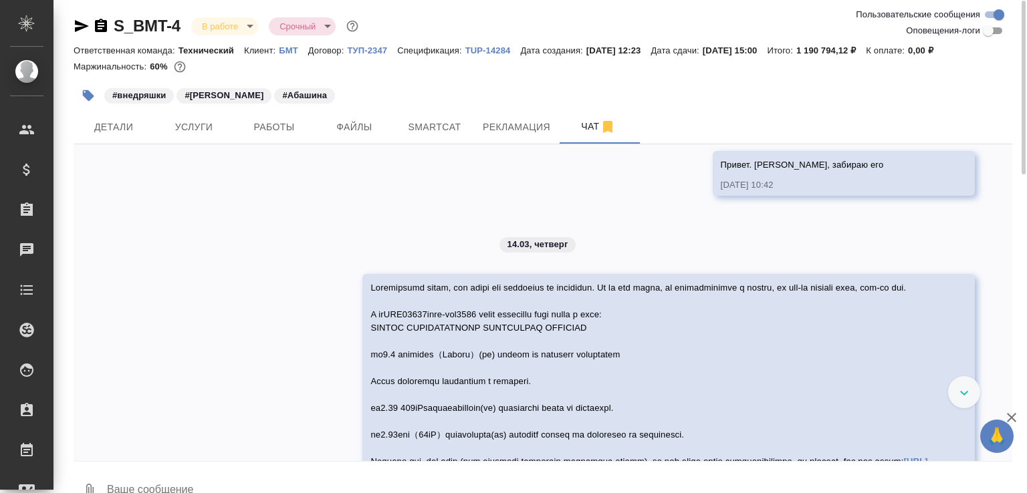
click at [544, 289] on div "19.12, вторник Это считать полдня надо 19.12.23, 12:36 Krapivin Leonid понимаю,…" at bounding box center [543, 302] width 939 height 317
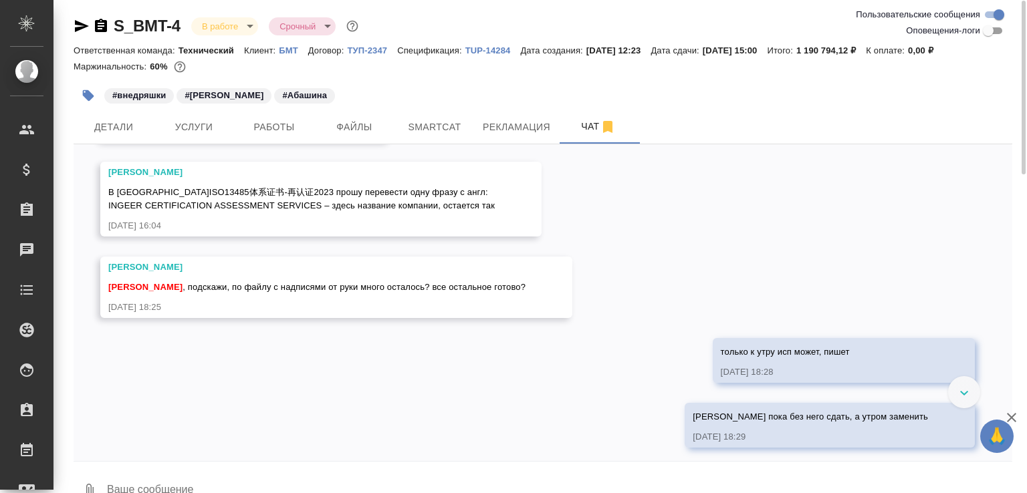
scroll to position [6117, 0]
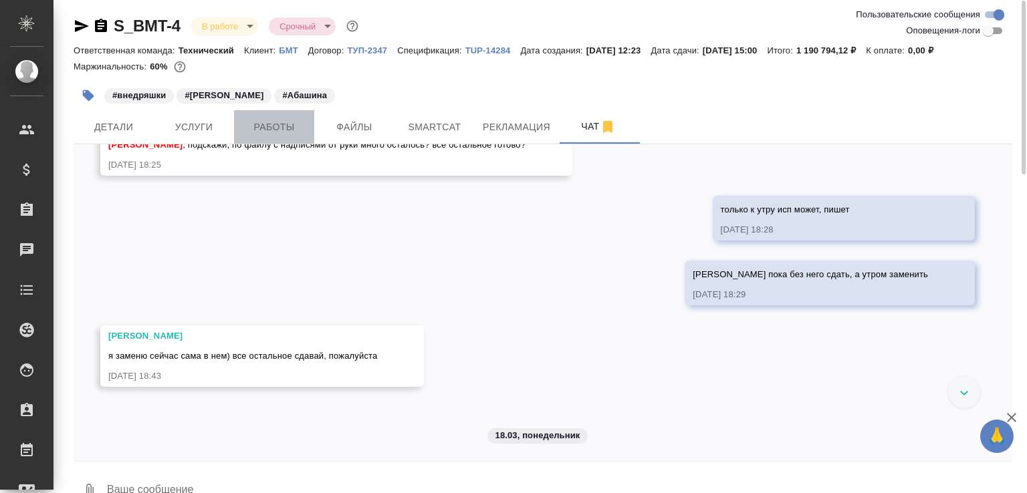
click at [291, 136] on span "Работы" at bounding box center [274, 127] width 64 height 17
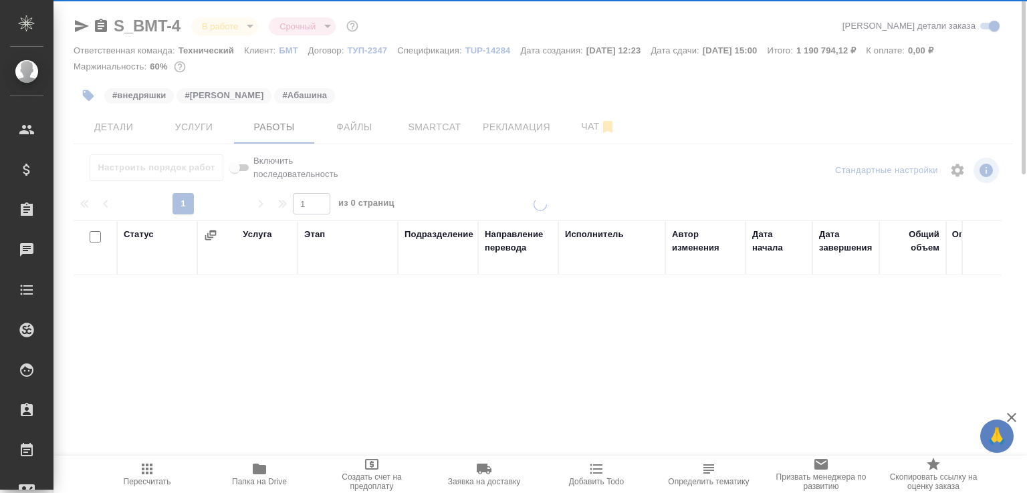
click at [254, 465] on icon "button" at bounding box center [259, 469] width 13 height 11
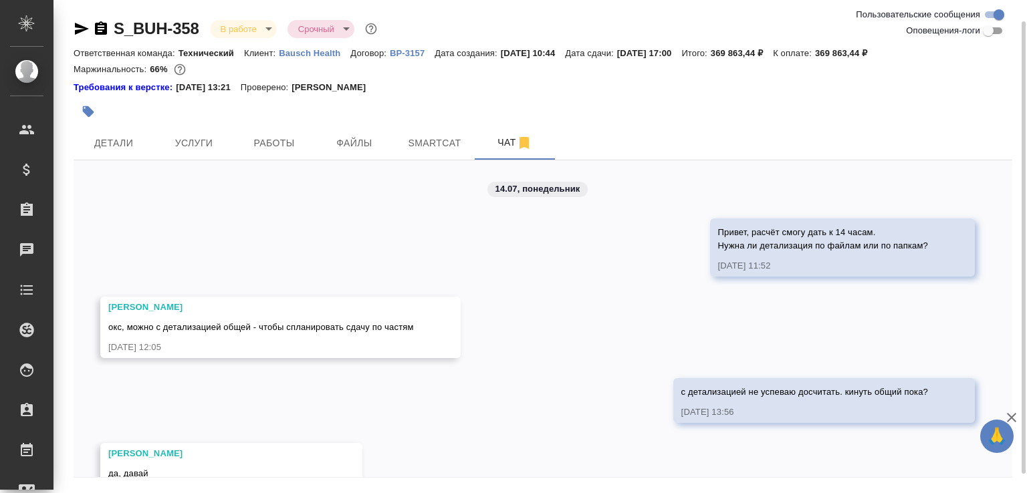
scroll to position [2506, 0]
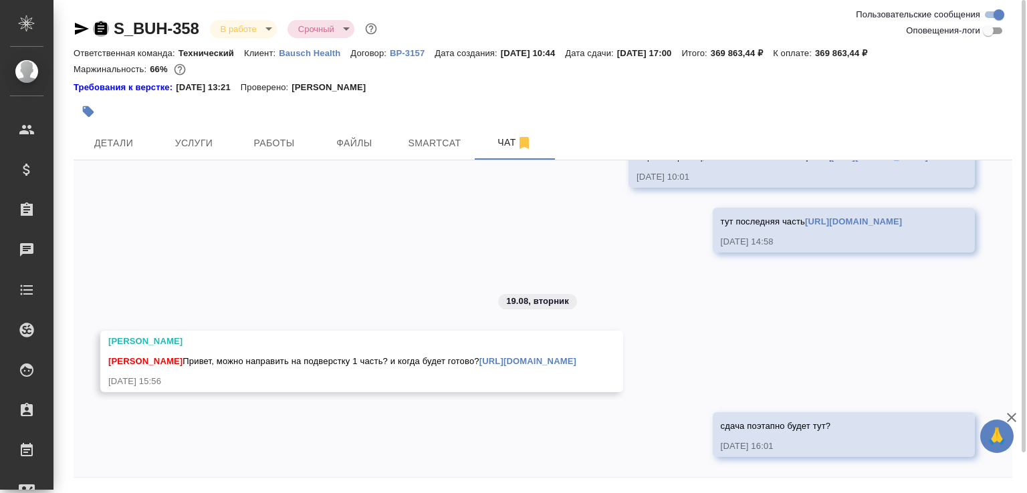
click at [104, 27] on icon "button" at bounding box center [101, 27] width 12 height 13
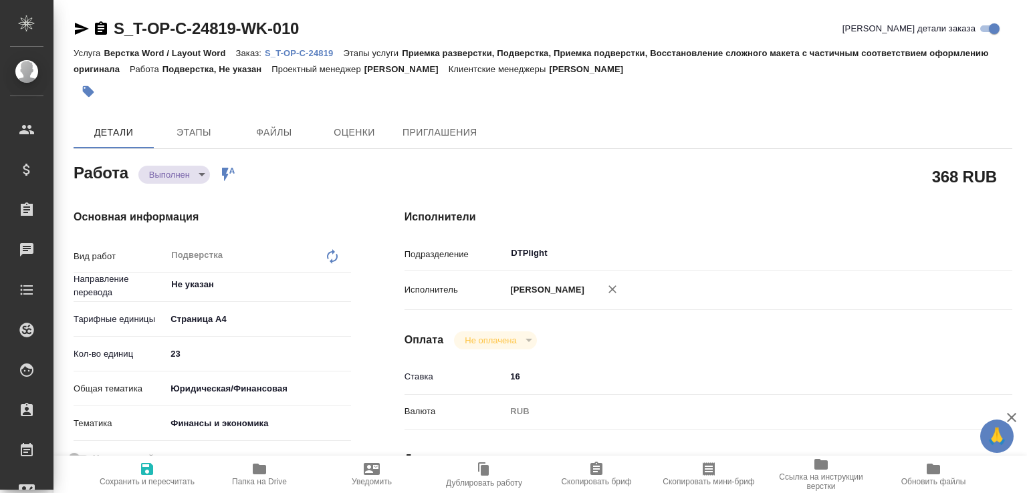
click at [174, 178] on body "🙏 .cls-1 fill:#fff; AWATERA Малофеева Екатерина e.malofeeva Клиенты Спецификаци…" at bounding box center [513, 246] width 1027 height 493
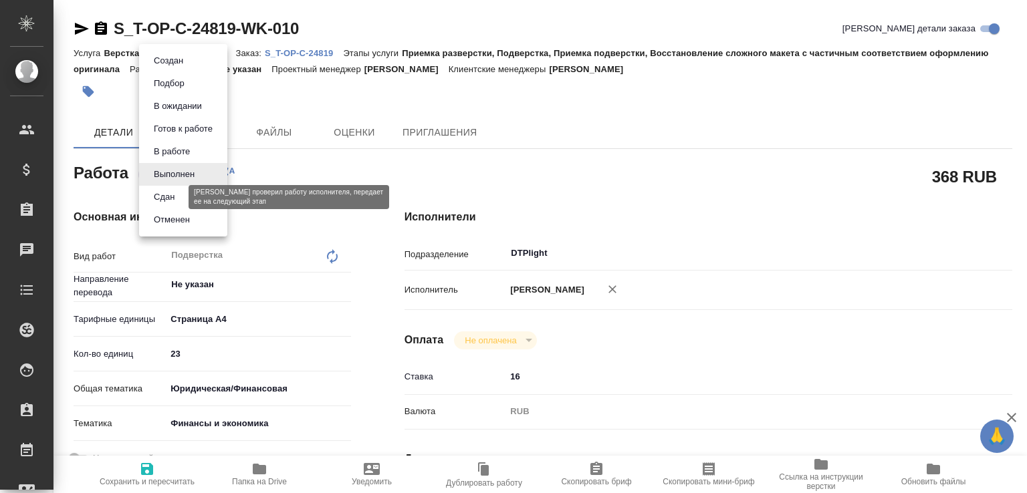
click at [165, 192] on button "Сдан" at bounding box center [164, 197] width 29 height 15
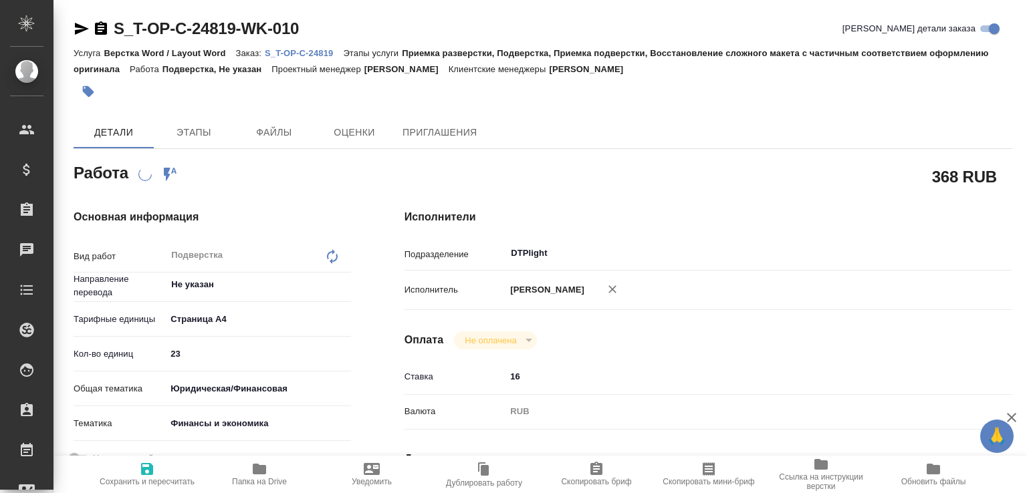
click at [265, 462] on icon "button" at bounding box center [259, 469] width 16 height 16
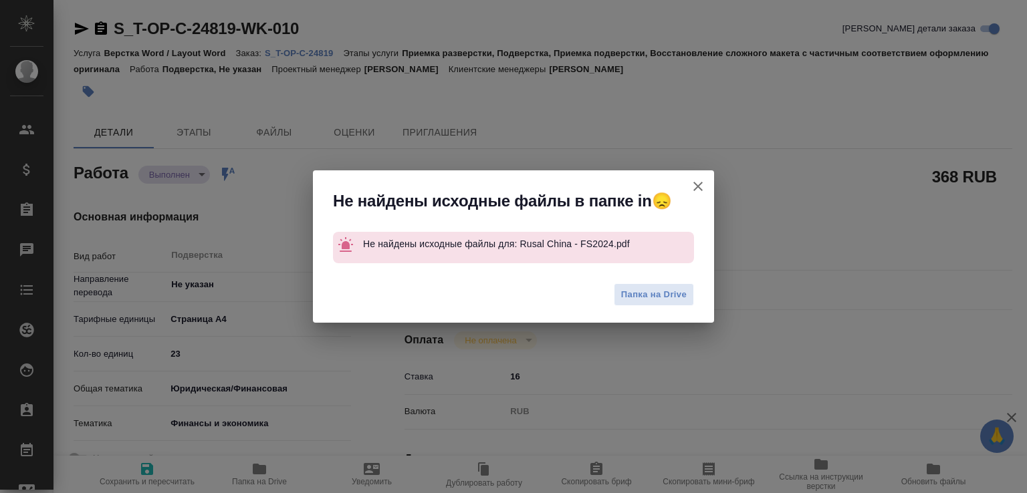
type textarea "x"
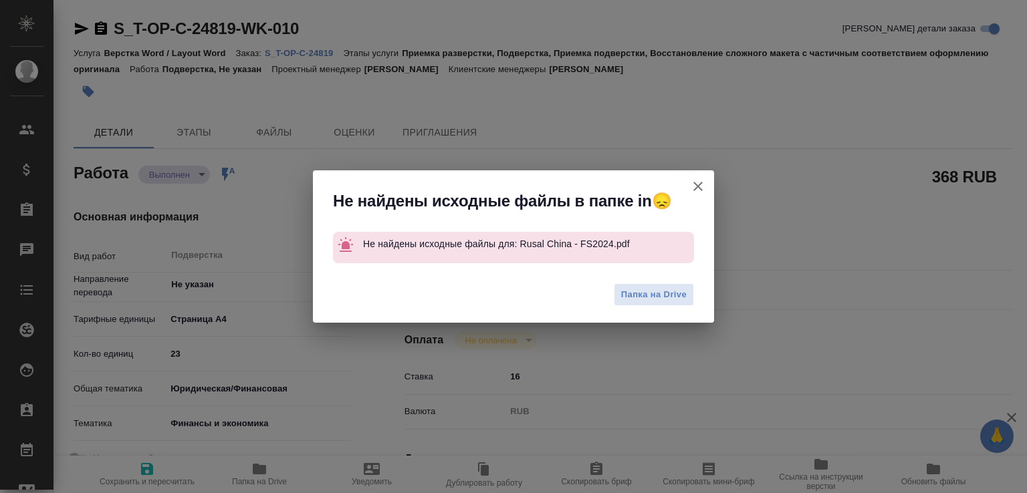
type textarea "x"
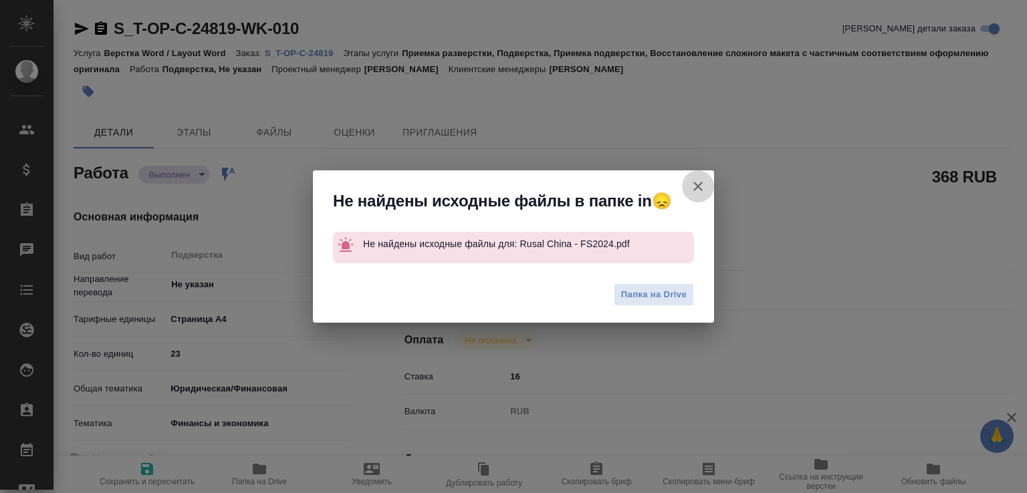
click at [697, 188] on icon "button" at bounding box center [698, 187] width 16 height 16
type textarea "x"
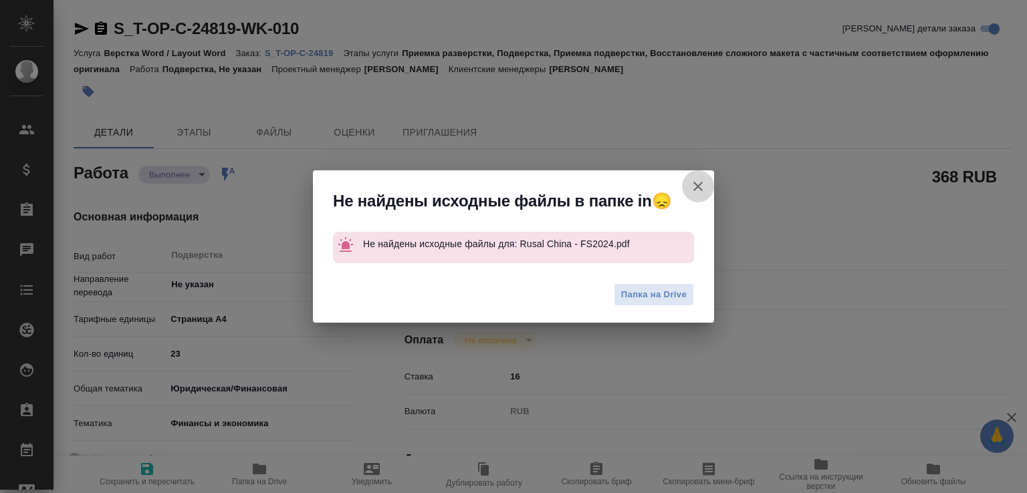
type textarea "x"
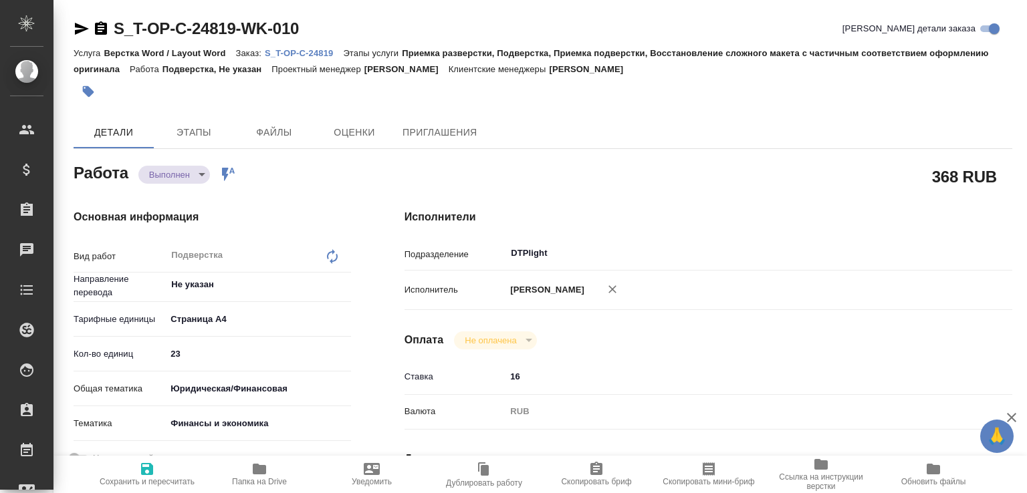
click at [293, 55] on p "S_T-OP-C-24819" at bounding box center [304, 53] width 78 height 10
click at [182, 177] on body "🙏 .cls-1 fill:#fff; AWATERA Малофеева Екатерина e.malofeeva Клиенты Спецификаци…" at bounding box center [513, 246] width 1027 height 493
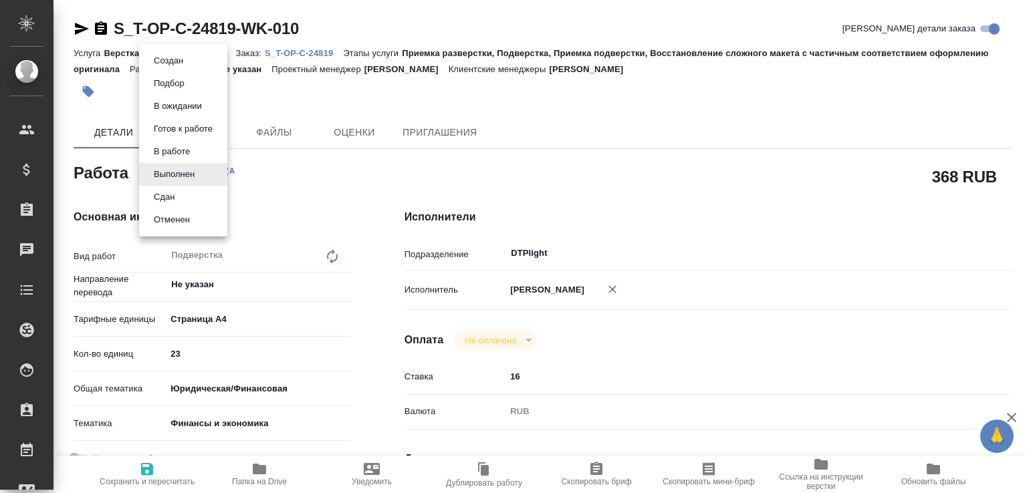
drag, startPoint x: 174, startPoint y: 215, endPoint x: 186, endPoint y: 192, distance: 25.7
click at [186, 192] on ul "Создан Подбор В ожидании Готов к работе В работе Выполнен Сдан Отменен" at bounding box center [183, 140] width 88 height 193
click at [185, 192] on li "Сдан" at bounding box center [183, 197] width 88 height 23
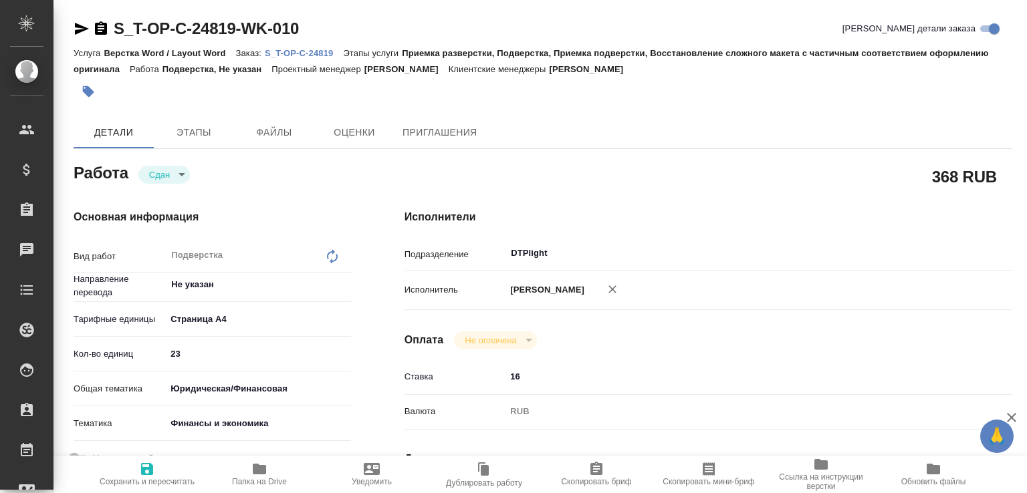
type textarea "x"
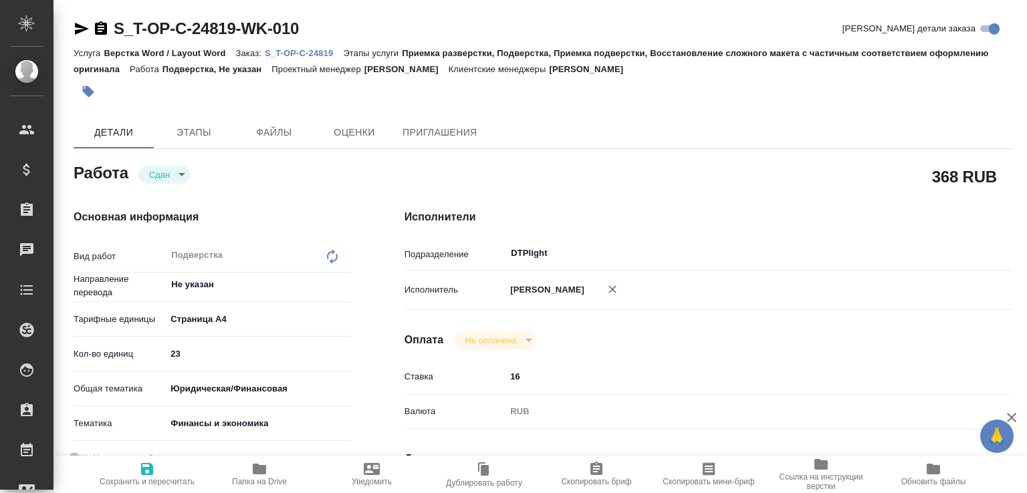
type textarea "x"
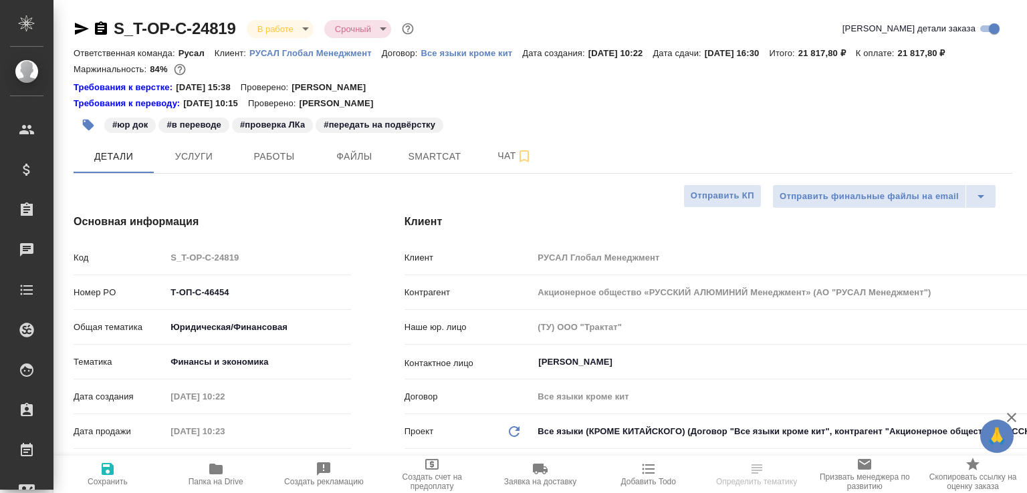
select select "RU"
click at [272, 165] on span "Работы" at bounding box center [274, 156] width 64 height 17
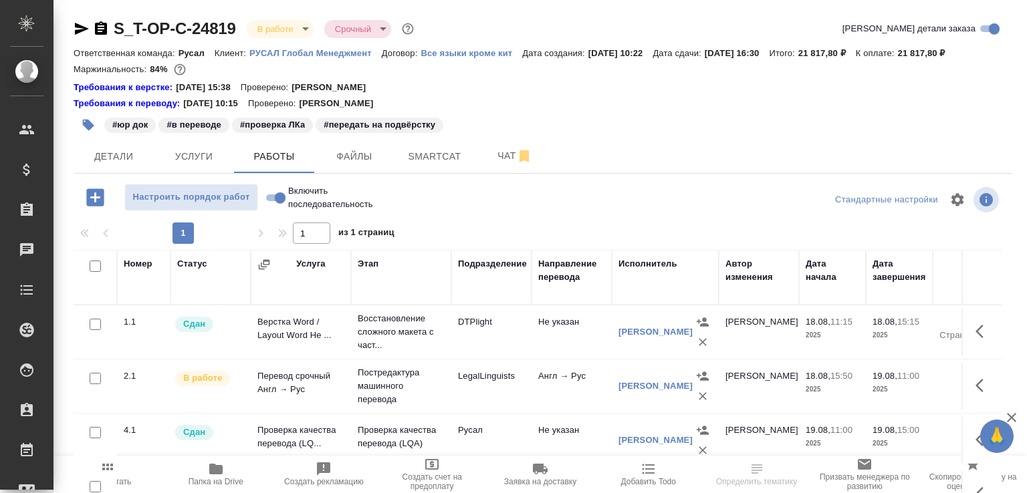
click at [285, 206] on input "Включить последовательность" at bounding box center [280, 198] width 48 height 16
checkbox input "true"
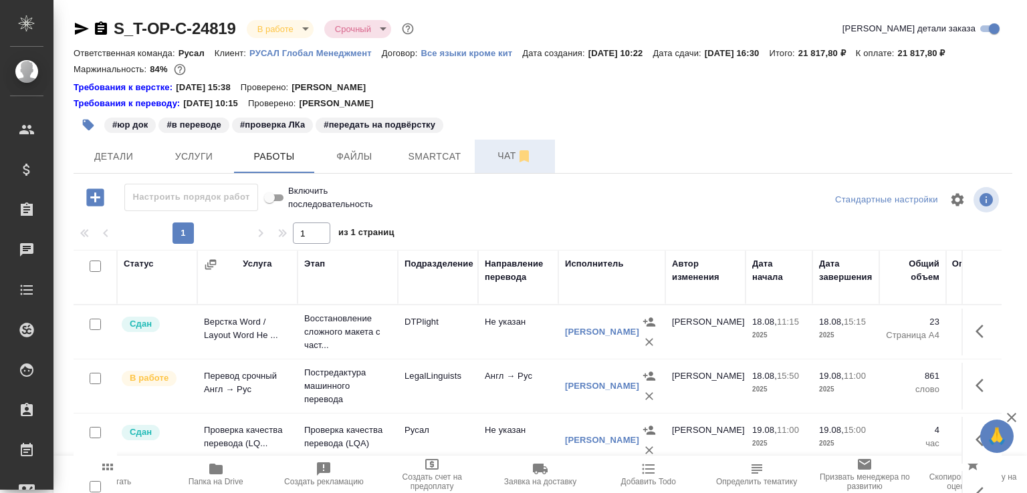
click at [487, 164] on span "Чат" at bounding box center [515, 156] width 64 height 17
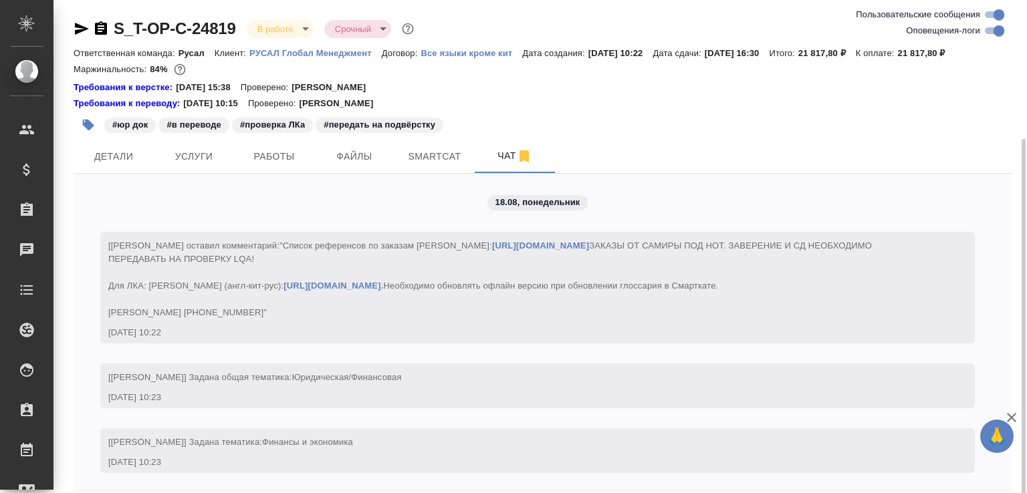
scroll to position [74, 0]
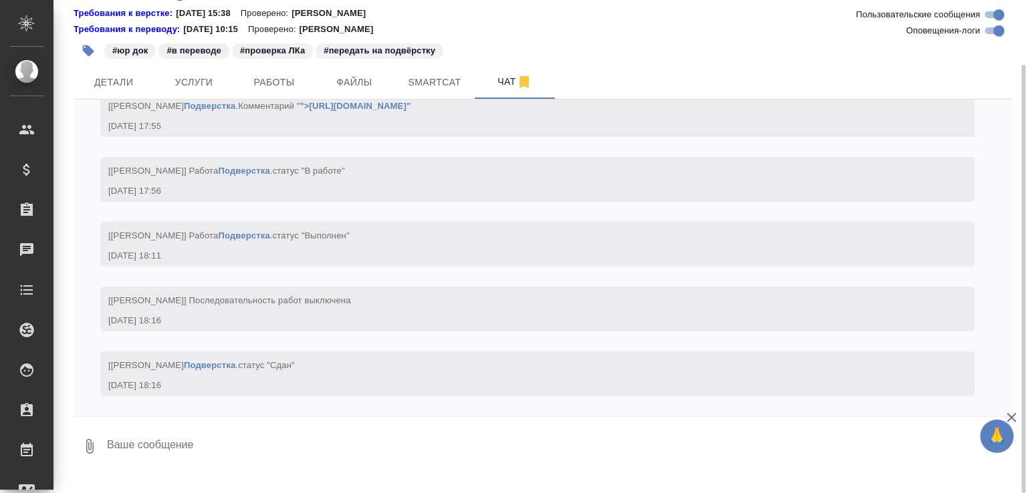
click at [140, 469] on textarea at bounding box center [559, 446] width 907 height 45
paste textarea "[URL][DOMAIN_NAME]"
type textarea "[URL][DOMAIN_NAME]"
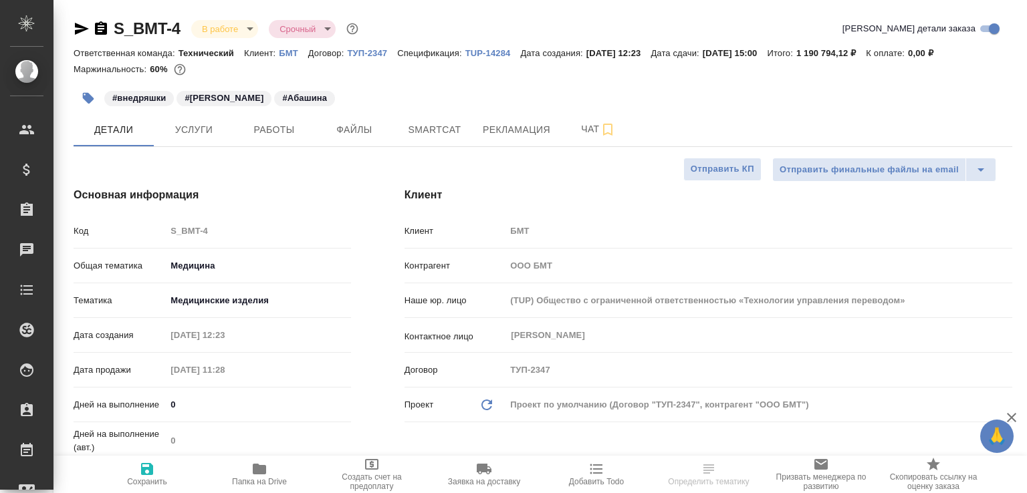
select select "RU"
click at [590, 138] on span "Чат" at bounding box center [598, 129] width 64 height 17
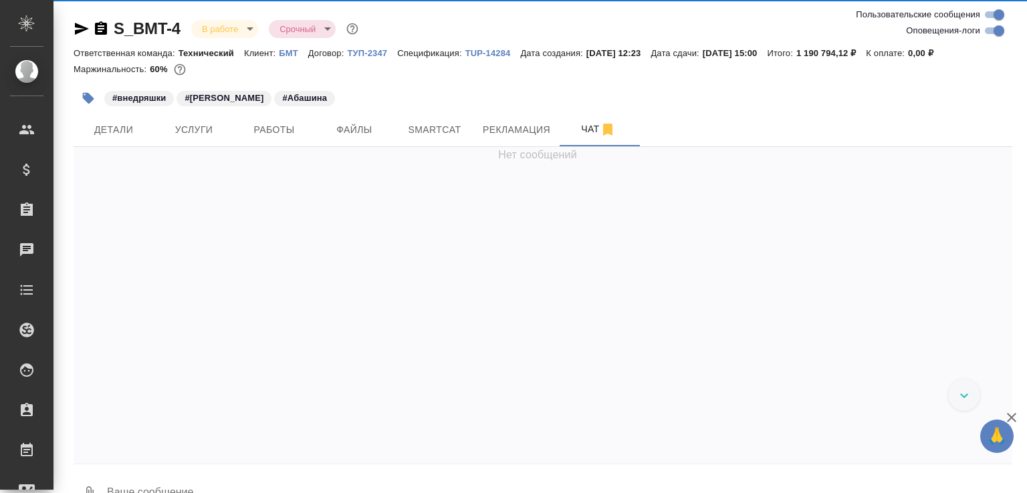
click at [999, 31] on input "Оповещения-логи" at bounding box center [999, 31] width 48 height 16
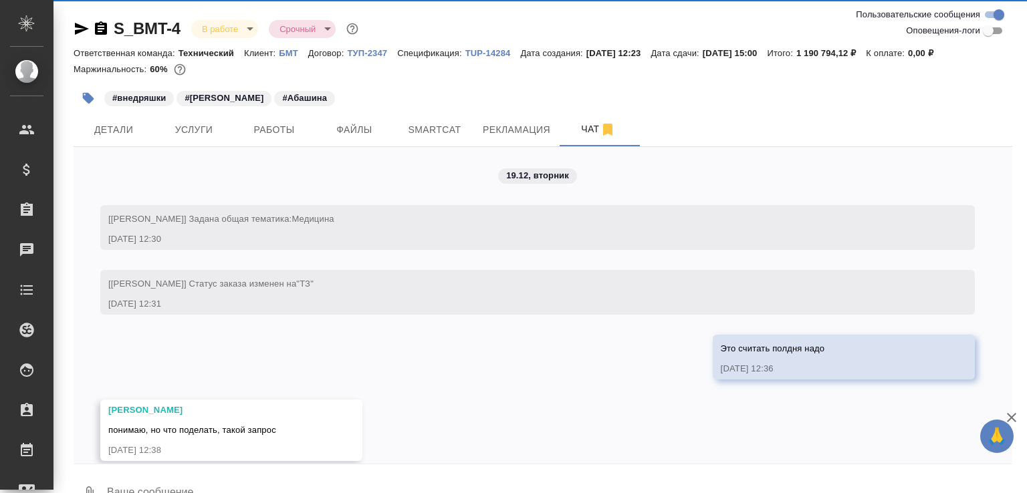
click at [999, 30] on input "Оповещения-логи" at bounding box center [988, 31] width 48 height 16
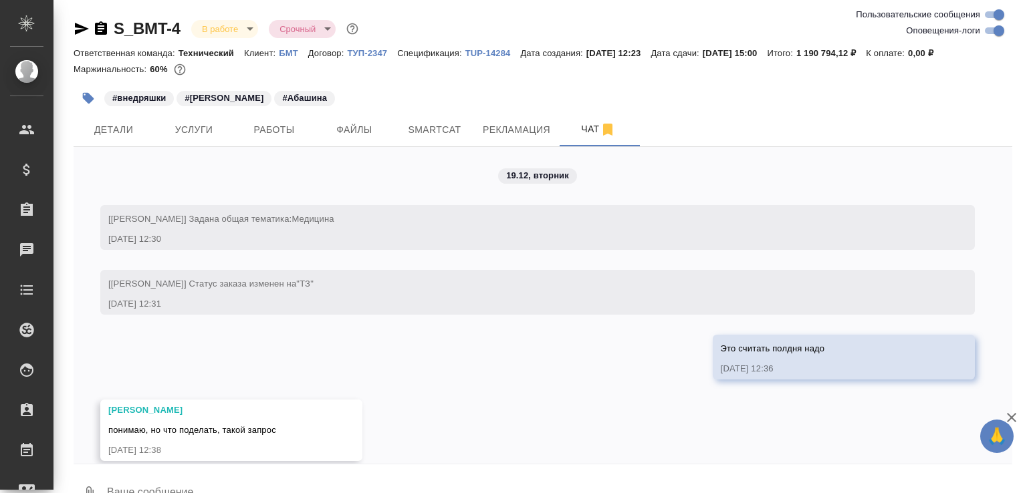
scroll to position [59365, 0]
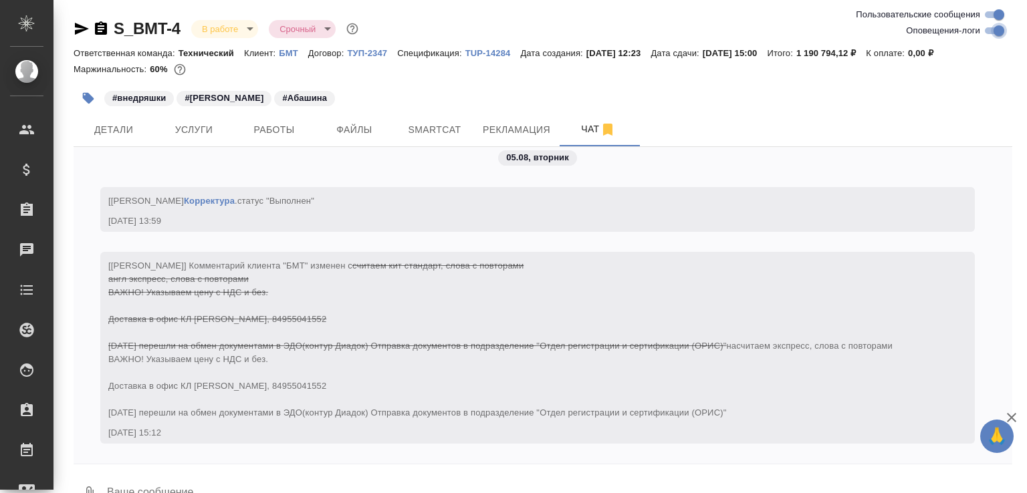
click at [995, 32] on input "Оповещения-логи" at bounding box center [999, 31] width 48 height 16
checkbox input "false"
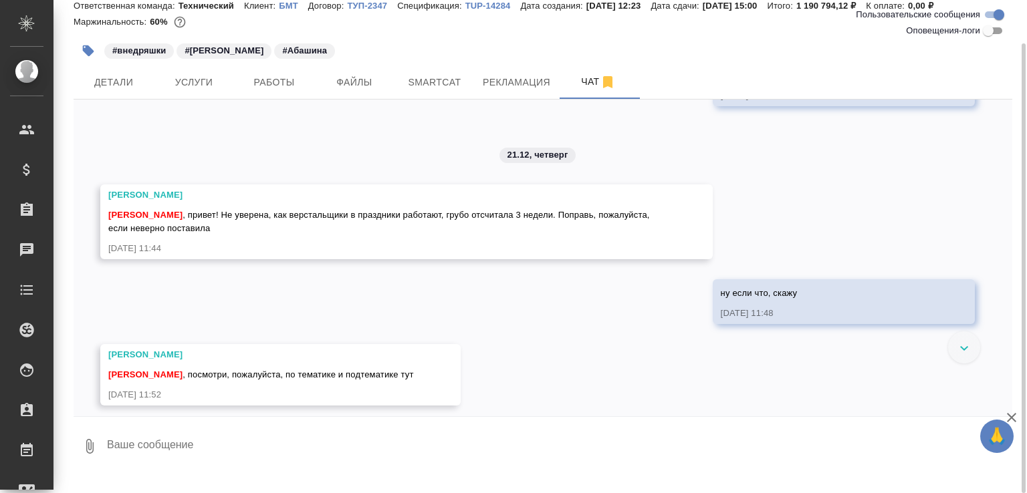
scroll to position [219, 0]
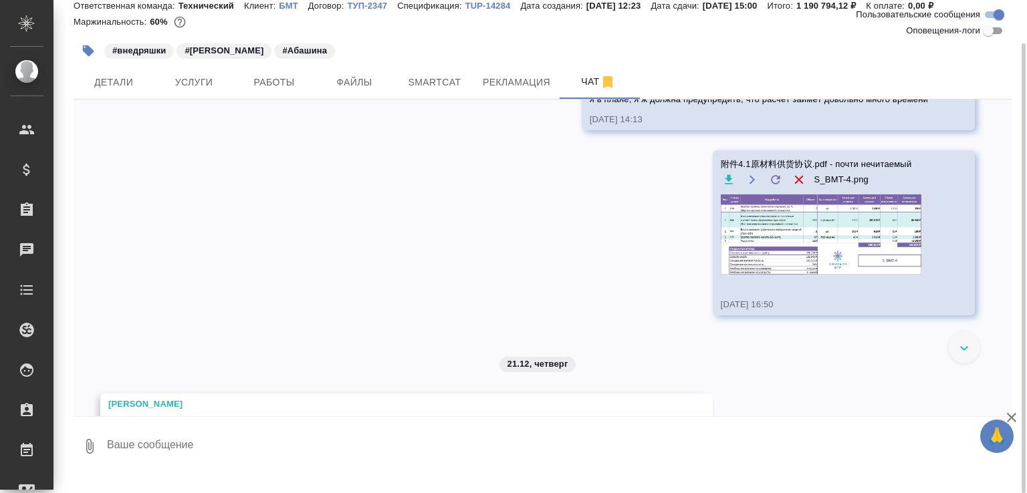
click at [824, 260] on img at bounding box center [821, 235] width 201 height 80
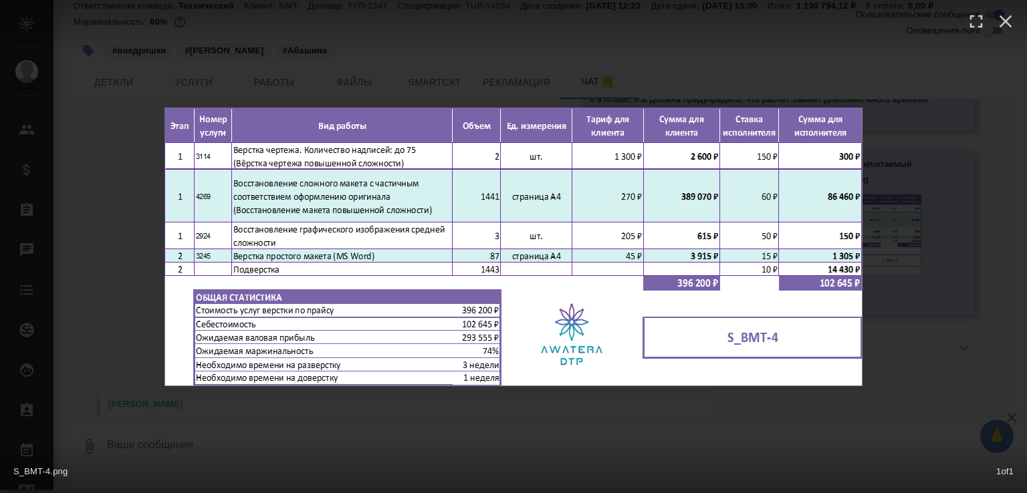
click at [745, 429] on div "S_BMT-4.png 1 of 1" at bounding box center [513, 246] width 1027 height 493
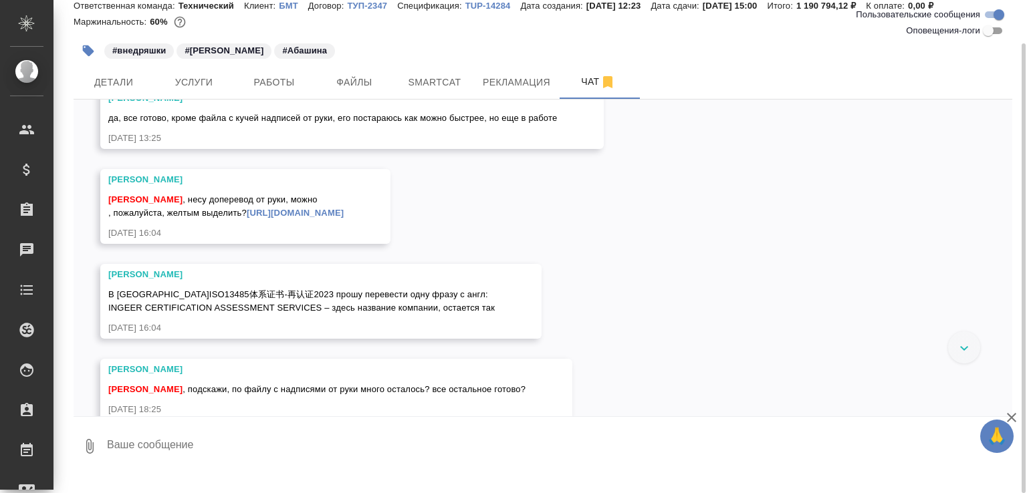
scroll to position [5961, 0]
